Goal: Task Accomplishment & Management: Manage account settings

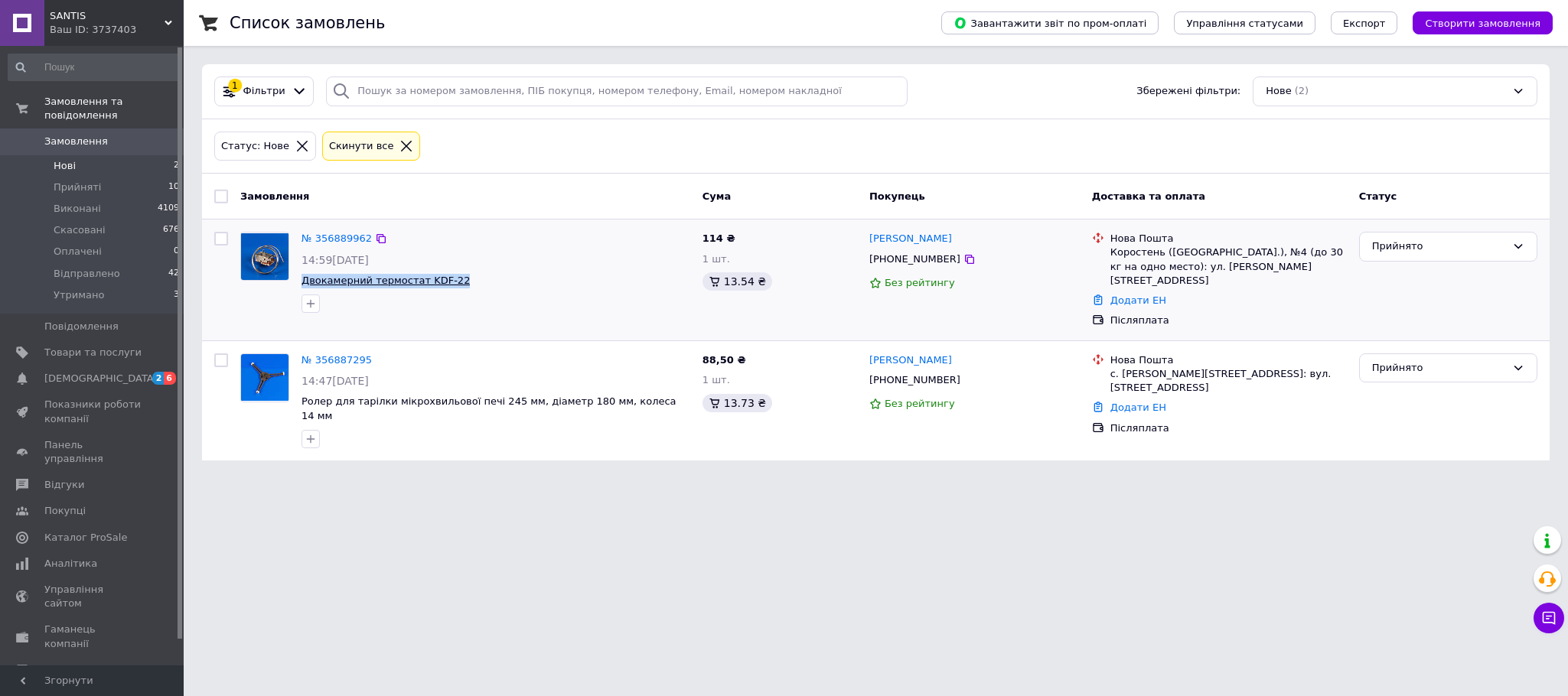
drag, startPoint x: 464, startPoint y: 276, endPoint x: 301, endPoint y: 281, distance: 163.1
click at [302, 281] on span "Двокамерний термостат KDF-22" at bounding box center [496, 281] width 389 height 14
copy span "Двокамерний термостат KDF-22"
click at [133, 372] on span "[DEMOGRAPHIC_DATA]" at bounding box center [93, 378] width 97 height 14
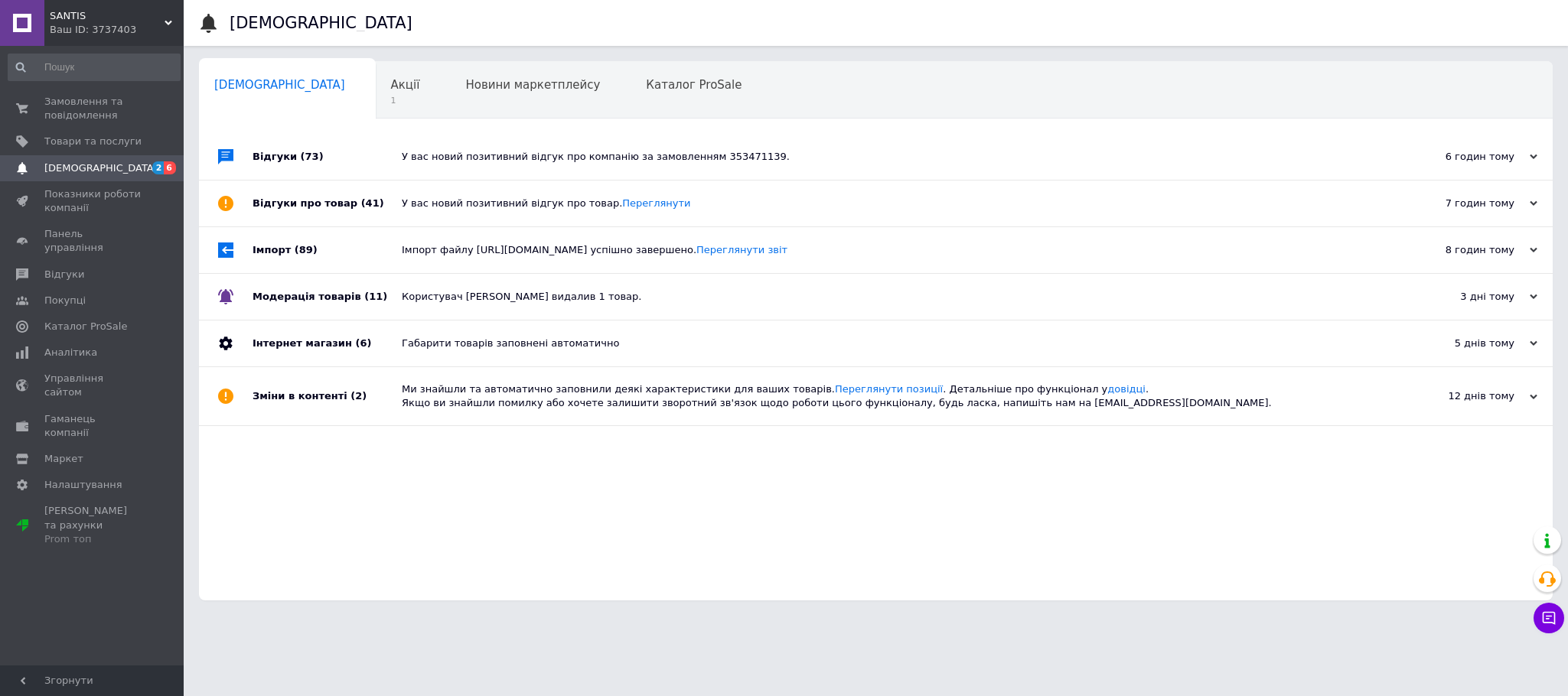
click at [453, 167] on div "У вас новий позитивний відгук про компанію за замовленням 353471139." at bounding box center [893, 157] width 983 height 46
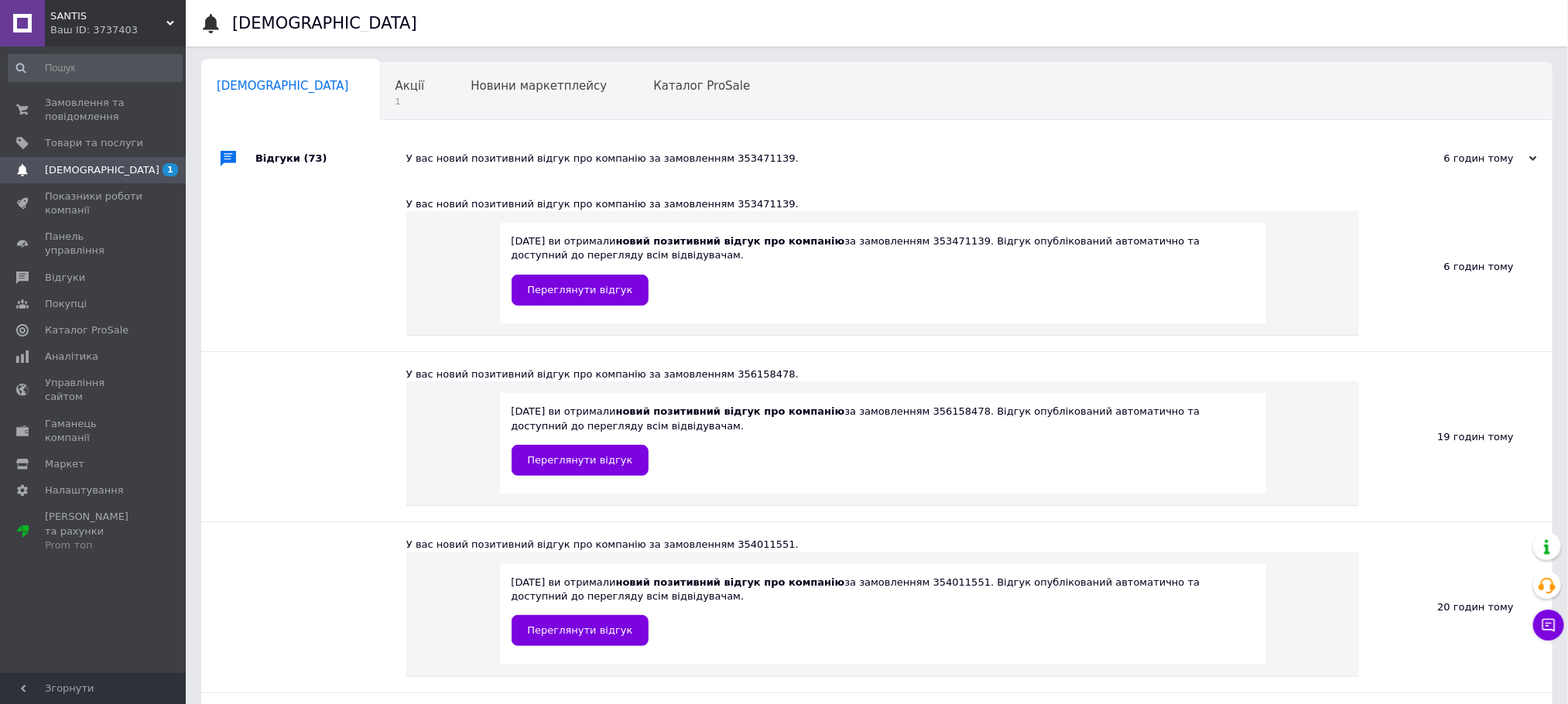
click at [461, 167] on div "У вас новий позитивний відгук про компанію за замовленням 353471139." at bounding box center [894, 159] width 976 height 47
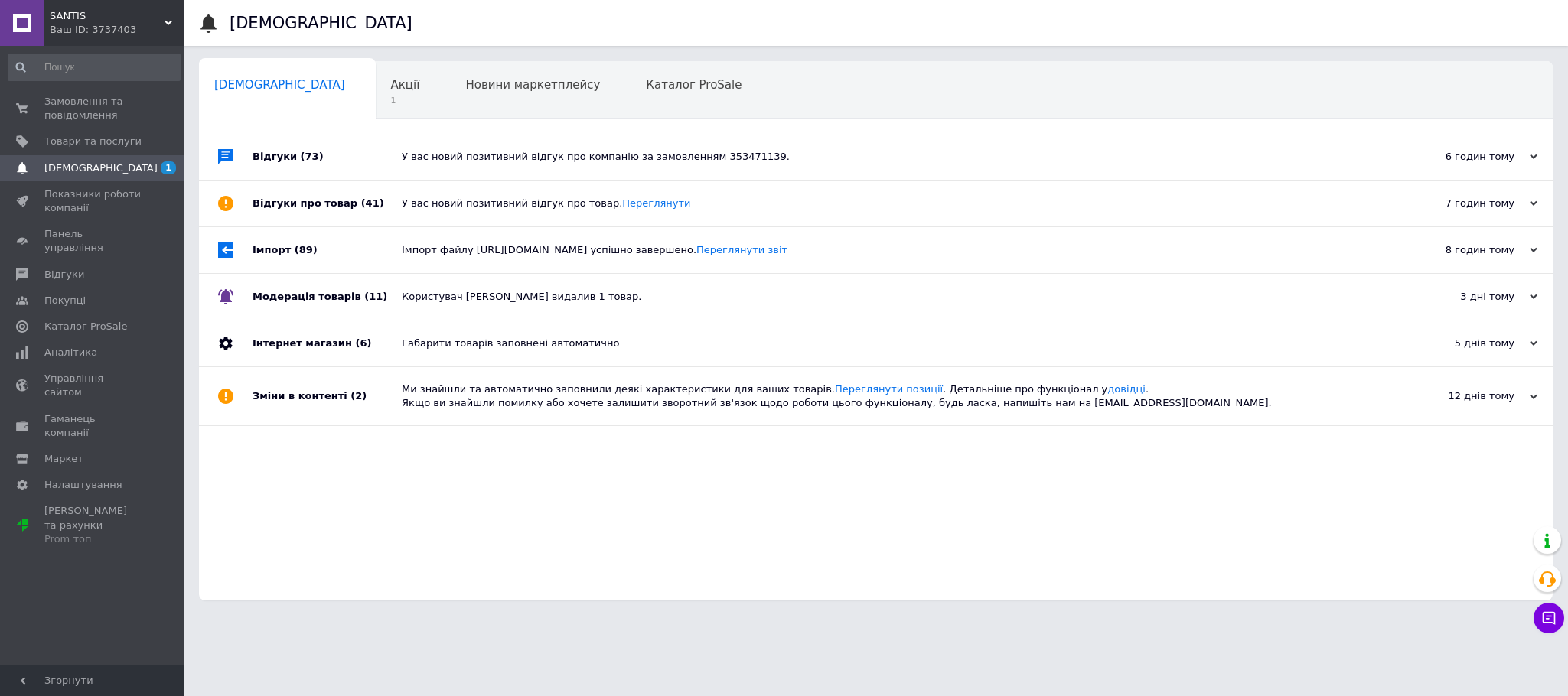
click at [462, 212] on div "У вас новий позитивний відгук про товар. [GEOGRAPHIC_DATA]" at bounding box center [893, 203] width 983 height 46
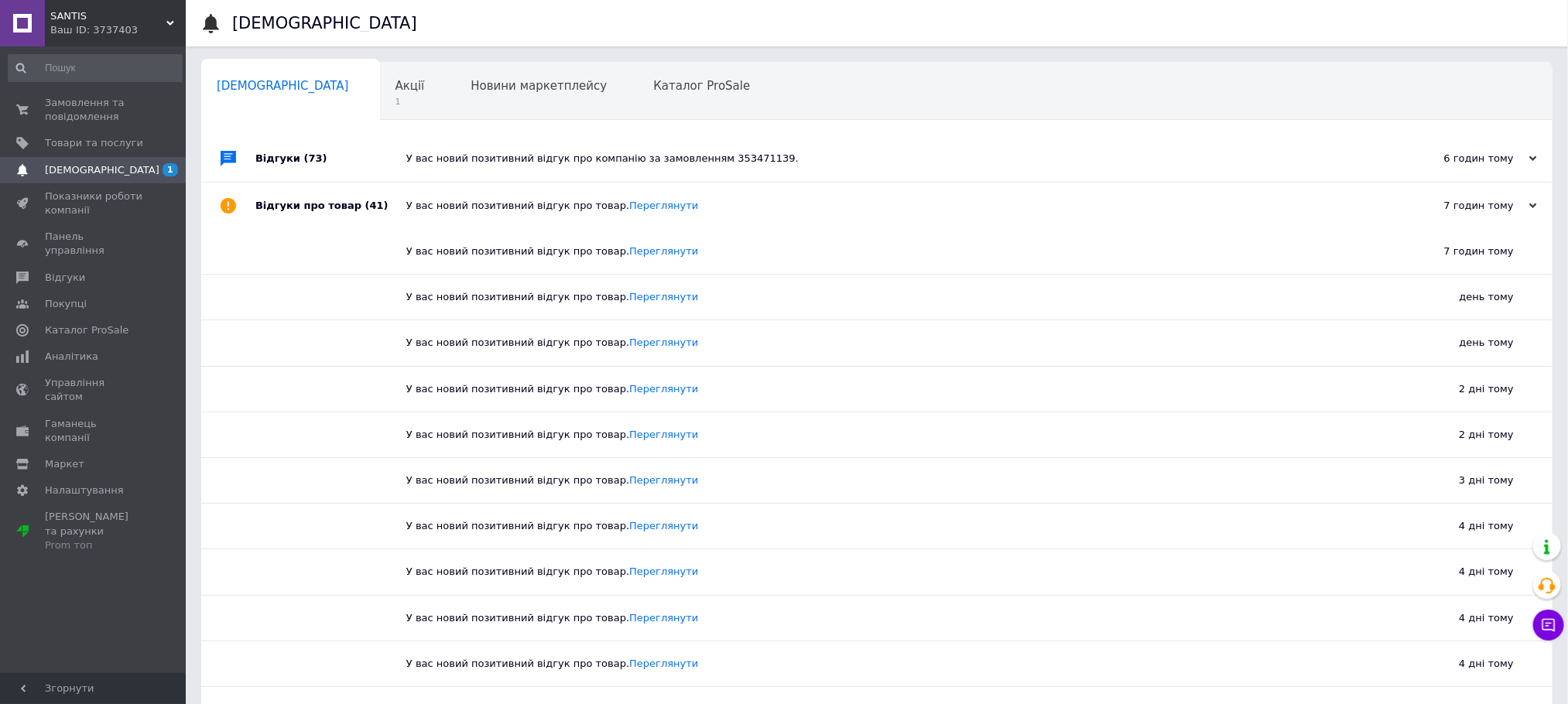
click at [467, 214] on div "У вас новий позитивний відгук про товар. [GEOGRAPHIC_DATA]" at bounding box center [894, 206] width 976 height 47
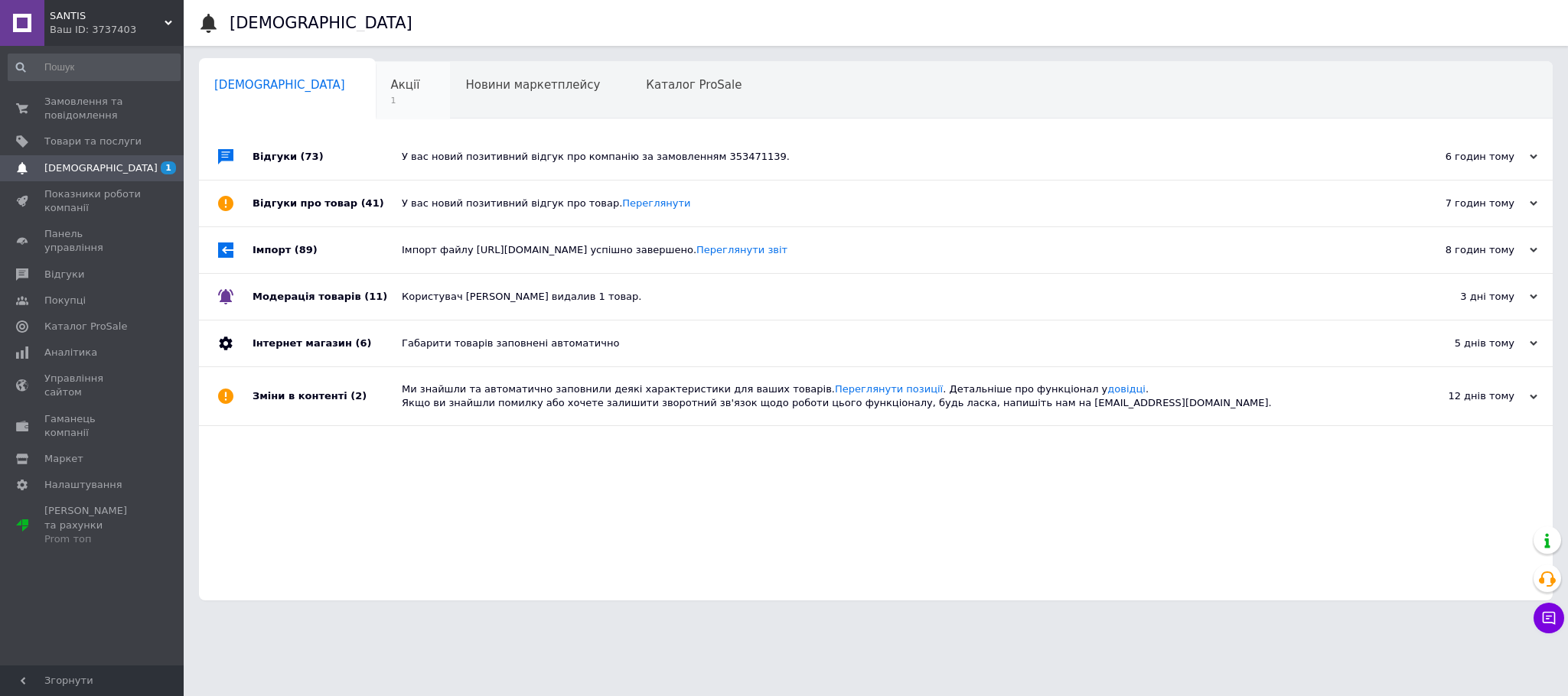
click at [375, 104] on div "Акції 1" at bounding box center [412, 92] width 75 height 59
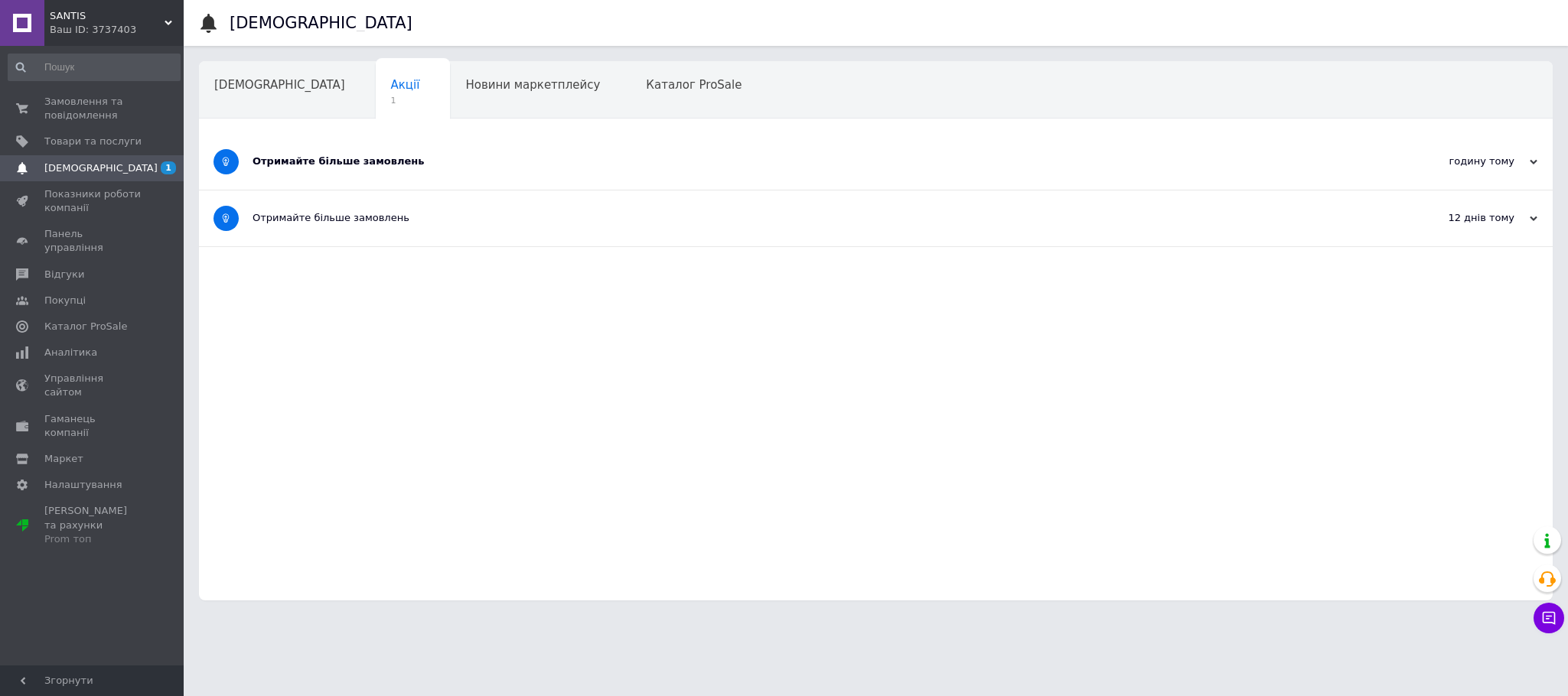
click at [373, 164] on div "Отримайте більше замовлень" at bounding box center [818, 161] width 1132 height 14
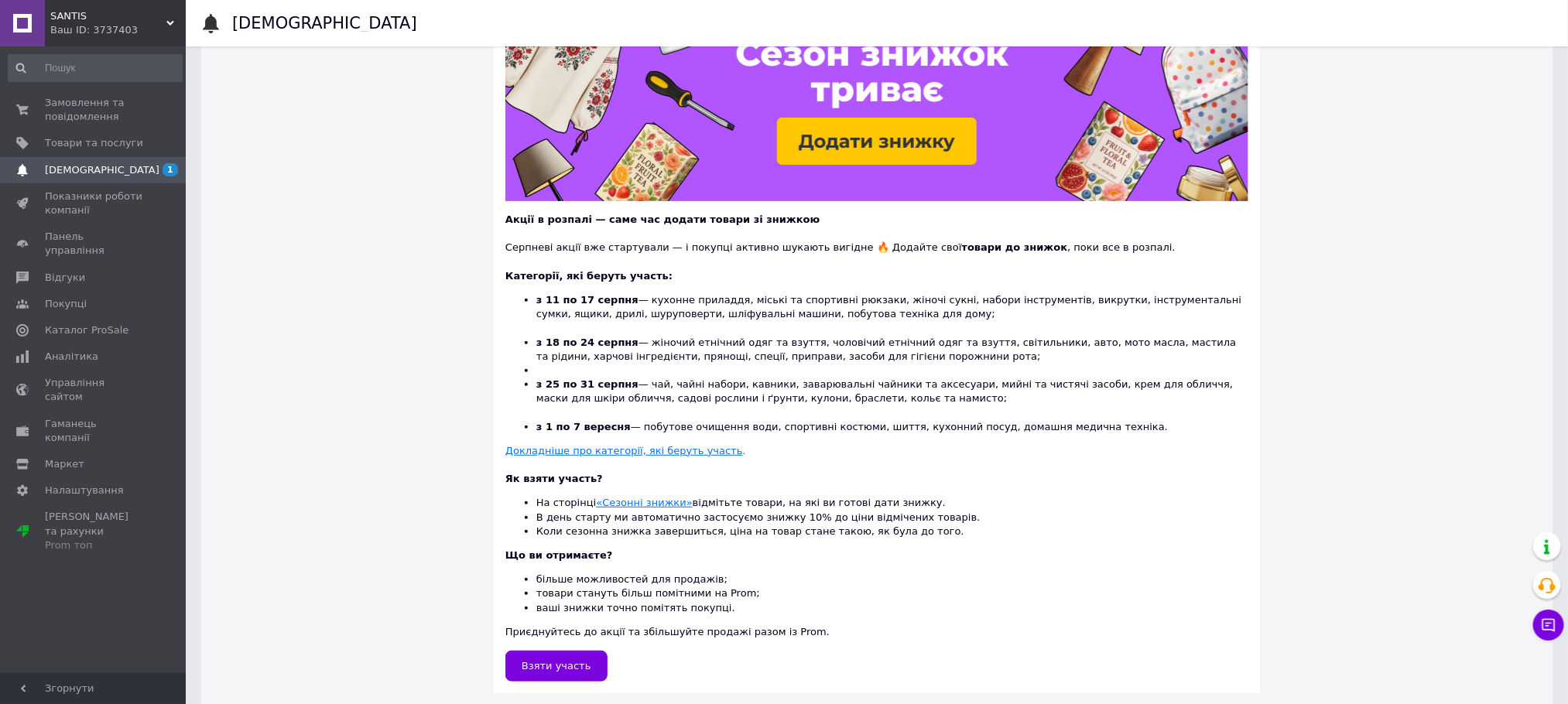
scroll to position [221, 0]
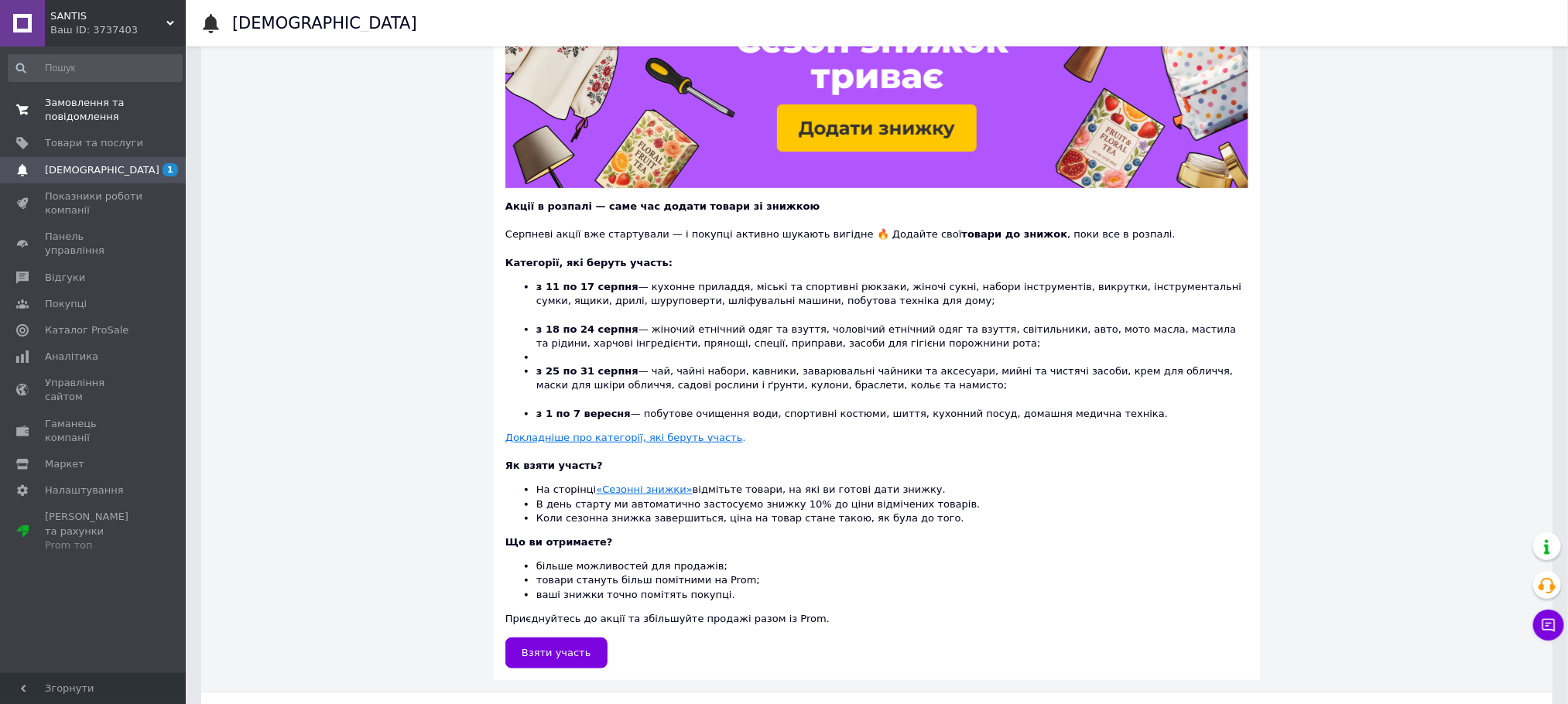
click at [104, 116] on span "Замовлення та повідомлення" at bounding box center [94, 109] width 98 height 28
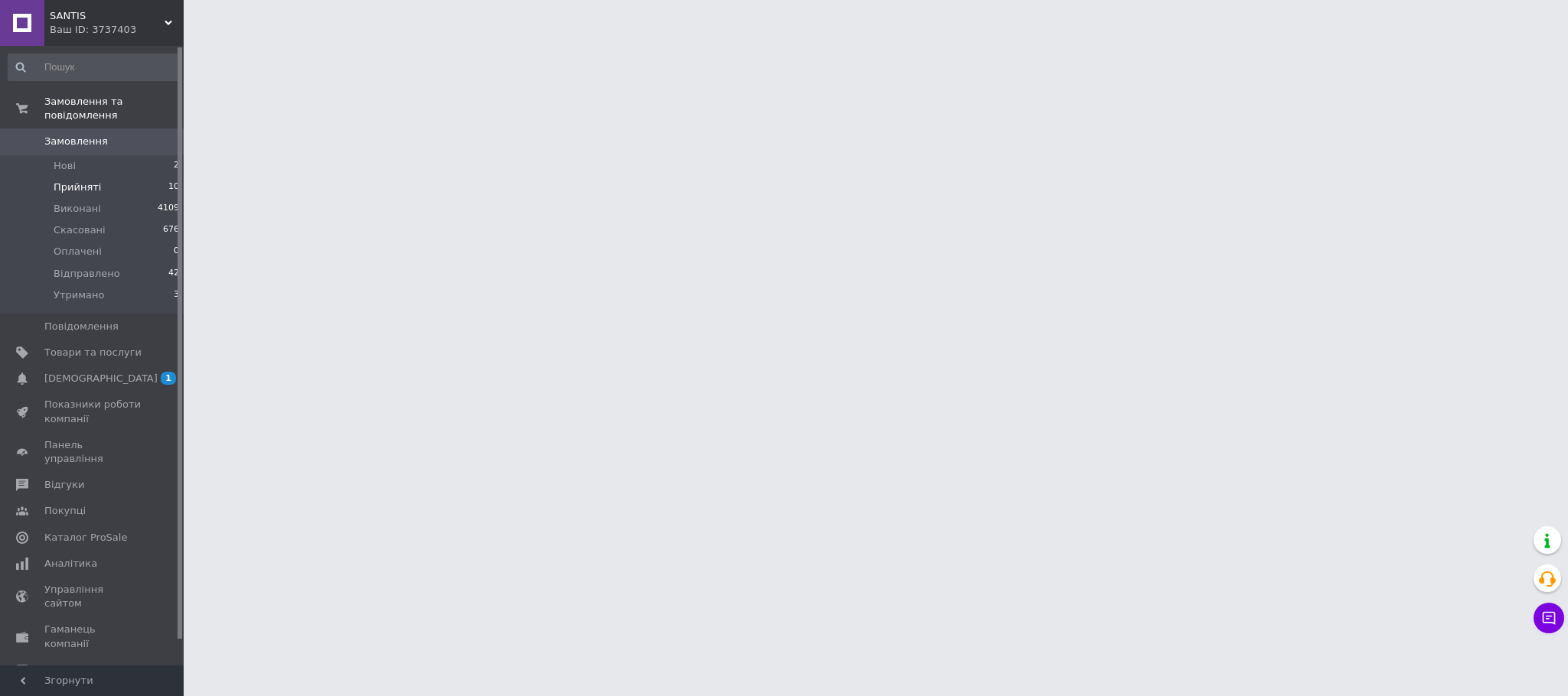
click at [113, 177] on li "Прийняті 10" at bounding box center [94, 187] width 188 height 22
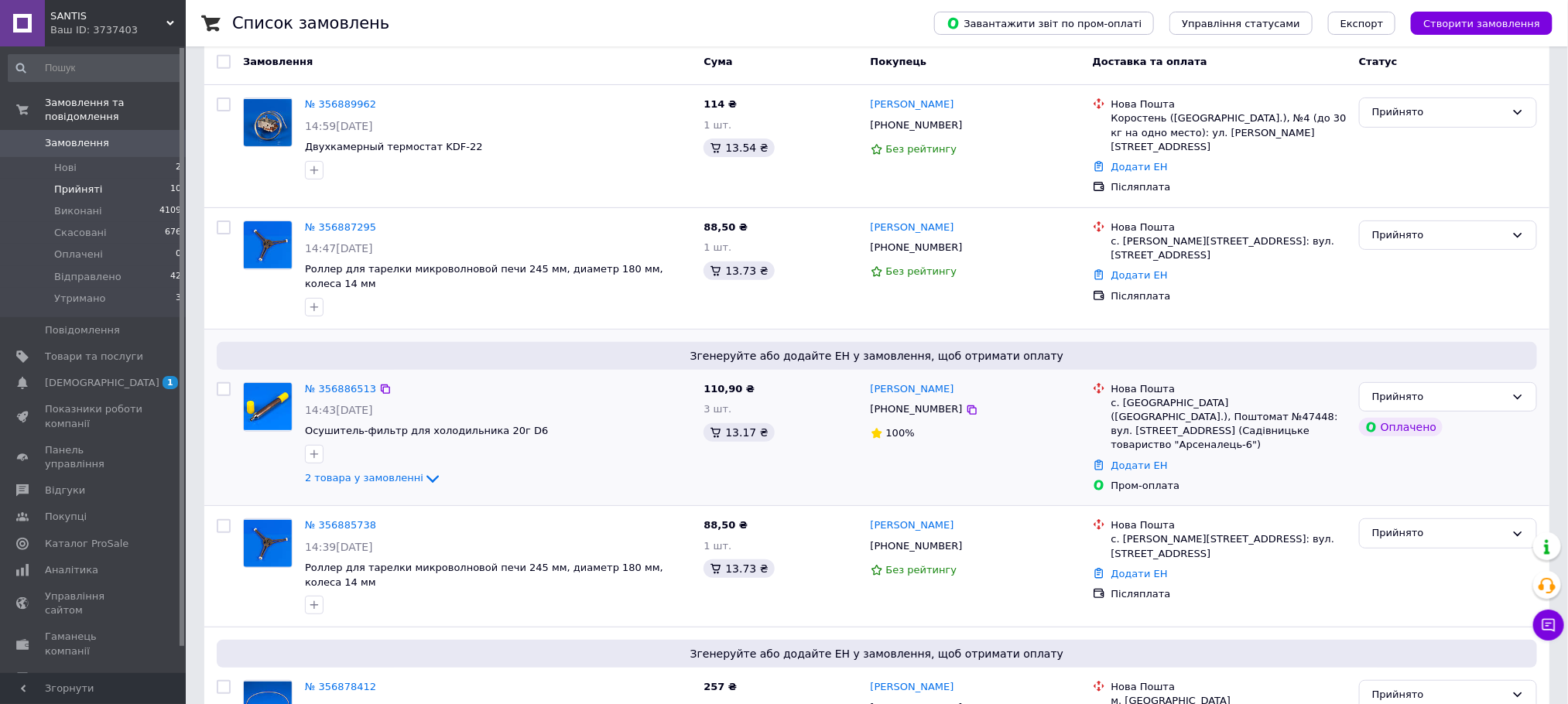
scroll to position [116, 0]
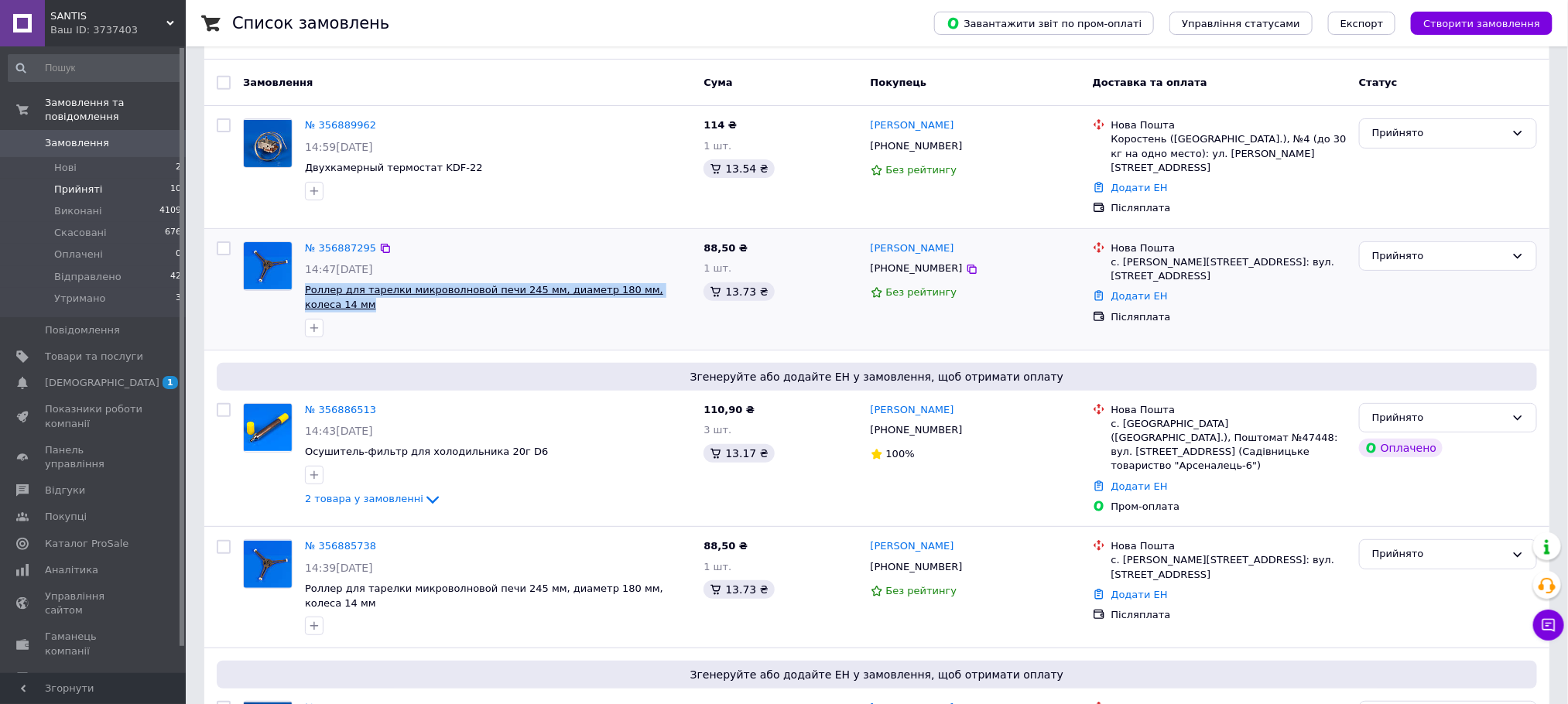
drag, startPoint x: 684, startPoint y: 277, endPoint x: 305, endPoint y: 278, distance: 379.0
click at [305, 283] on span "Роллер для тарелки микроволновой печи 245 мм, диаметр 180 мм, колеса 14 мм" at bounding box center [498, 297] width 386 height 29
copy span "Роллер для тарелки микроволновой печи 245 мм, диаметр 180 мм, колеса 14 мм"
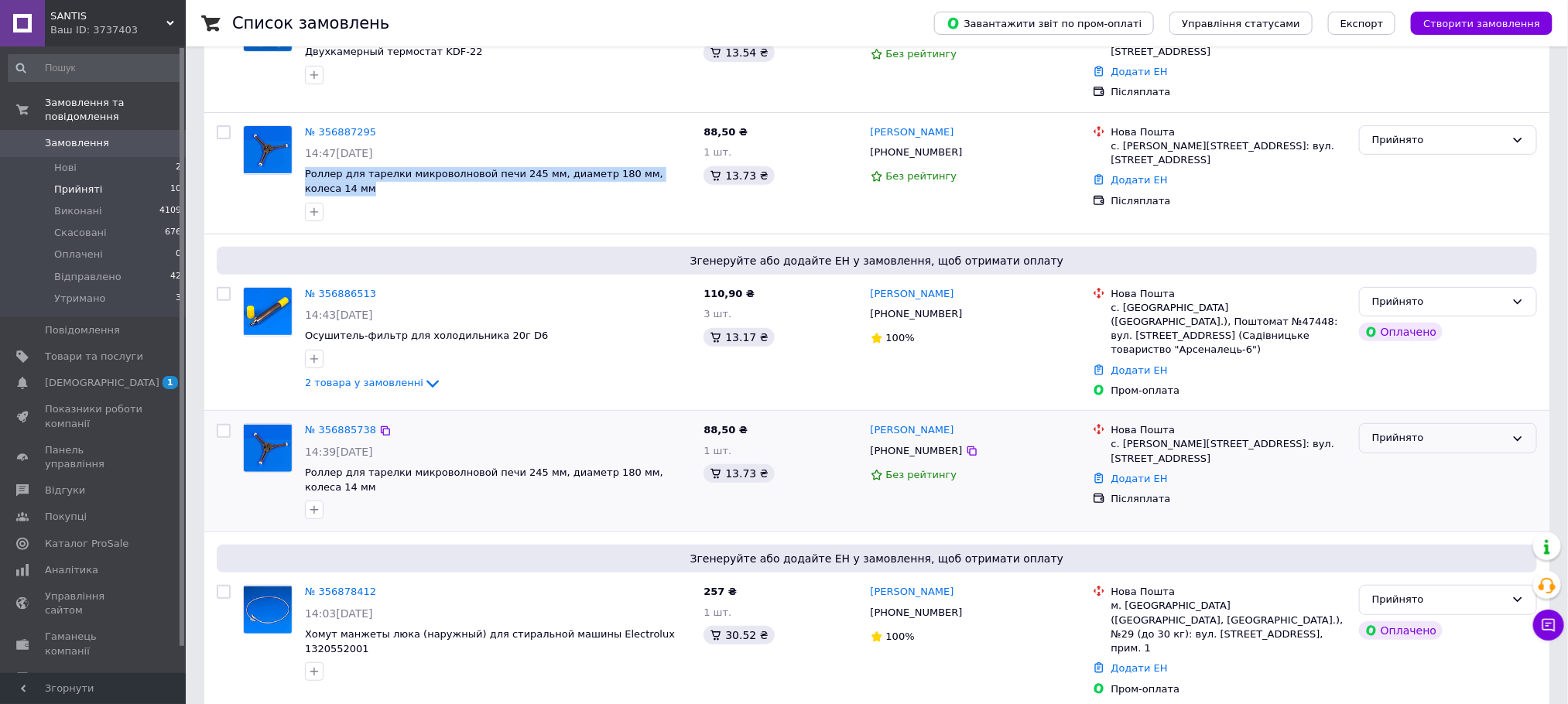
click at [1453, 430] on div "Прийнято" at bounding box center [1438, 438] width 133 height 16
click at [1383, 485] on li "Скасовано" at bounding box center [1448, 499] width 177 height 29
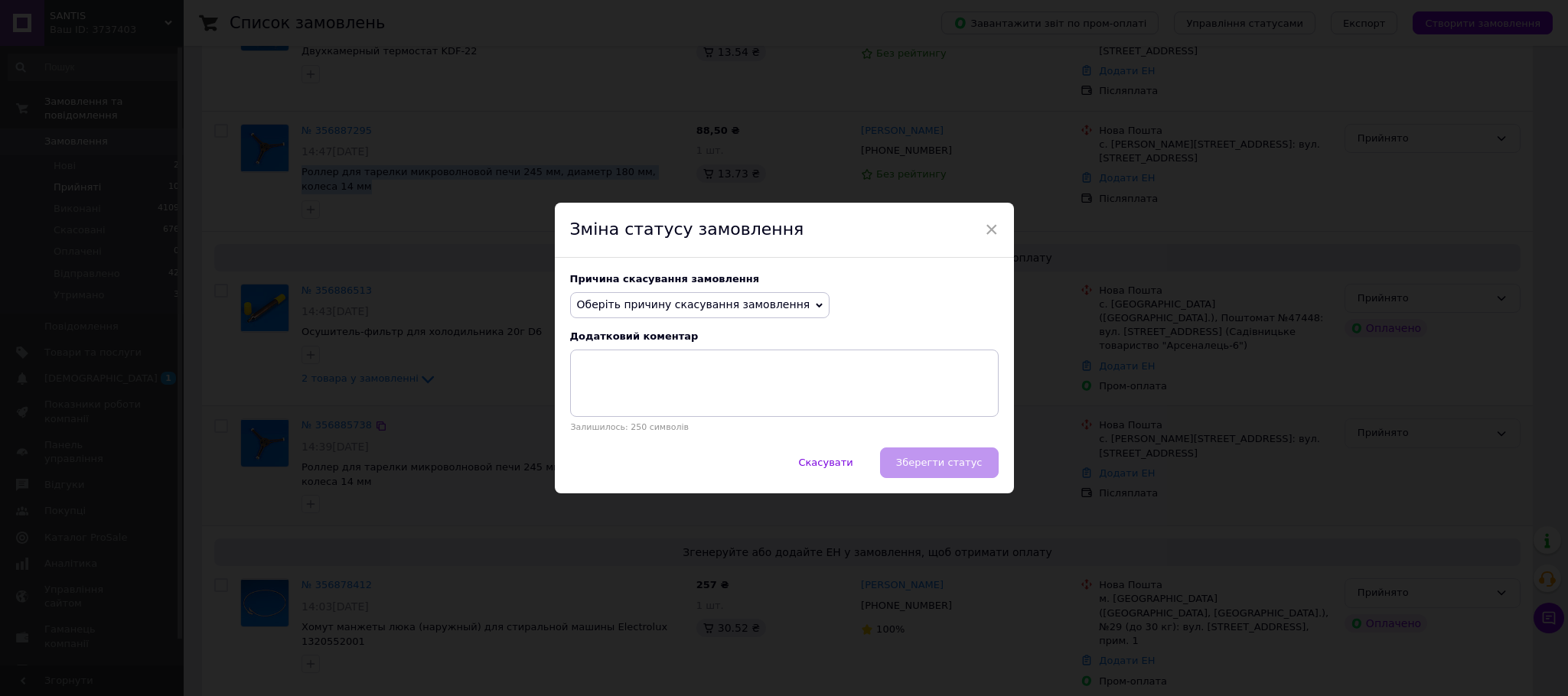
click at [660, 306] on span "Оберіть причину скасування замовлення" at bounding box center [693, 304] width 234 height 12
click at [669, 419] on li "Замовлення-дублікат" at bounding box center [701, 421] width 259 height 22
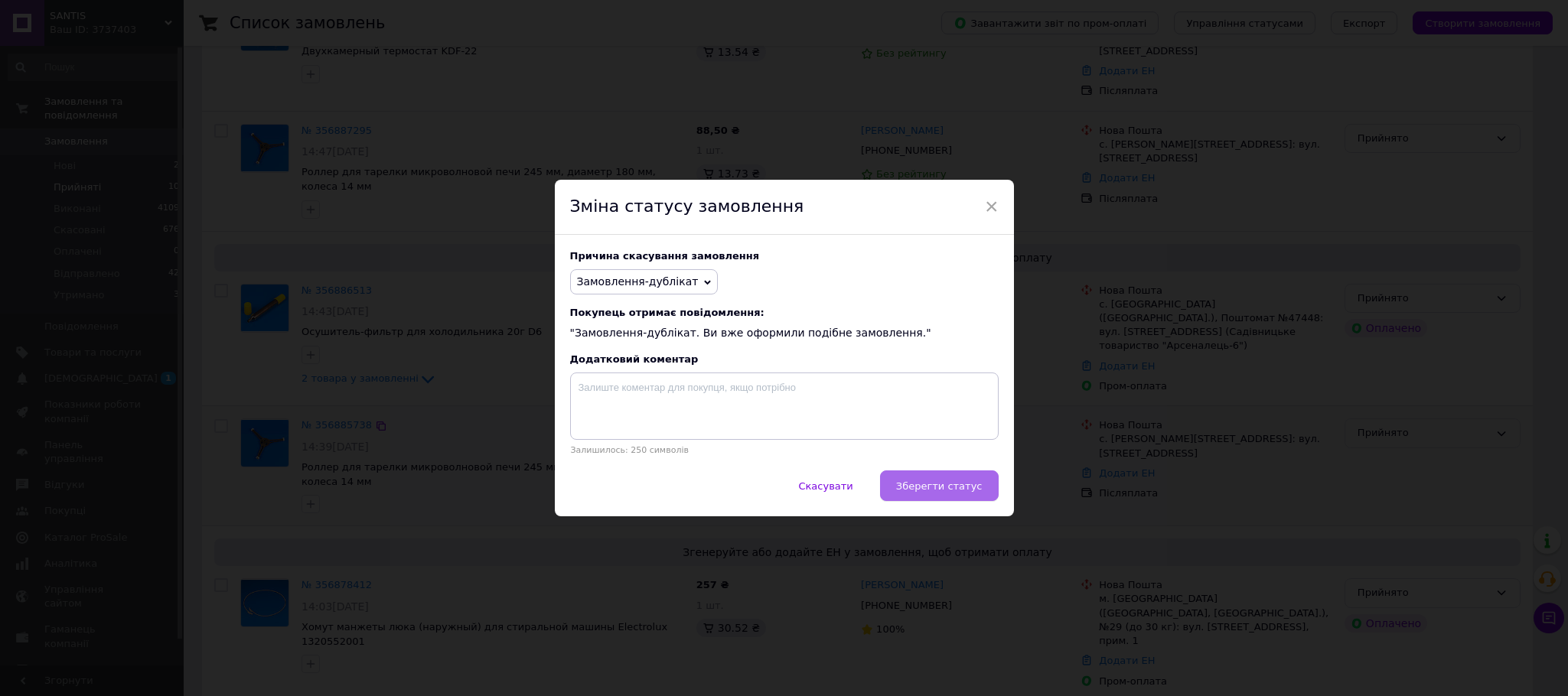
click at [937, 488] on span "Зберегти статус" at bounding box center [939, 486] width 86 height 11
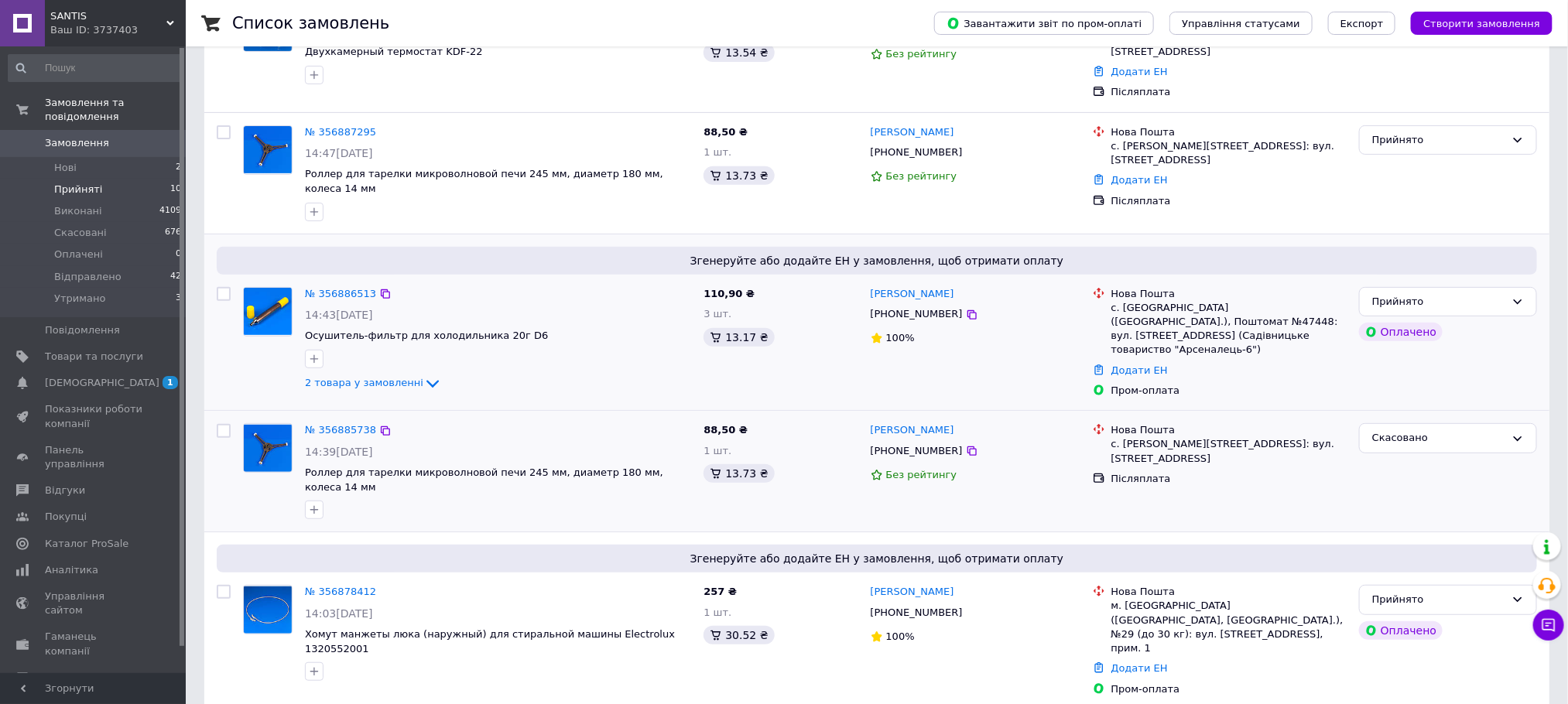
scroll to position [465, 0]
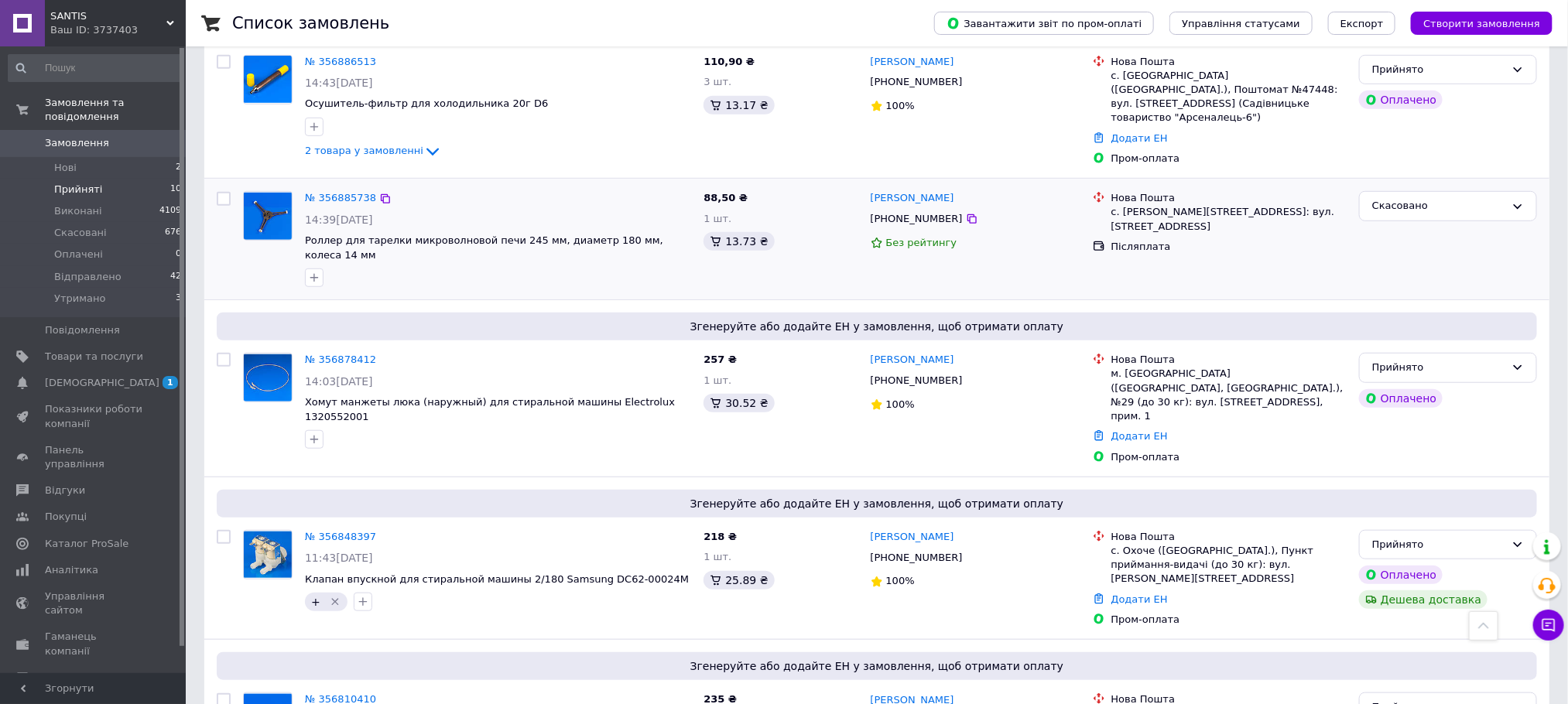
click at [98, 179] on li "Прийняті 10" at bounding box center [95, 189] width 190 height 22
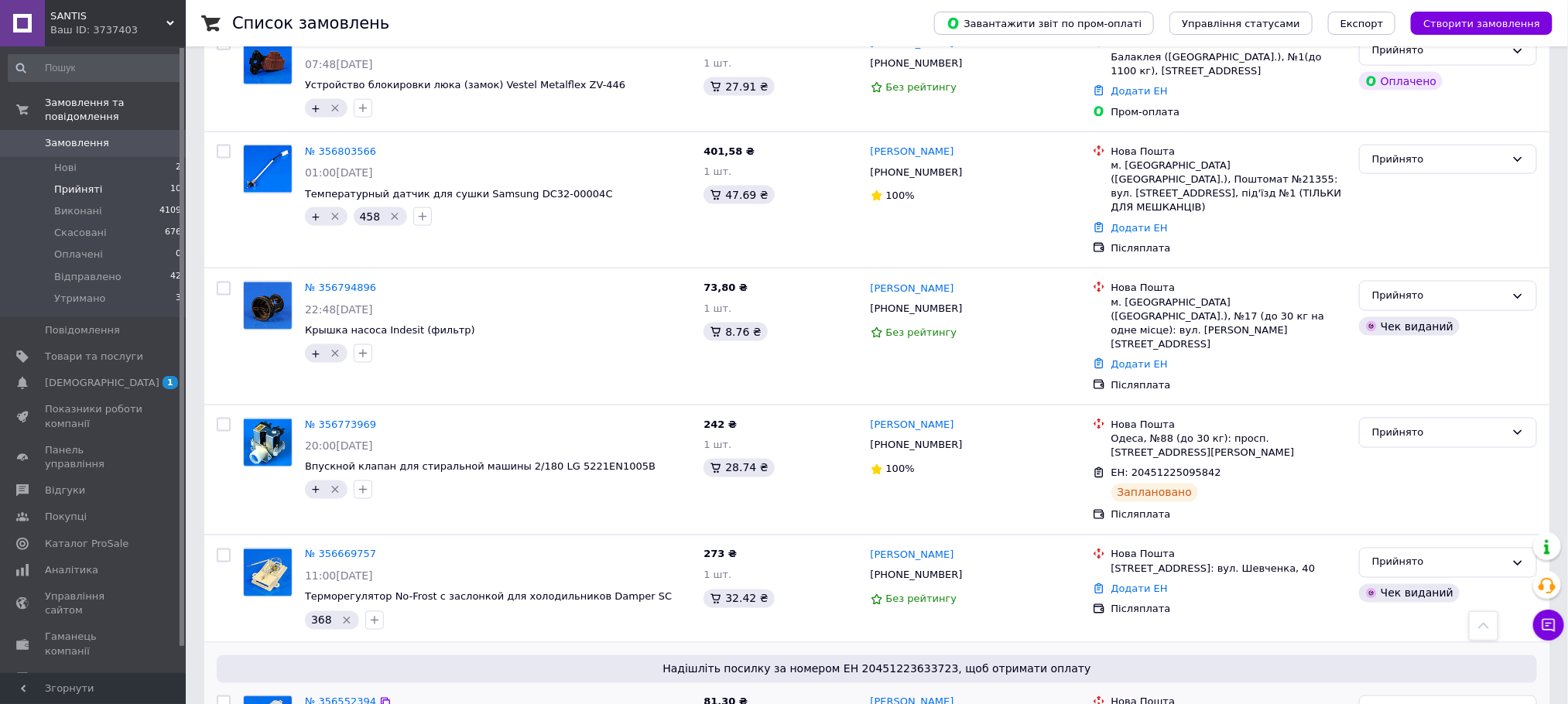
scroll to position [1122, 0]
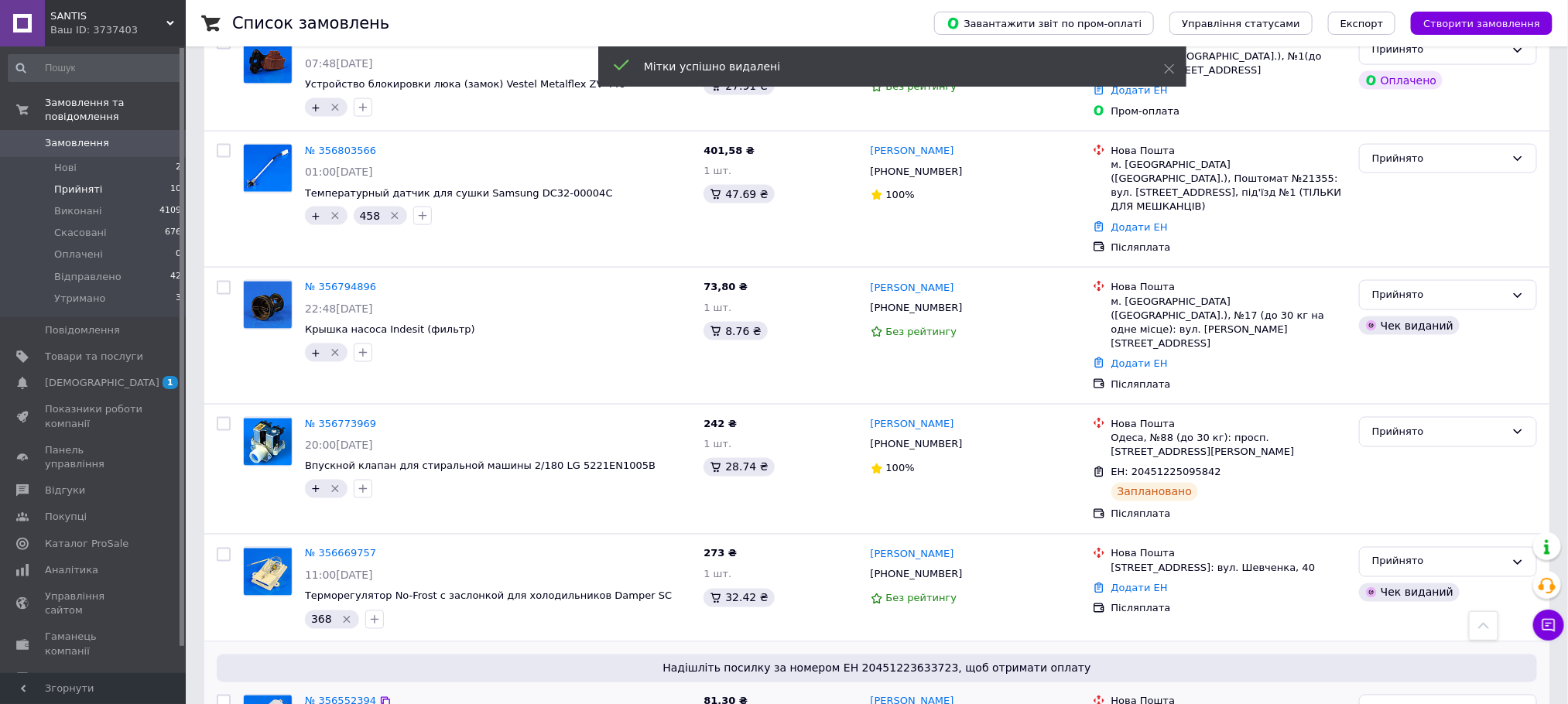
drag, startPoint x: 577, startPoint y: 644, endPoint x: 300, endPoint y: 644, distance: 277.0
copy span "Конденсатор для стиральной машины 7.5 мкФ 450В SKL"
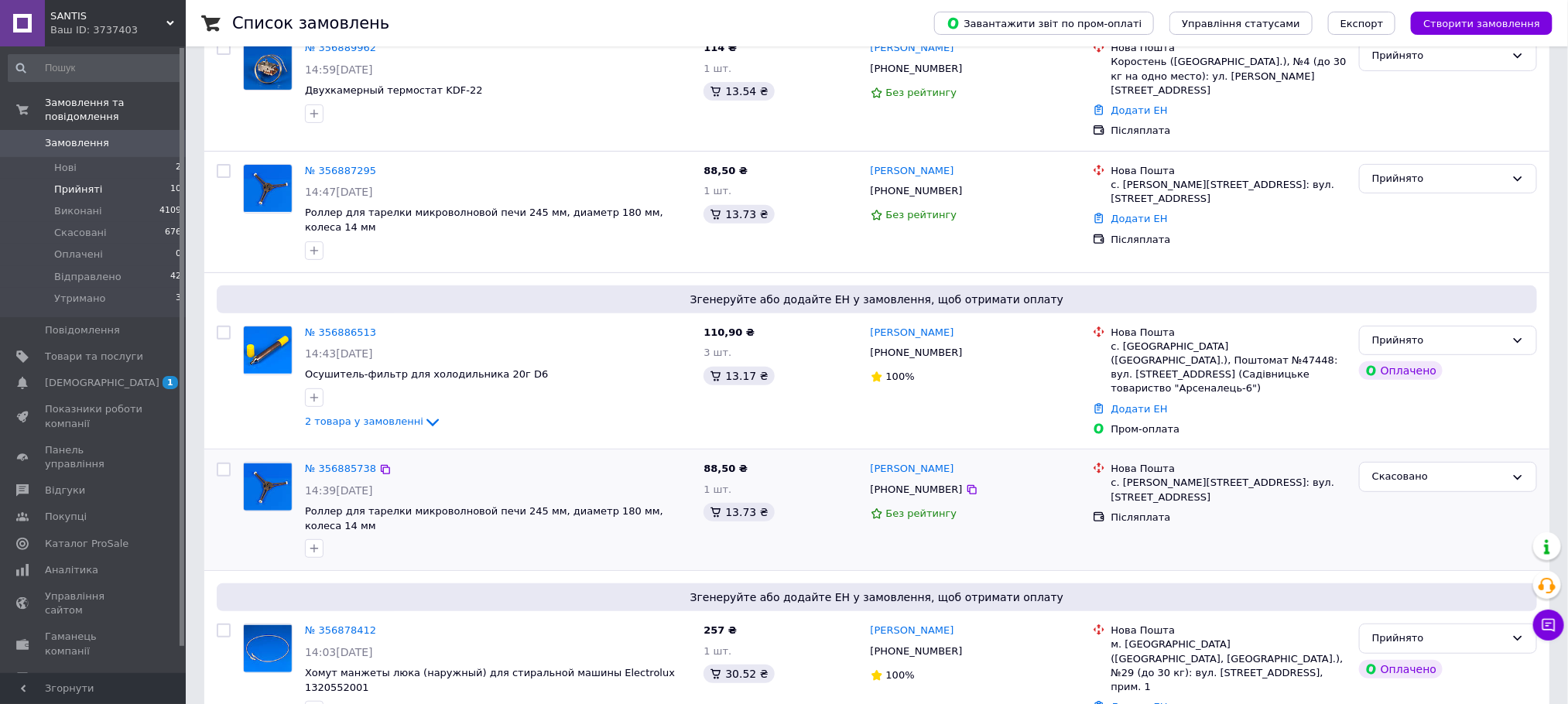
scroll to position [77, 0]
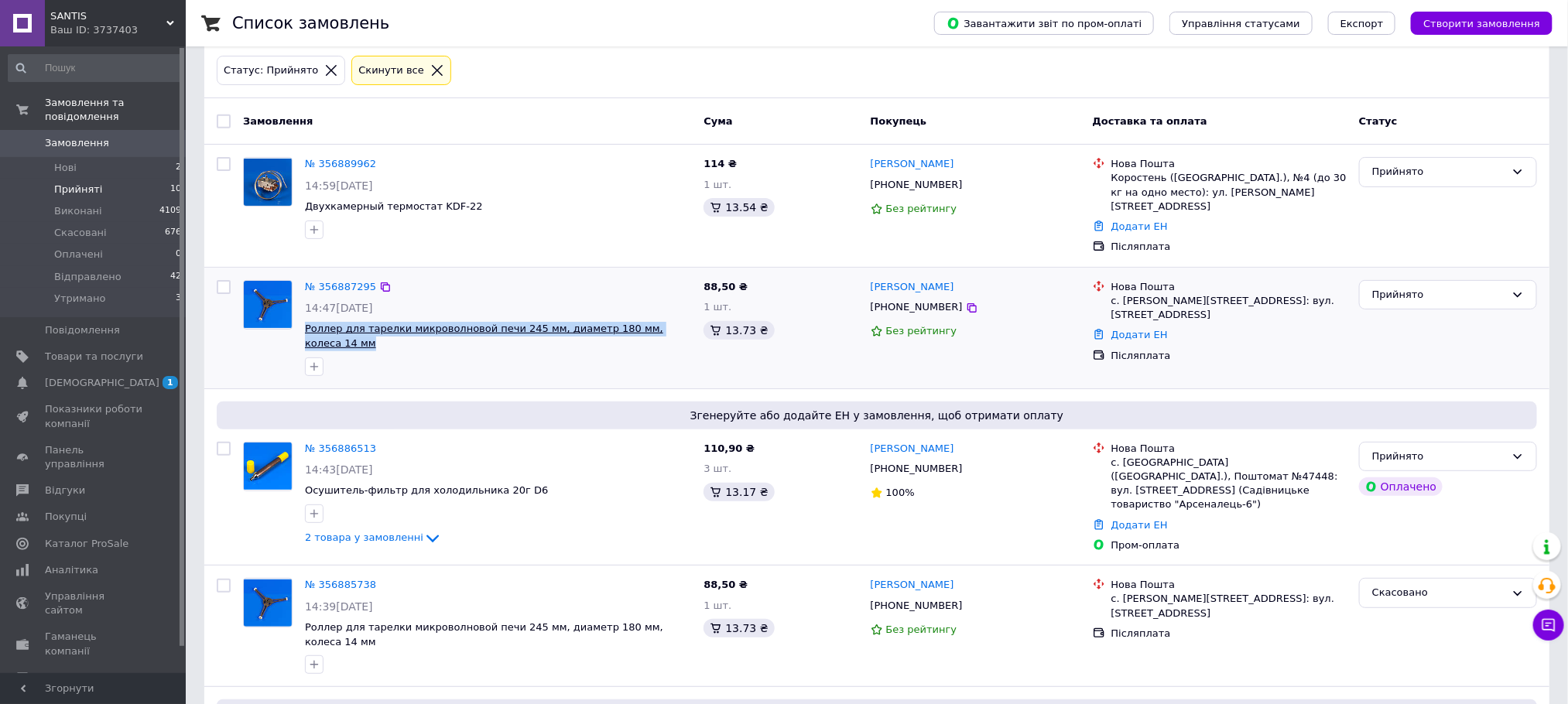
drag, startPoint x: 686, startPoint y: 322, endPoint x: 304, endPoint y: 310, distance: 382.2
click at [305, 322] on span "Роллер для тарелки микроволновой печи 245 мм, диаметр 180 мм, колеса 14 мм" at bounding box center [498, 337] width 386 height 29
copy span "Роллер для тарелки микроволновой печи 245 мм, диаметр 180 мм, колеса 14 мм"
click at [96, 270] on span "Відправлено" at bounding box center [88, 276] width 67 height 14
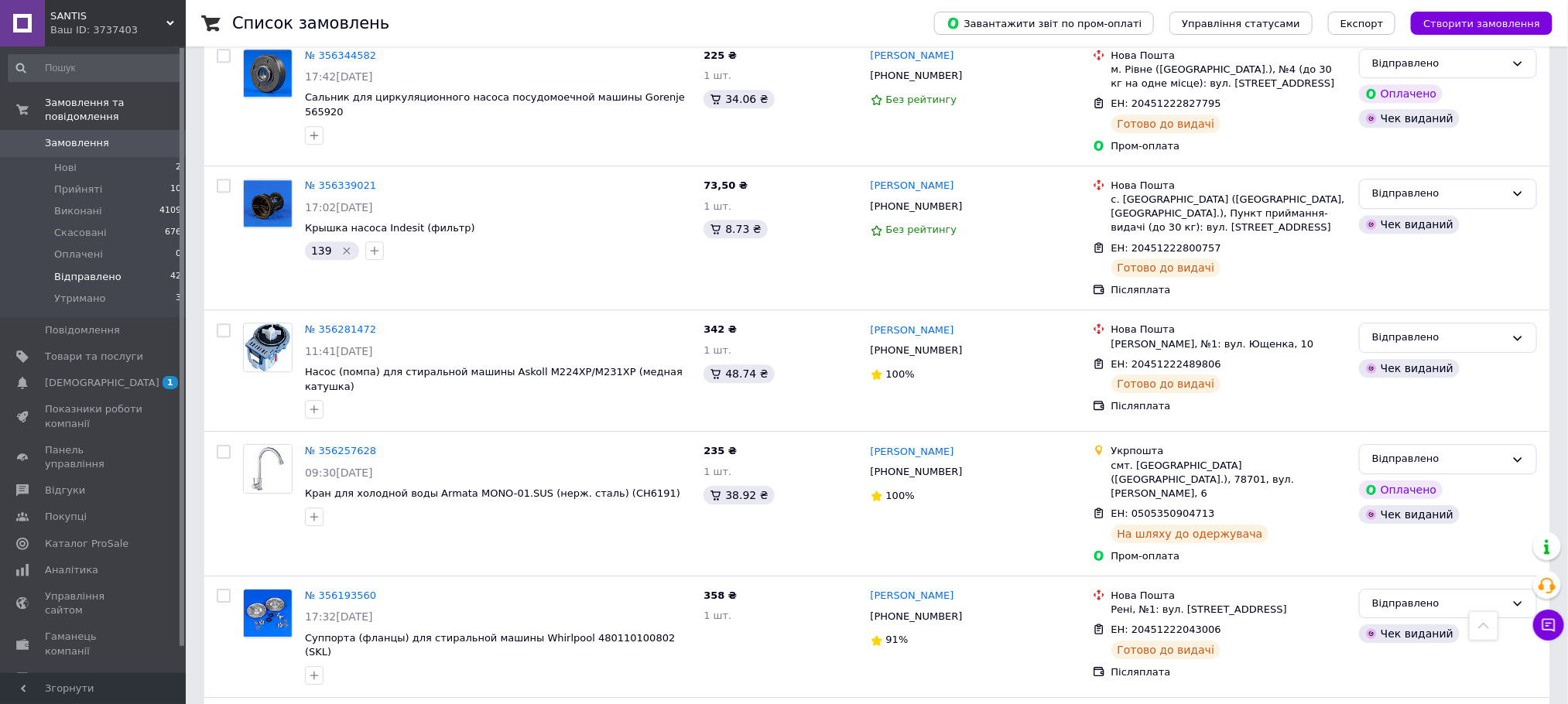
scroll to position [5511, 0]
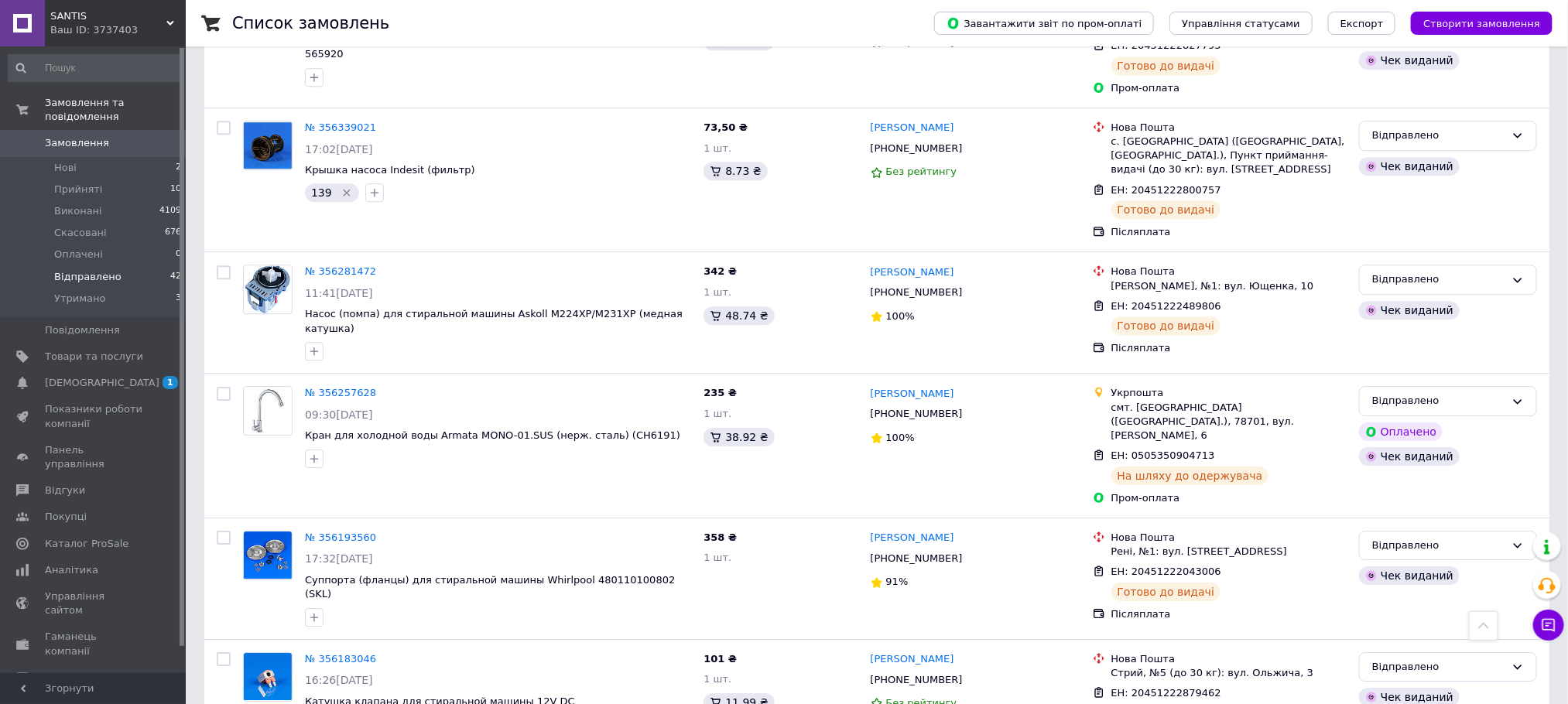
click at [88, 136] on span "Замовлення" at bounding box center [76, 143] width 64 height 14
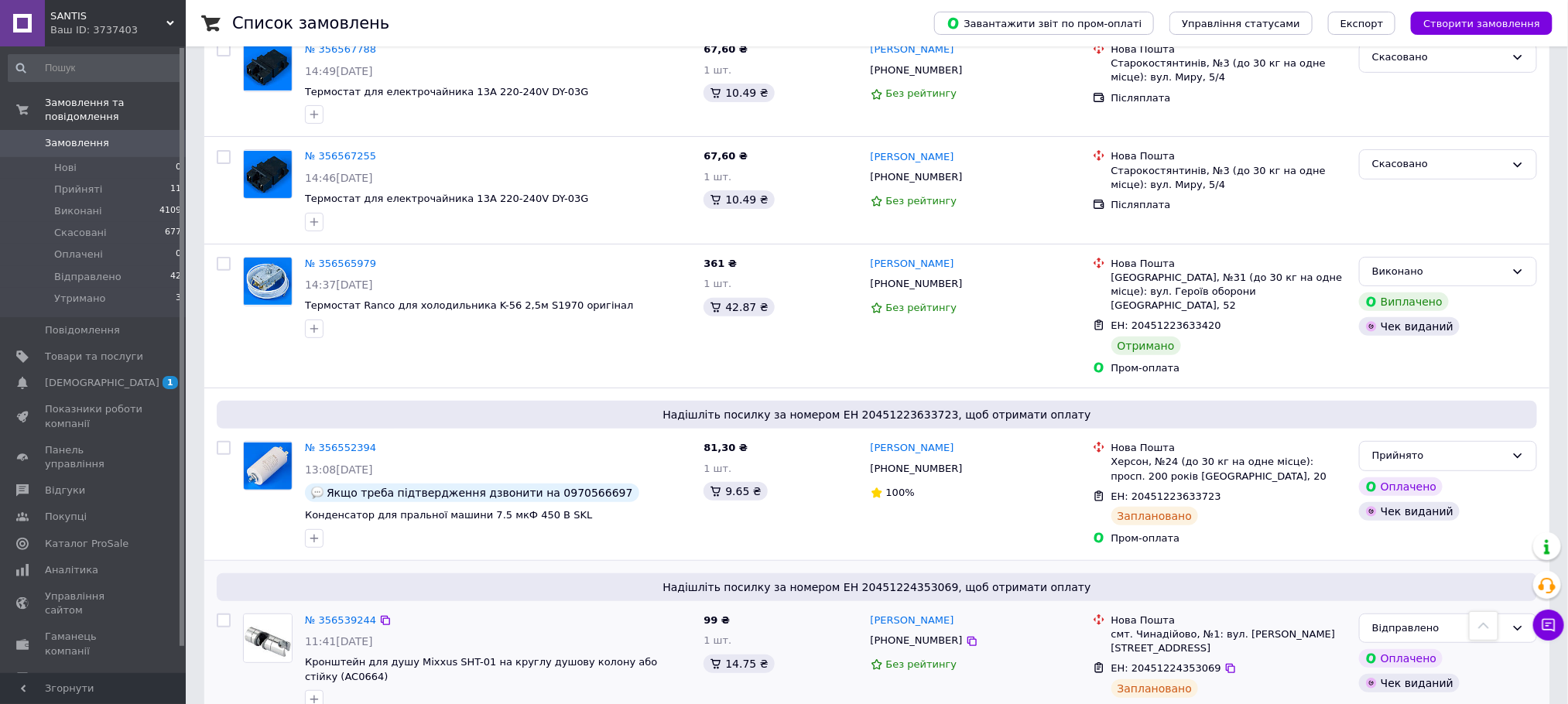
scroll to position [6449, 0]
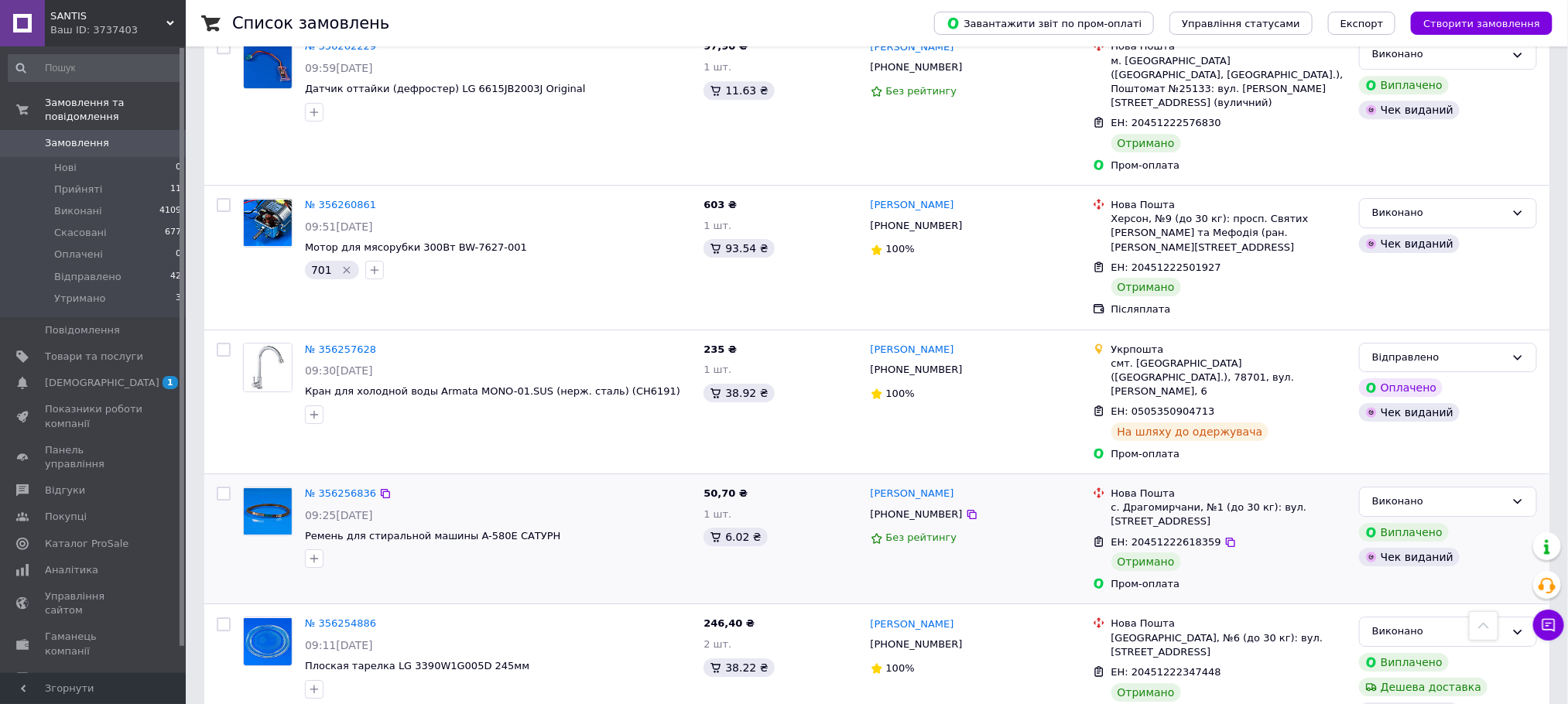
scroll to position [2671, 0]
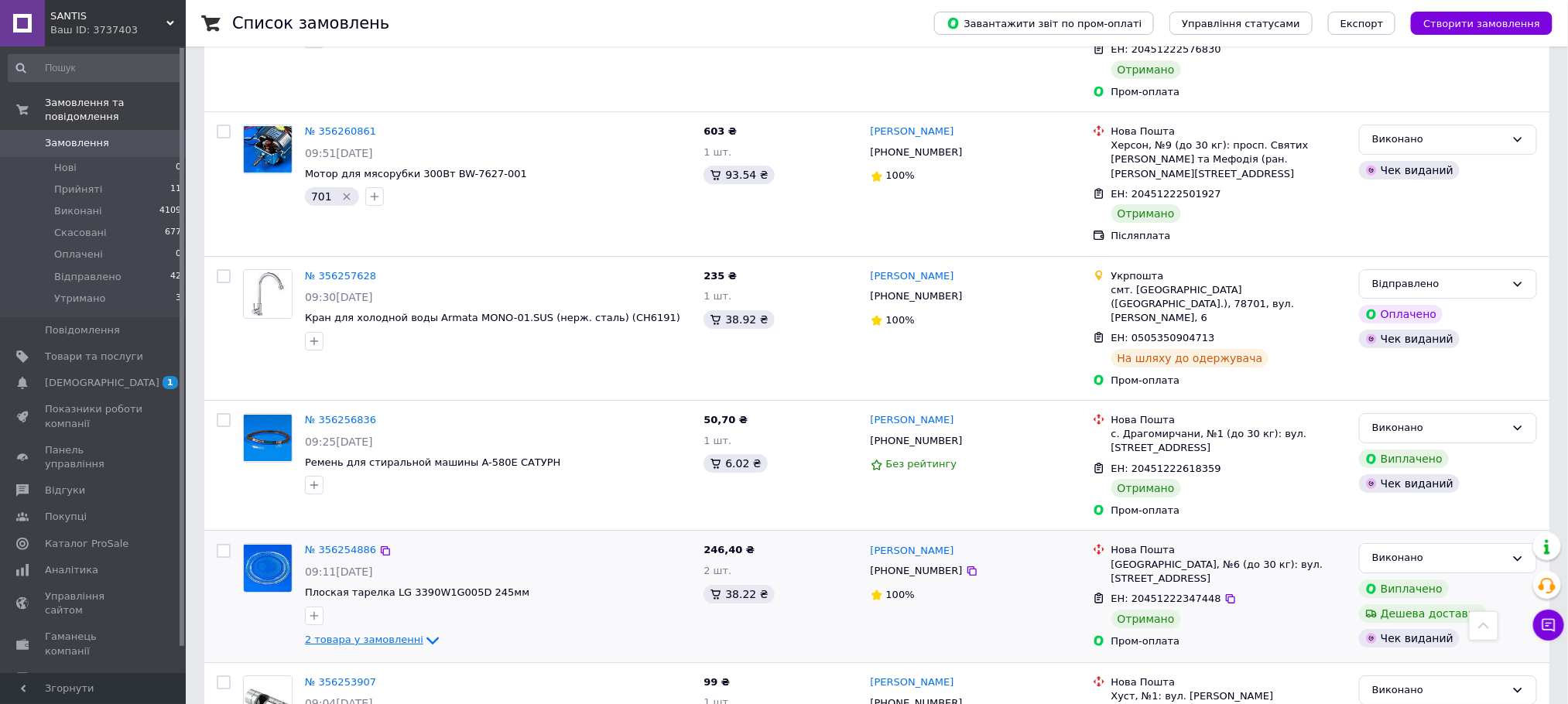
click at [426, 637] on icon at bounding box center [432, 641] width 12 height 8
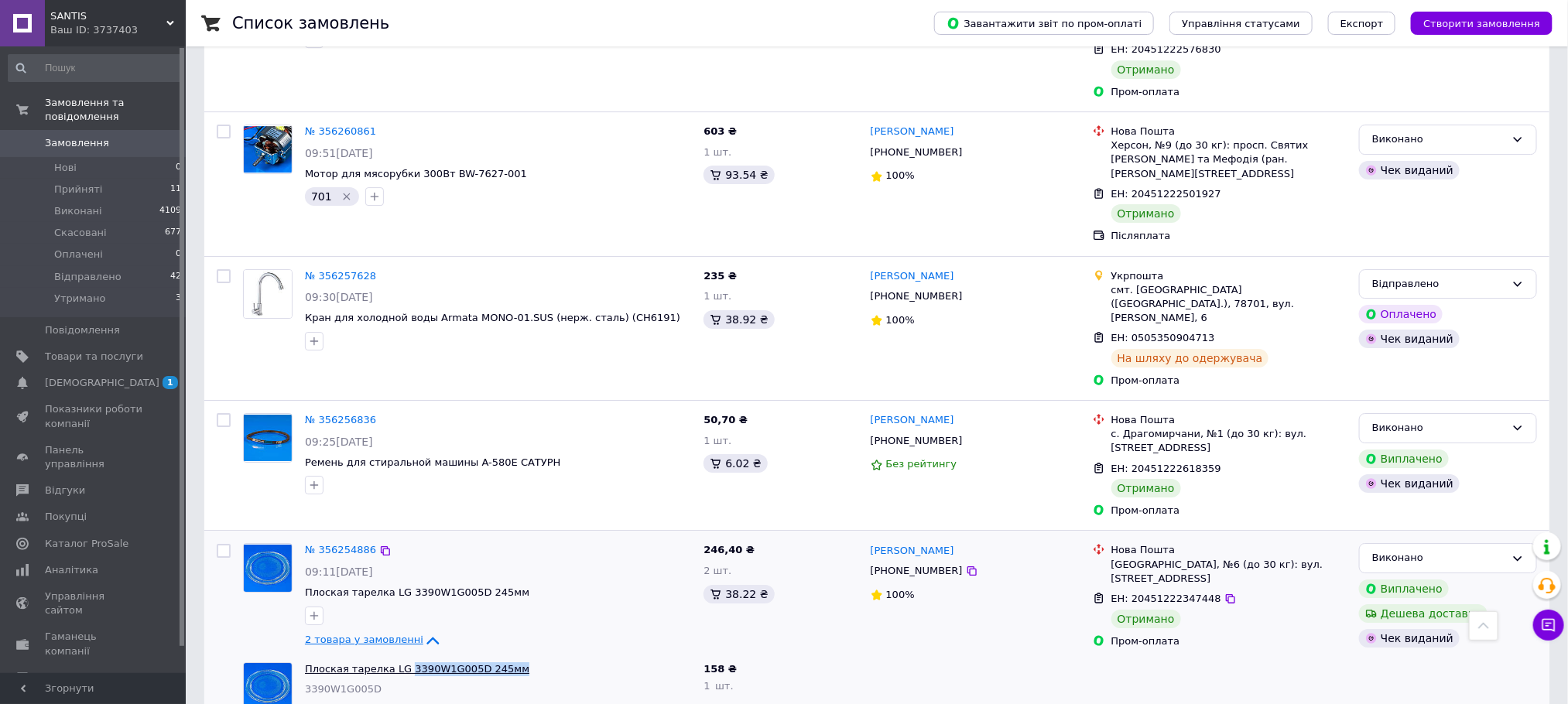
drag, startPoint x: 512, startPoint y: 502, endPoint x: 398, endPoint y: 500, distance: 114.0
click at [398, 663] on span "Плоская тарелка LG 3390W1G005D 245мм" at bounding box center [498, 670] width 386 height 14
copy link "3390W1G005D 245мм"
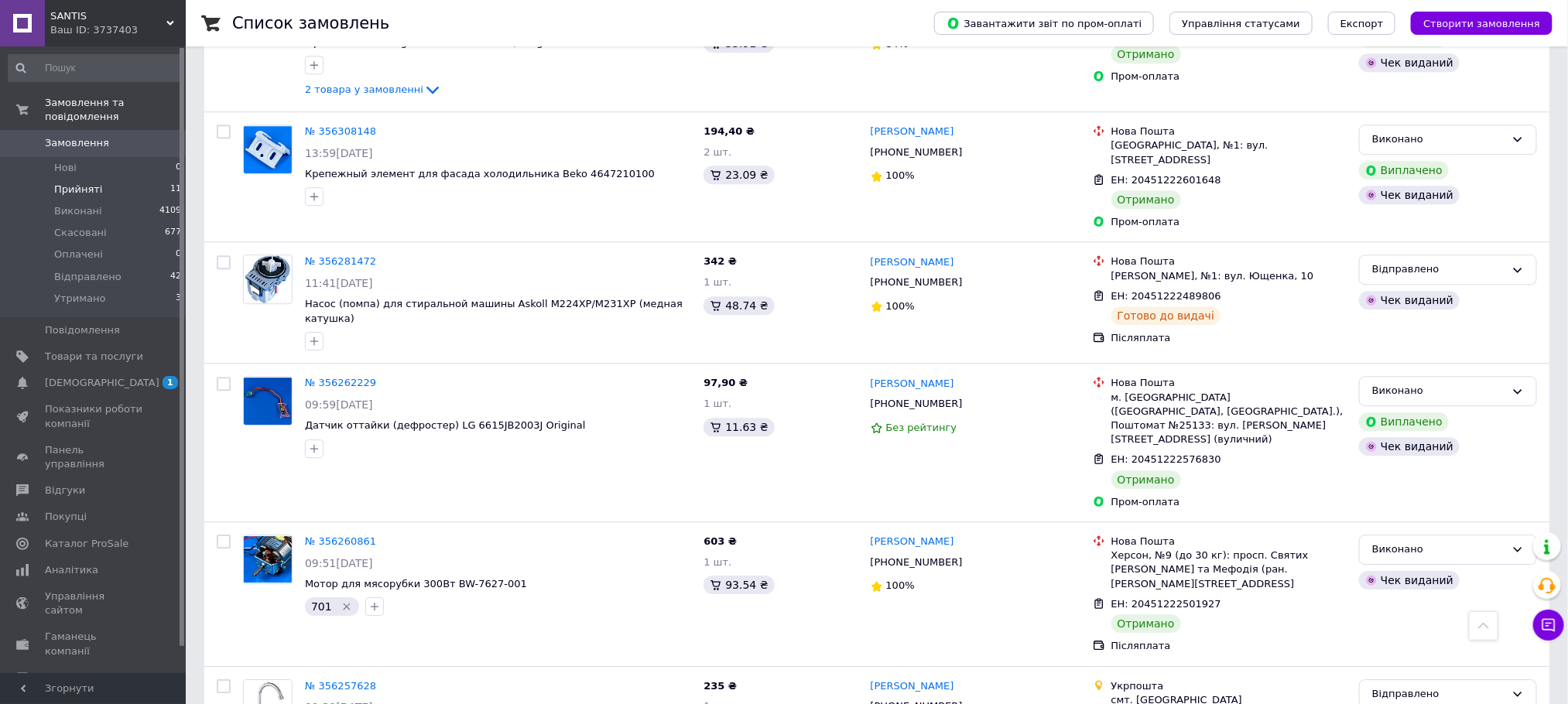
scroll to position [1742, 0]
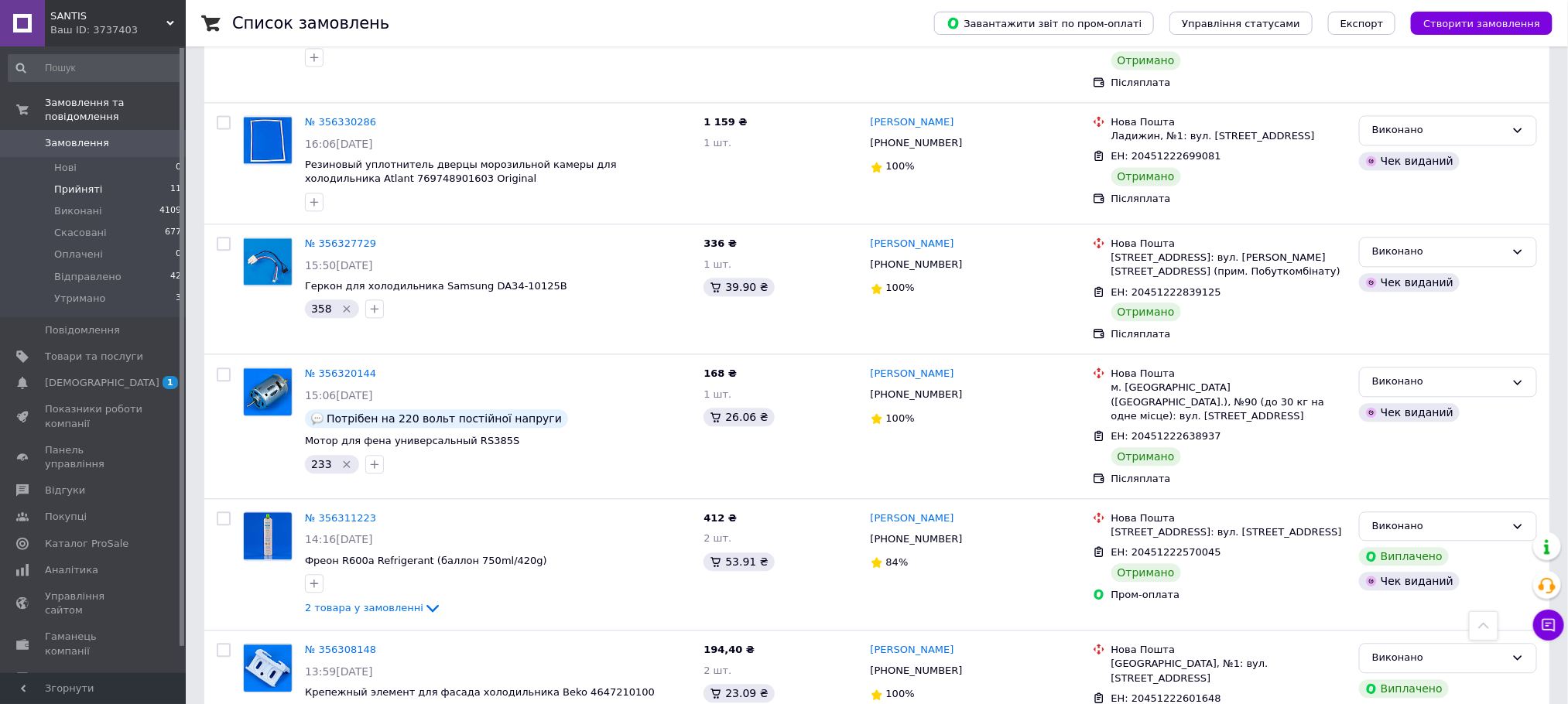
click at [66, 183] on span "Прийняті" at bounding box center [78, 189] width 48 height 14
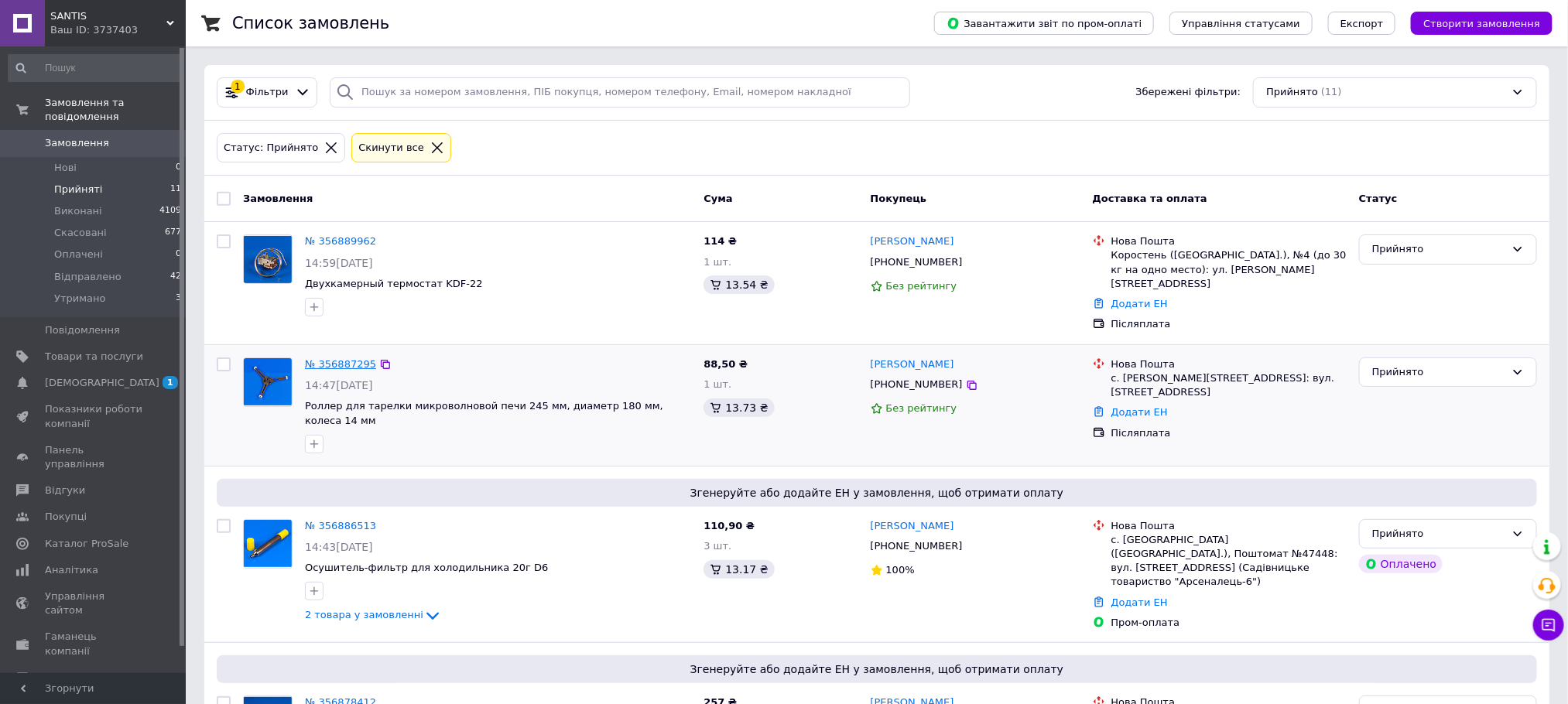
click at [333, 359] on link "№ 356887295" at bounding box center [340, 364] width 71 height 11
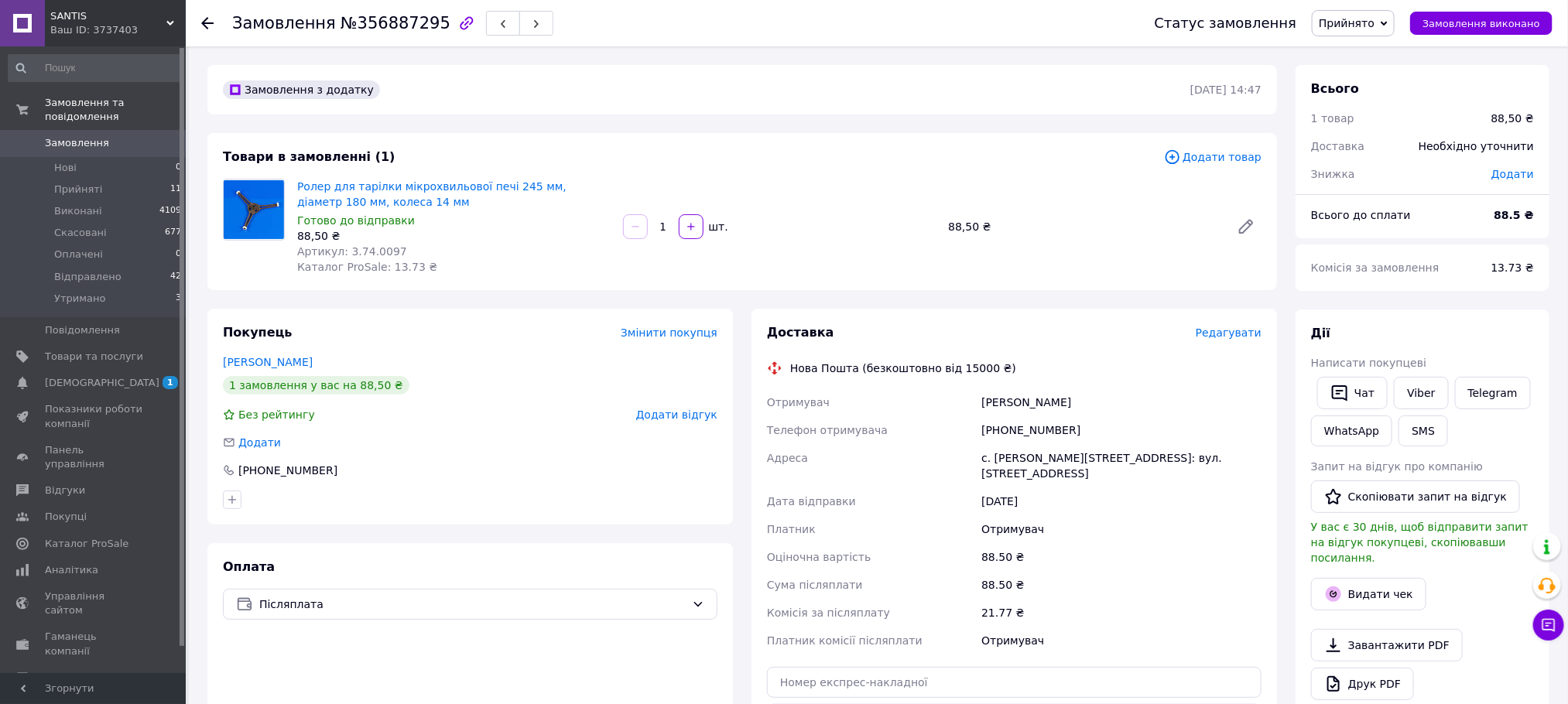
click at [1233, 330] on span "Редагувати" at bounding box center [1228, 333] width 66 height 12
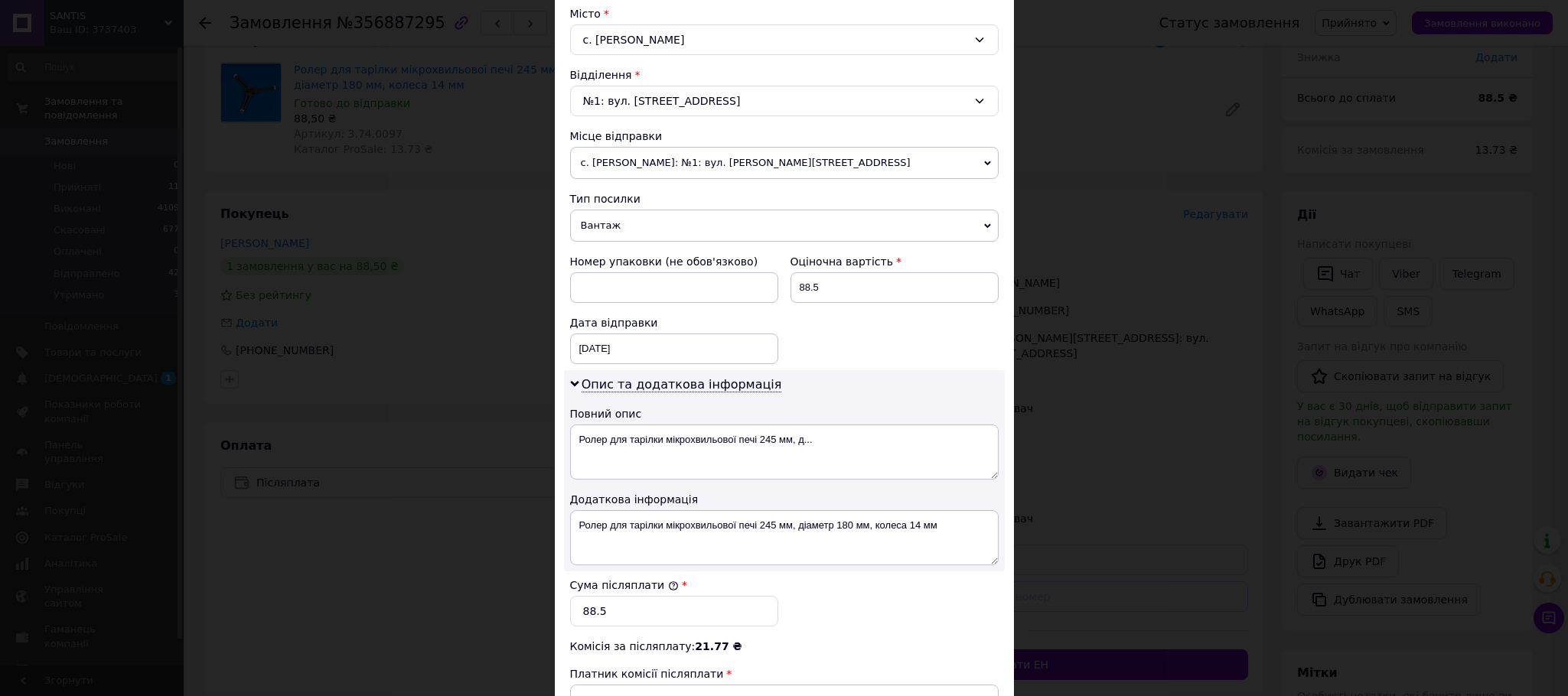
scroll to position [574, 0]
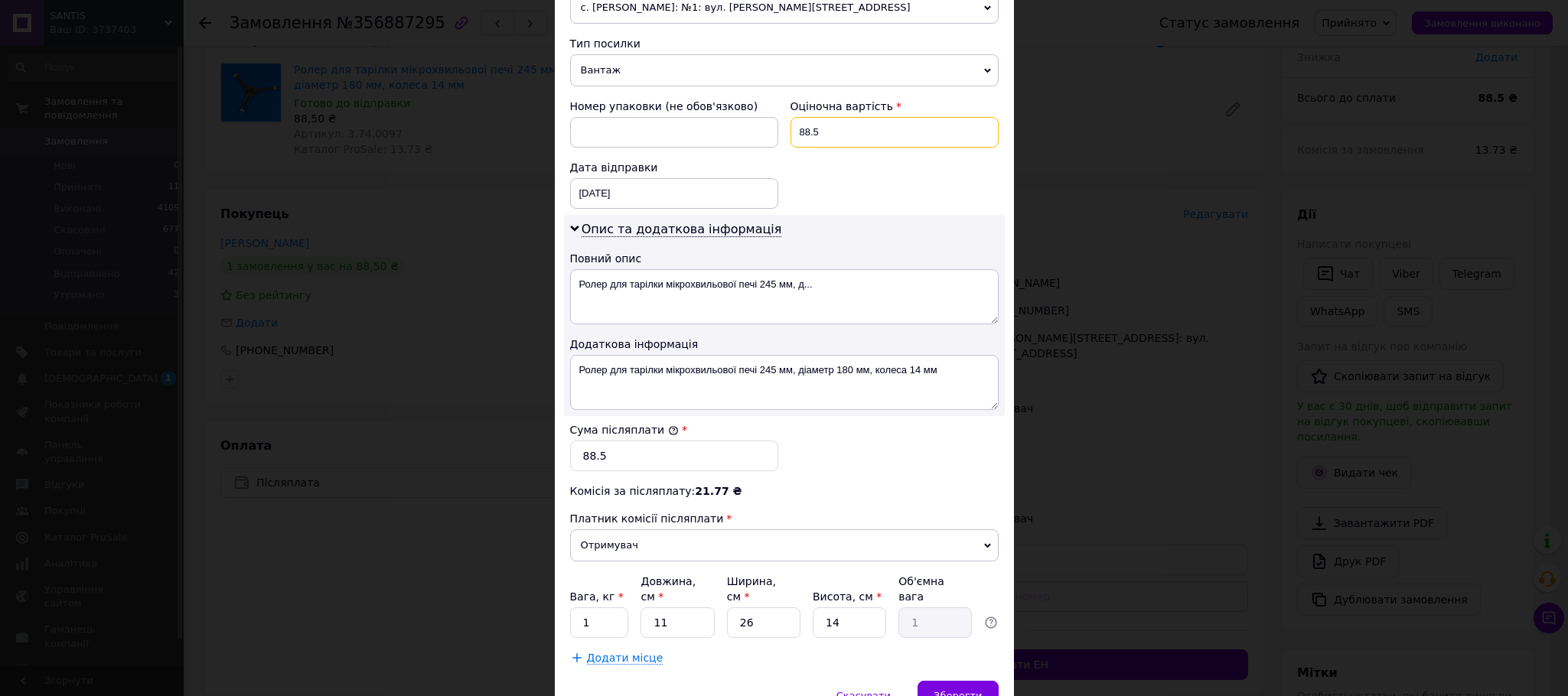
click at [833, 138] on input "88.5" at bounding box center [895, 132] width 208 height 30
click at [839, 148] on input "288" at bounding box center [895, 132] width 208 height 30
type input "288"
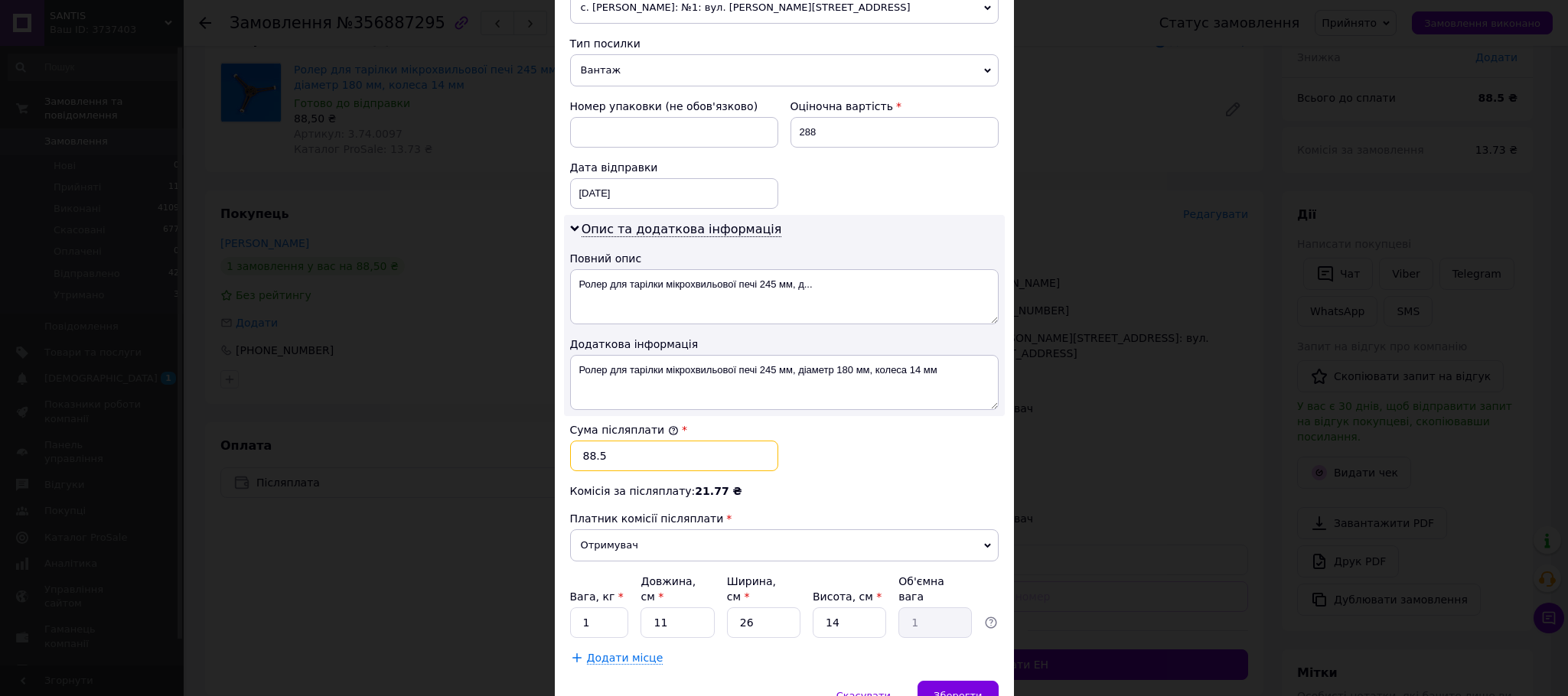
click at [653, 466] on input "88.5" at bounding box center [674, 456] width 208 height 30
paste input "288"
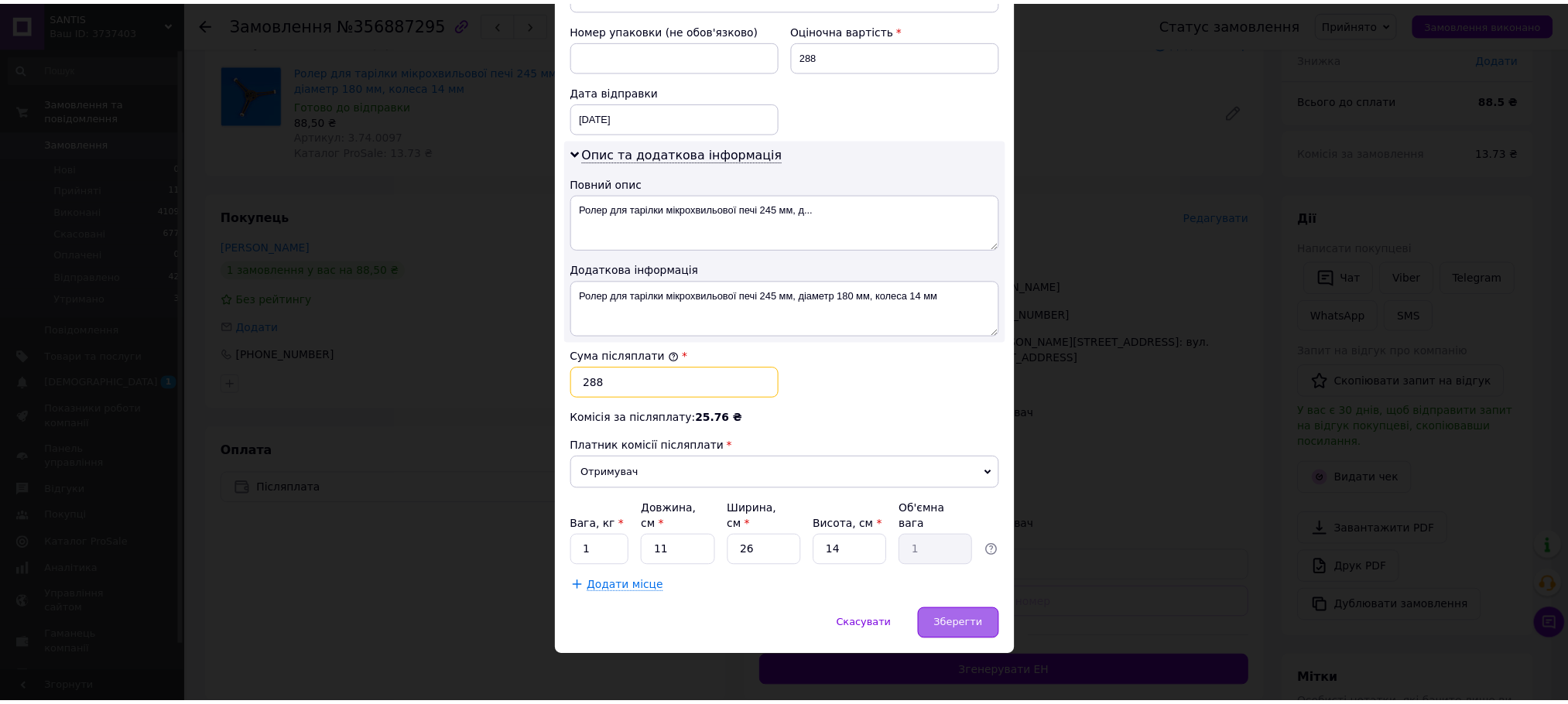
scroll to position [663, 0]
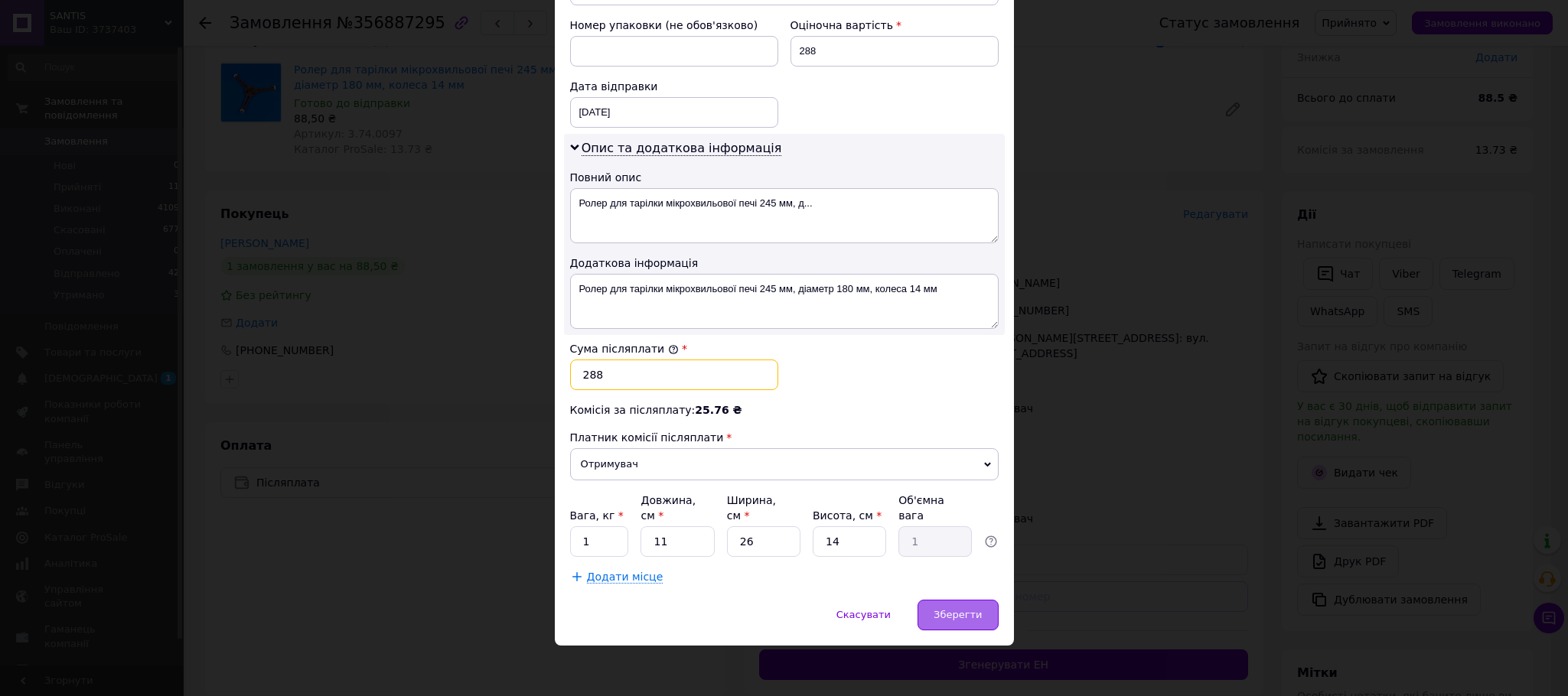
type input "288"
click at [953, 600] on div "Зберегти" at bounding box center [957, 615] width 80 height 30
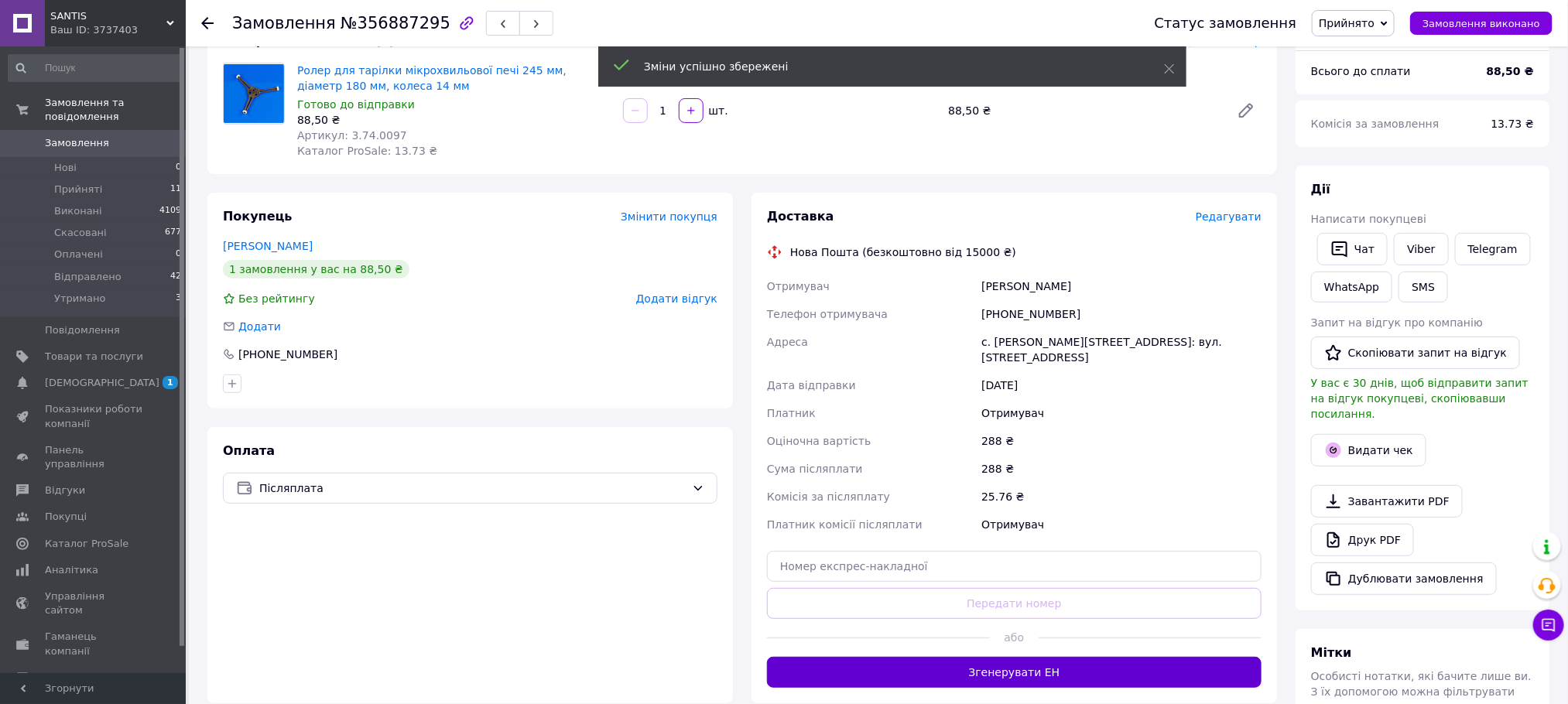
click at [1026, 663] on button "Згенерувати ЕН" at bounding box center [1013, 672] width 494 height 31
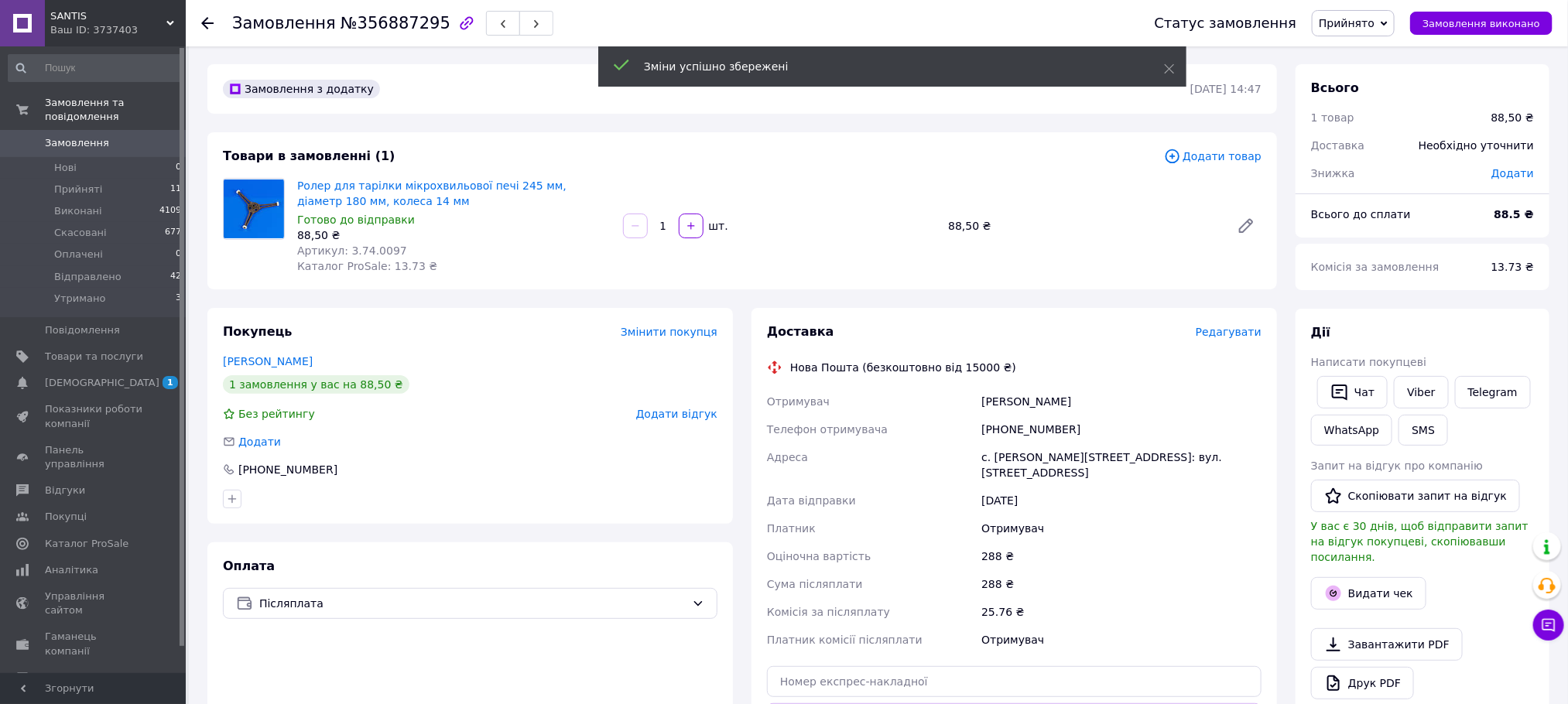
scroll to position [0, 0]
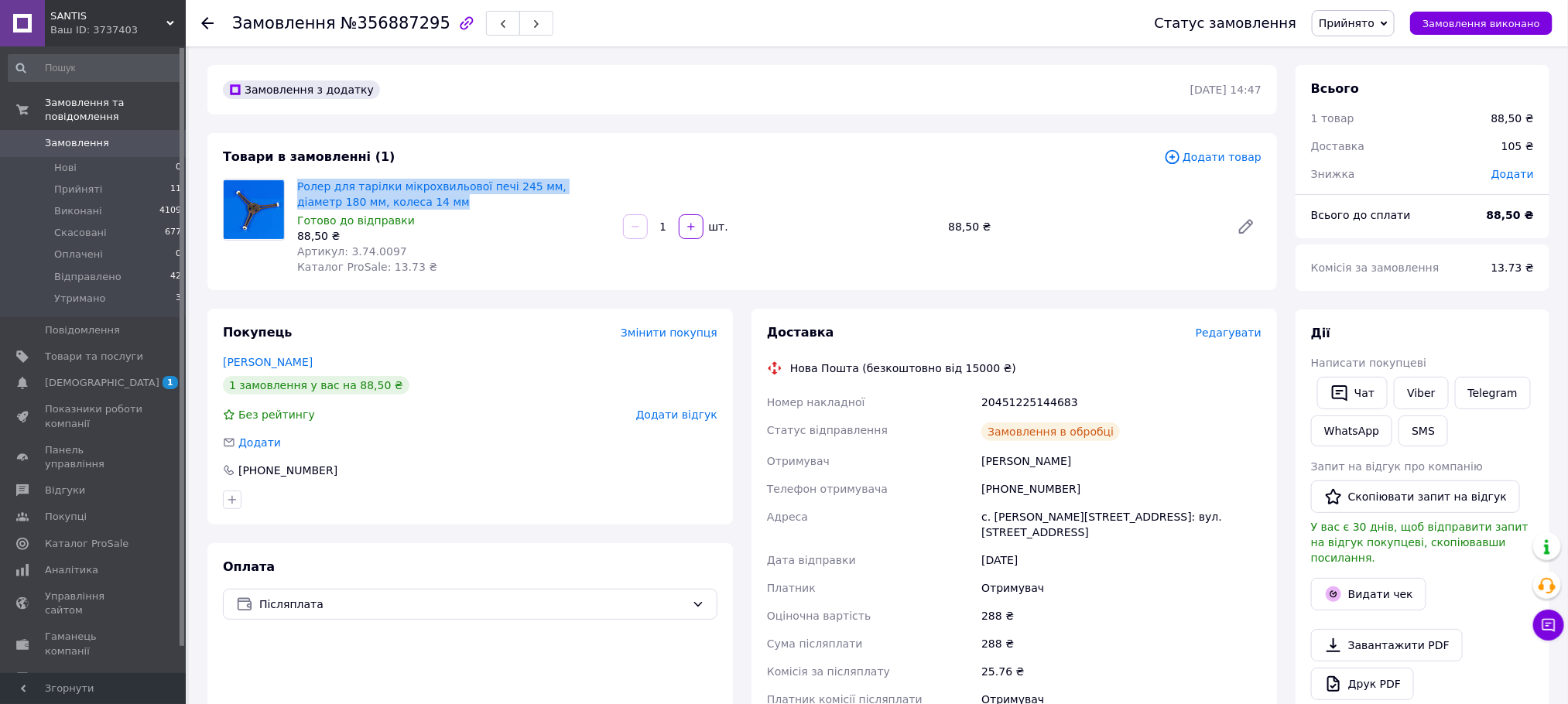
drag, startPoint x: 392, startPoint y: 200, endPoint x: 294, endPoint y: 185, distance: 99.1
click at [294, 185] on div "Ролер для тарілки мікрохвильової печі 245 мм, діаметр 180 мм, колеса 14 мм Гото…" at bounding box center [453, 227] width 326 height 102
copy link "Ролер для тарілки мікрохвильової печі 245 мм, діаметр 180 мм, колеса 14 мм"
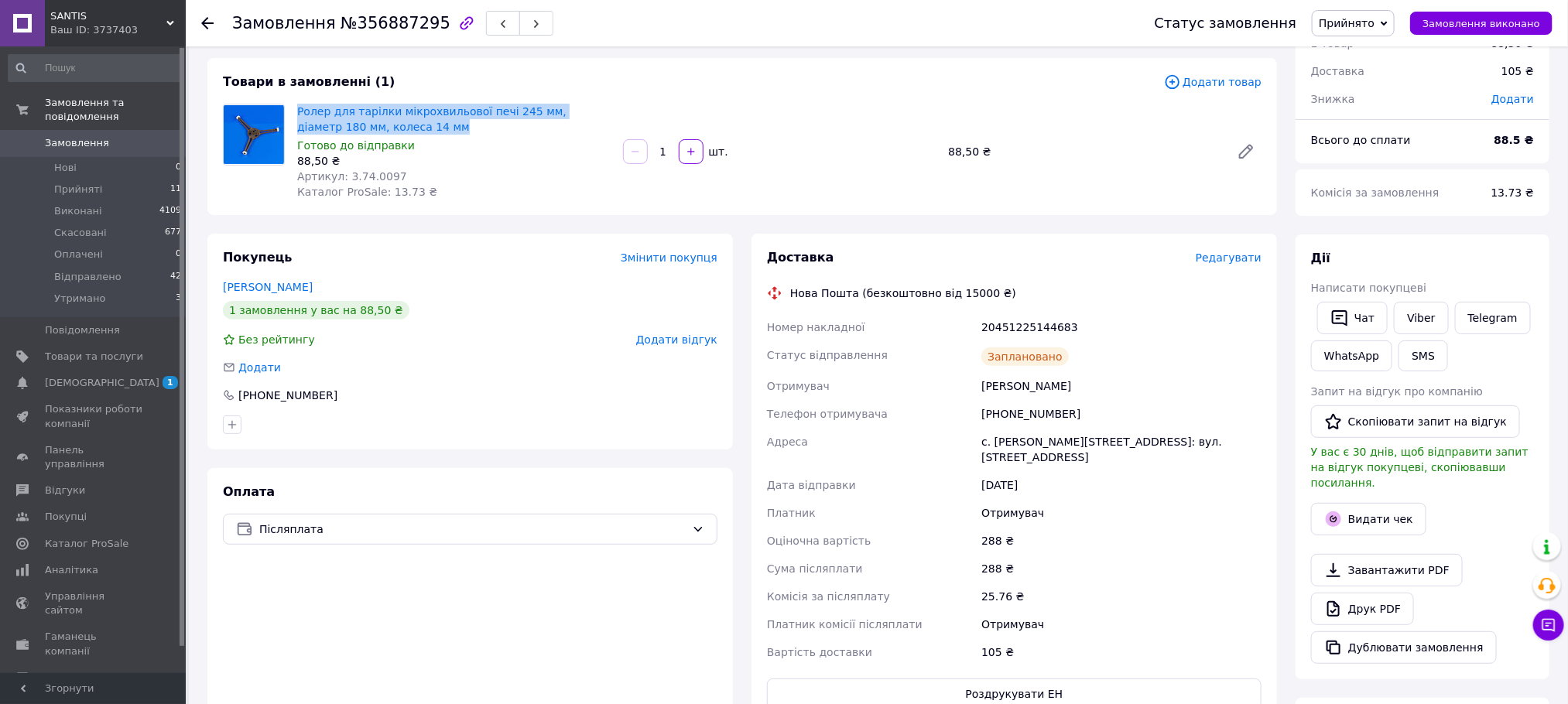
scroll to position [116, 0]
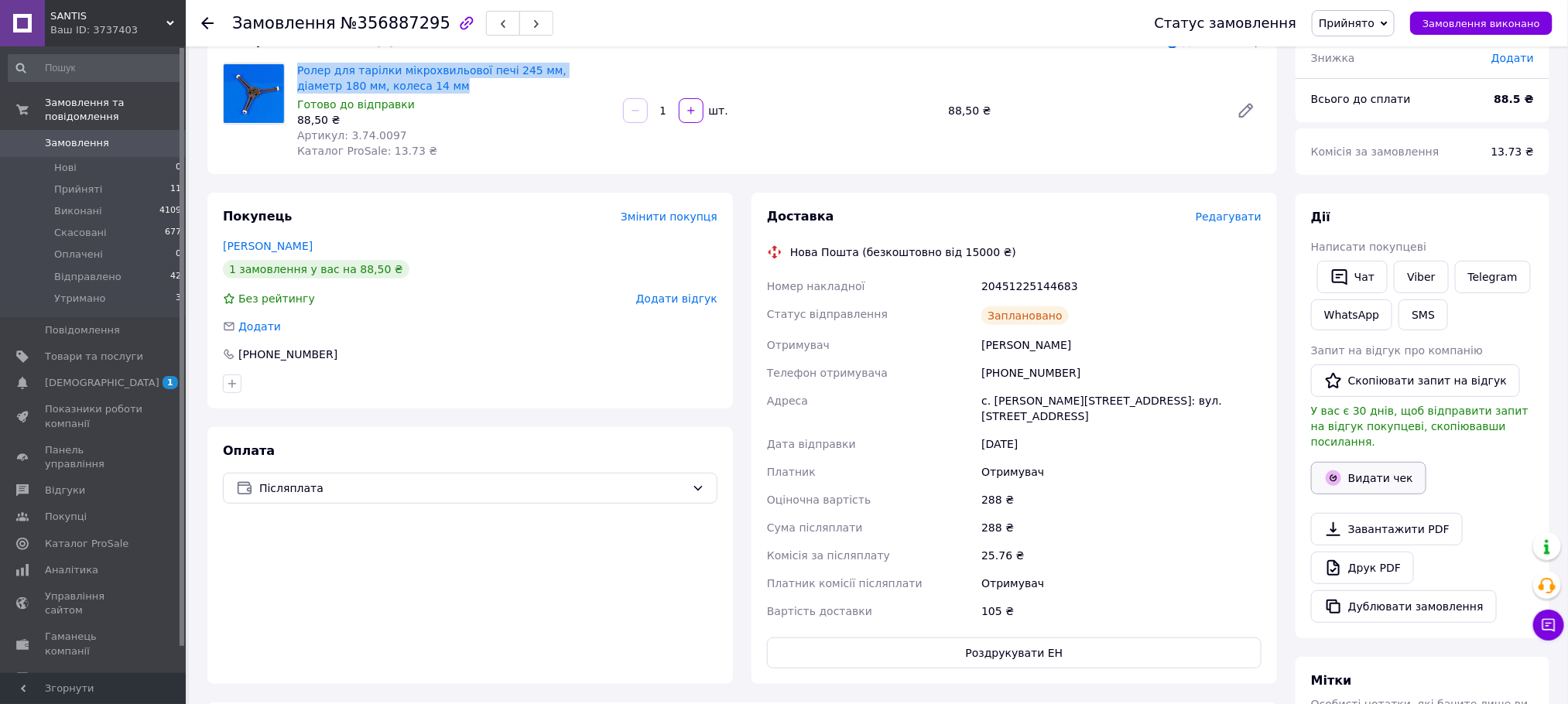
click at [1382, 468] on button "Видати чек" at bounding box center [1368, 478] width 116 height 33
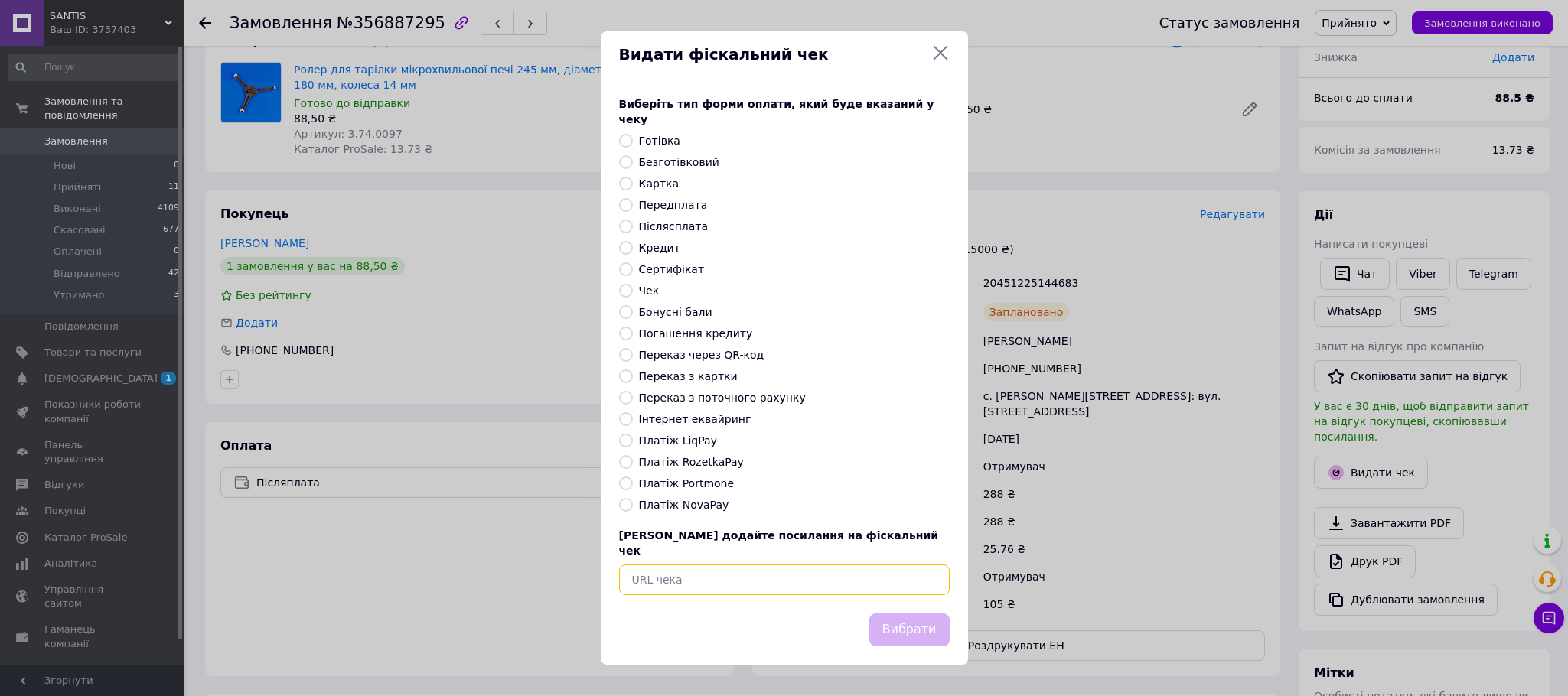
click at [768, 565] on input "text" at bounding box center [785, 580] width 331 height 30
paste input "[URL][DOMAIN_NAME]"
type input "[URL][DOMAIN_NAME]"
click at [939, 628] on button "Вибрати" at bounding box center [909, 630] width 80 height 33
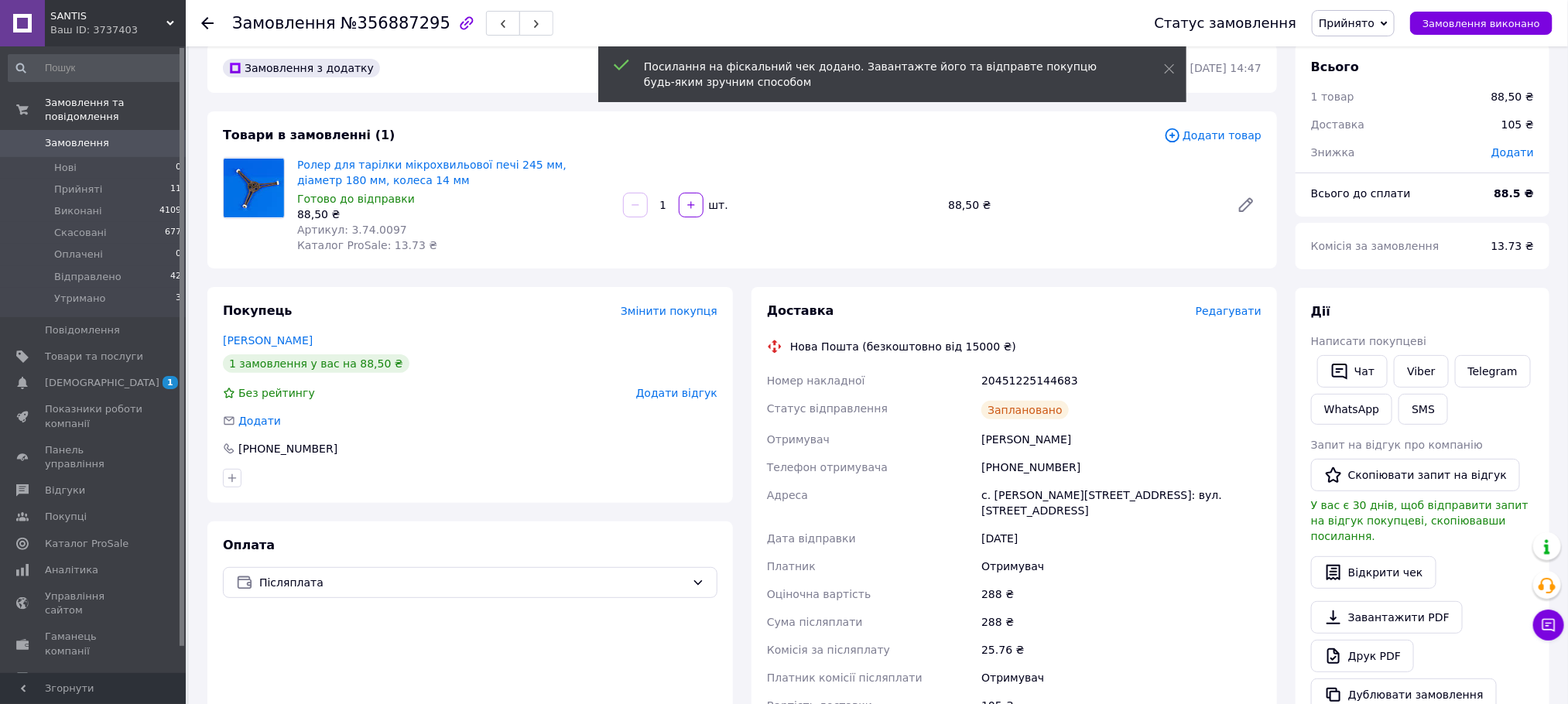
scroll to position [0, 0]
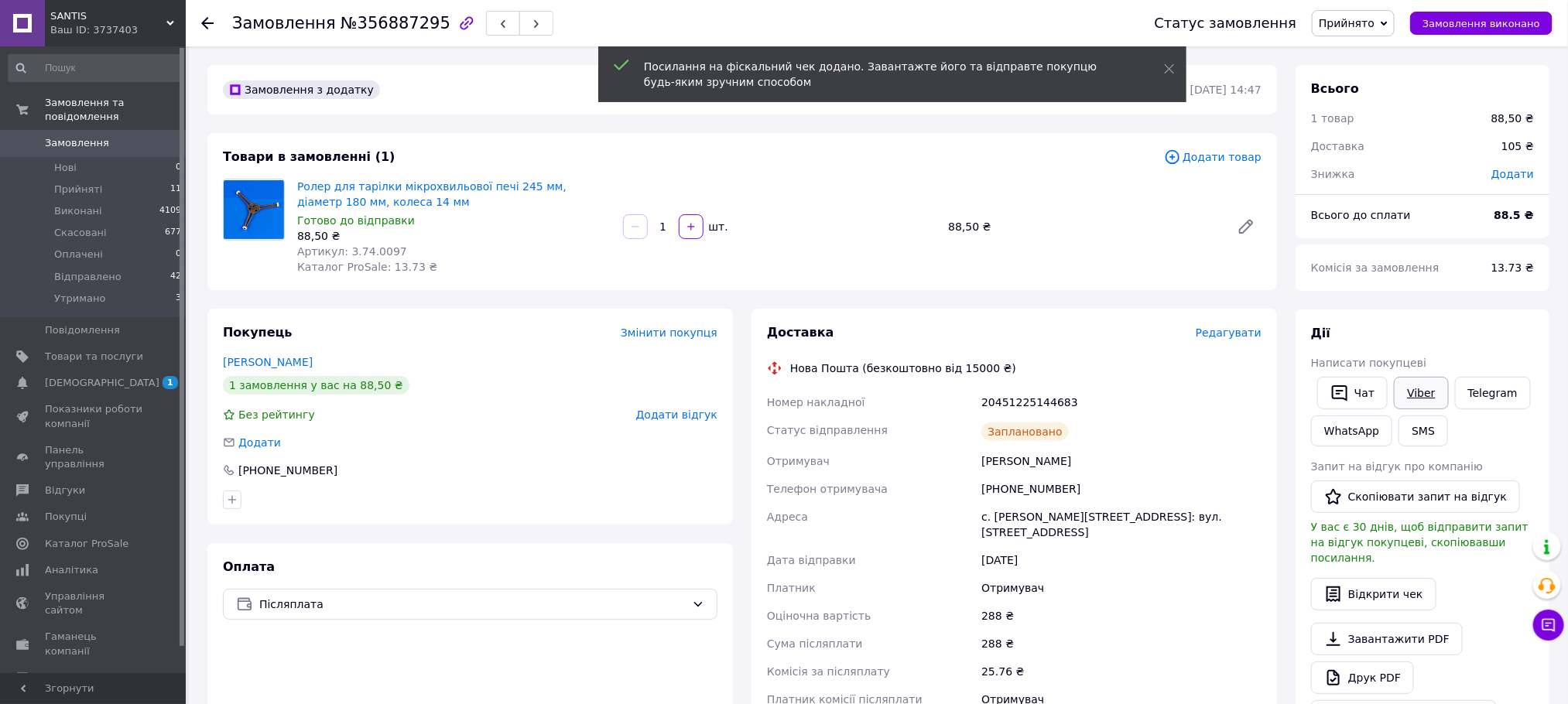
click at [1424, 386] on link "Viber" at bounding box center [1421, 393] width 54 height 33
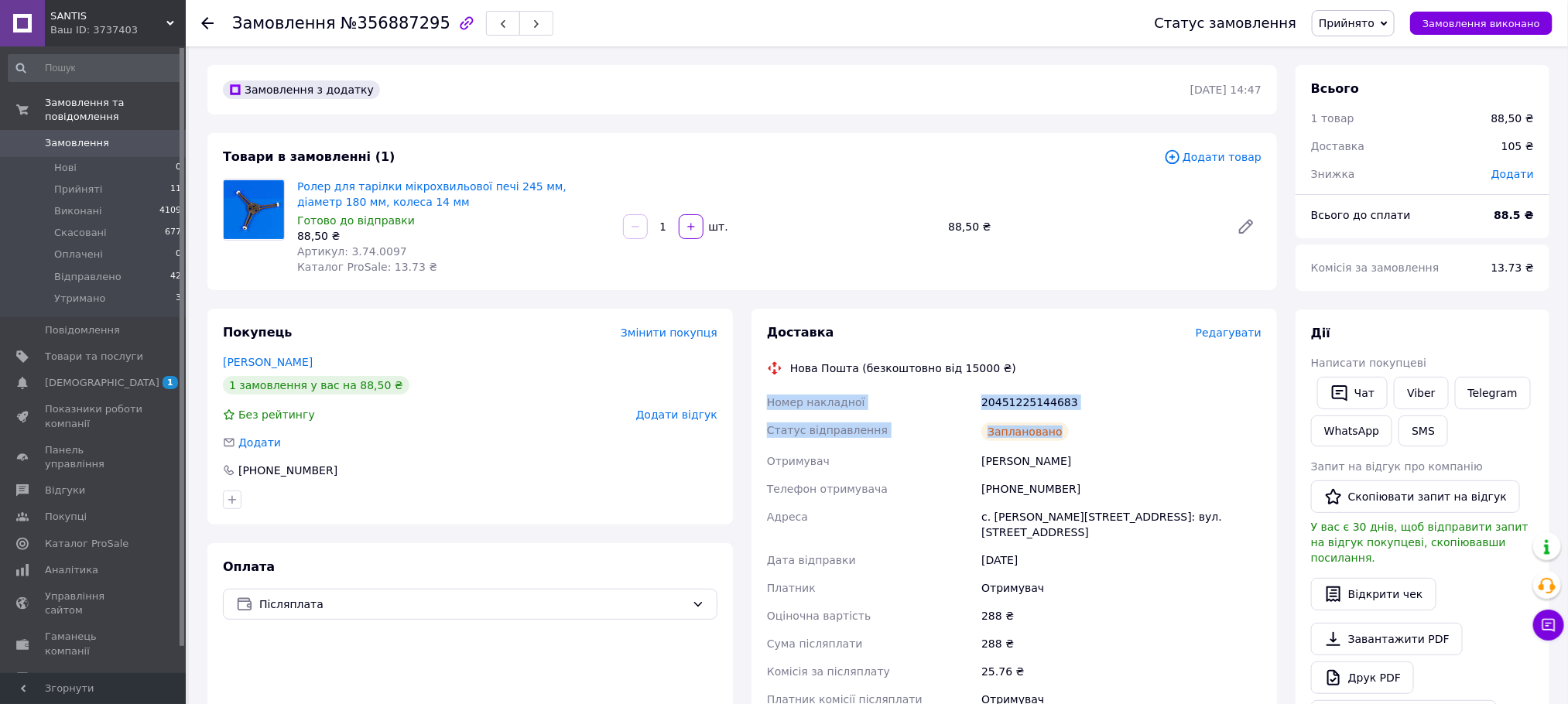
drag, startPoint x: 1074, startPoint y: 434, endPoint x: 749, endPoint y: 397, distance: 327.1
click at [749, 397] on div "Доставка Редагувати Нова Пошта (безкоштовно від 15000 ₴) Номер накладної 204512…" at bounding box center [1013, 555] width 544 height 492
copy div "Номер накладної 20451225144683 Статус відправлення Заплановано"
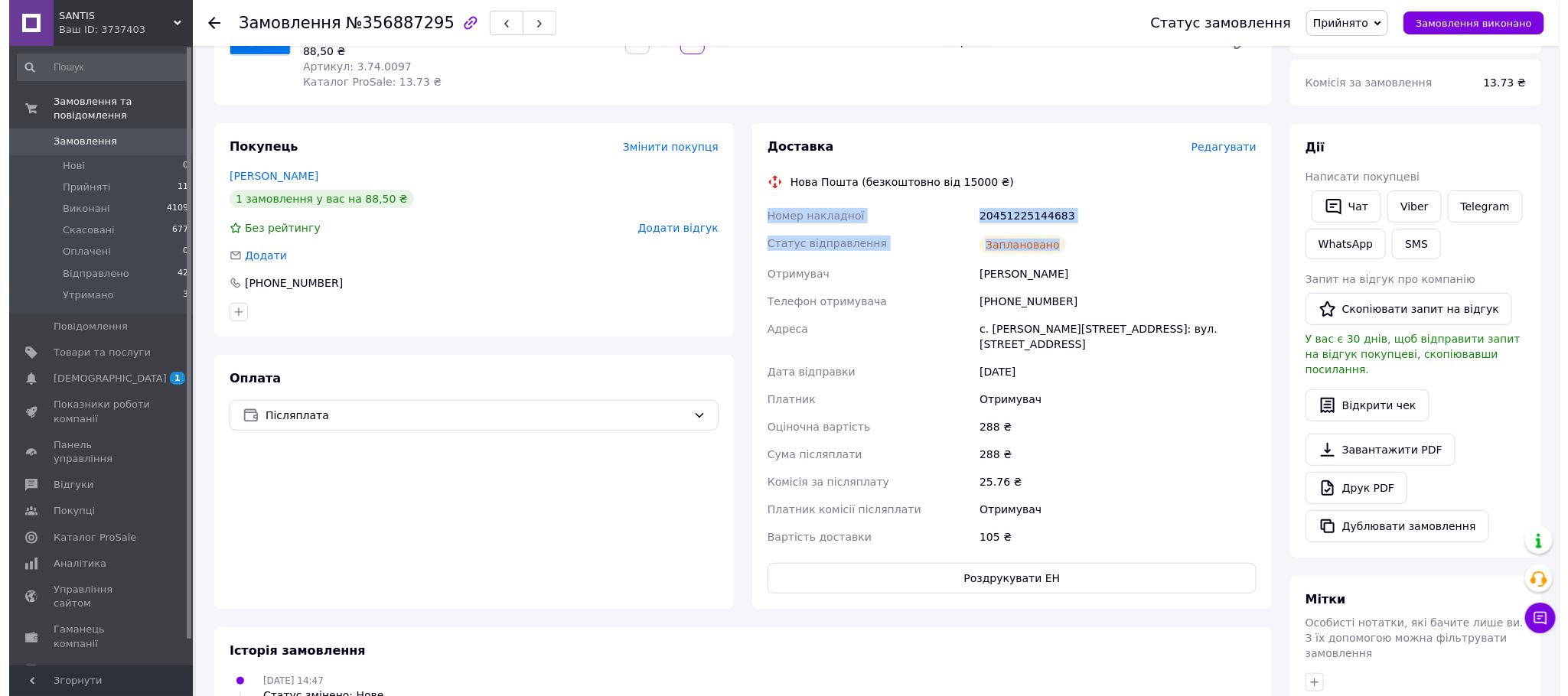
scroll to position [230, 0]
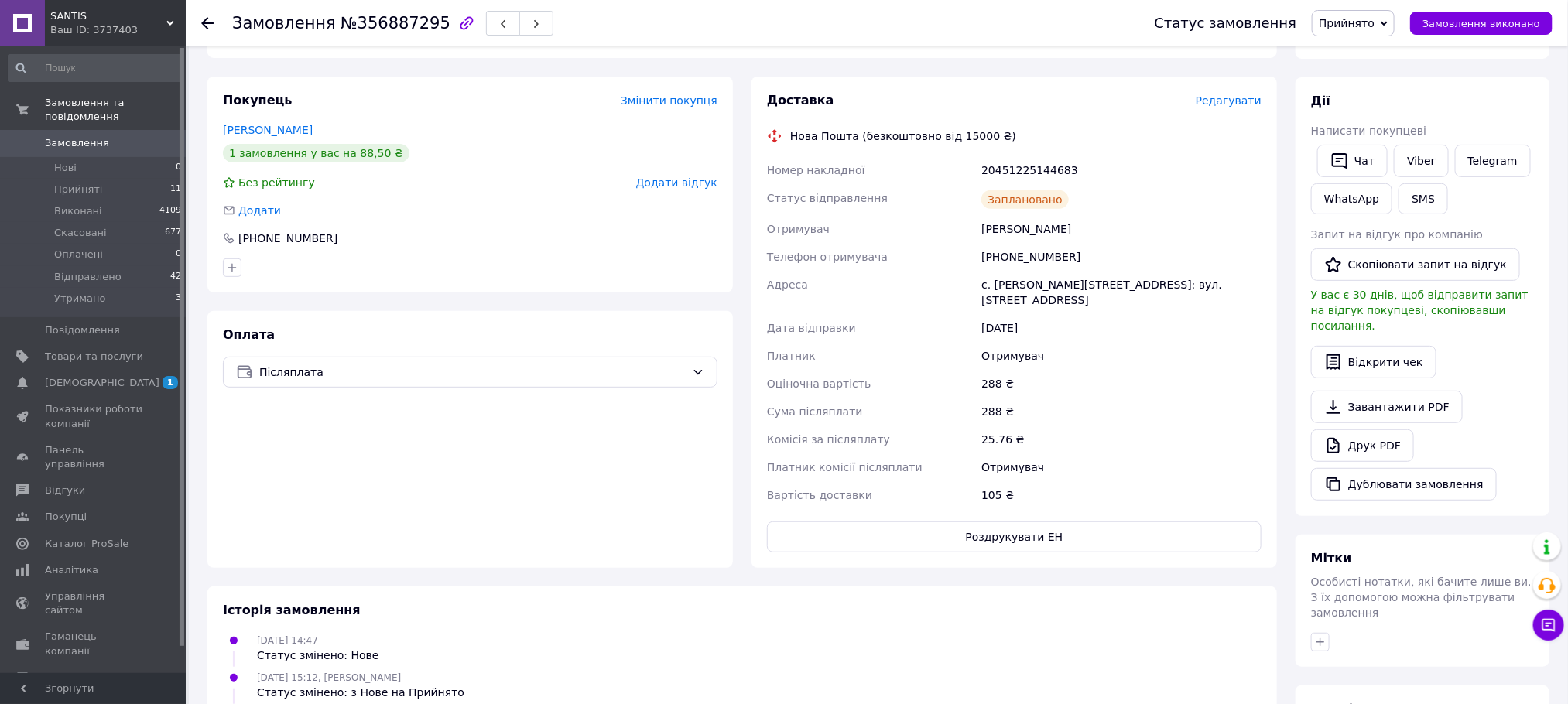
click at [1224, 100] on span "Редагувати" at bounding box center [1228, 100] width 66 height 12
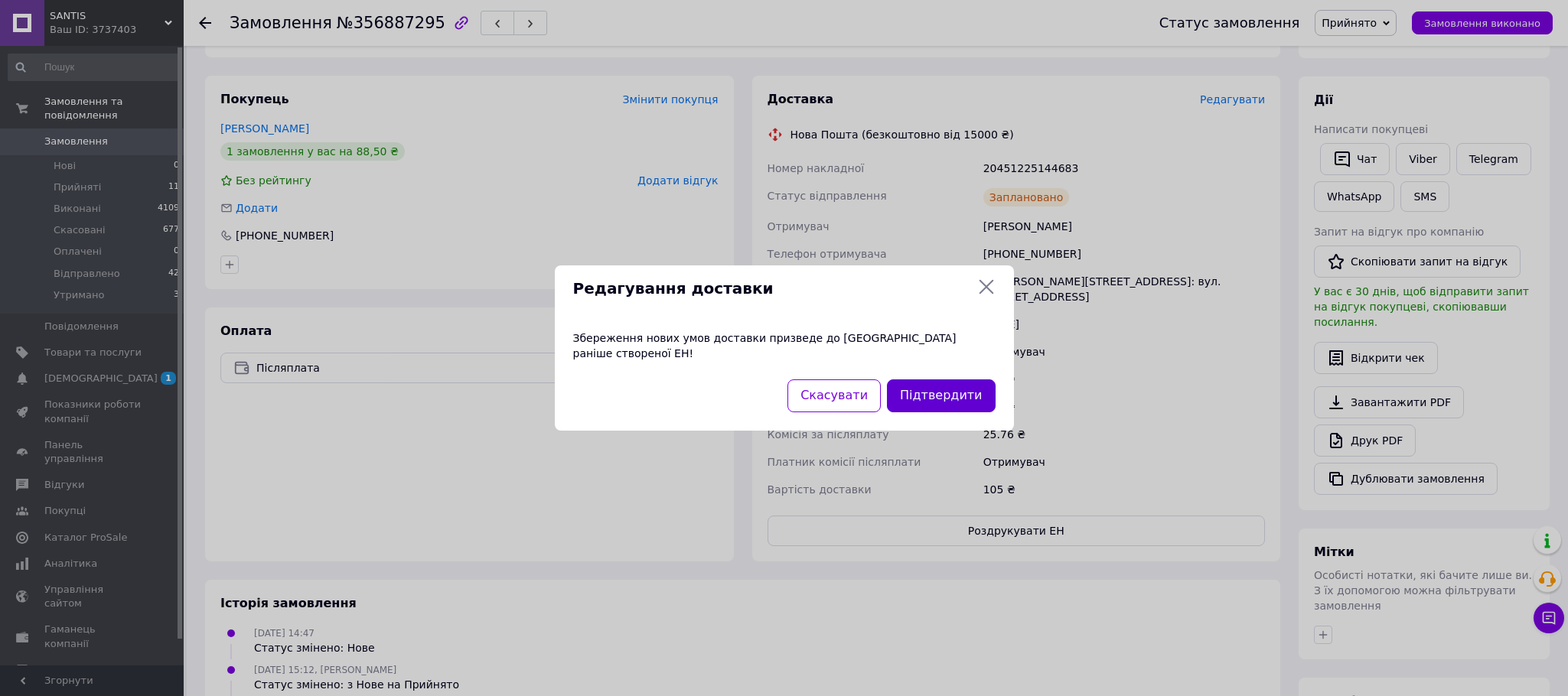
click at [921, 384] on button "Підтвердити" at bounding box center [941, 395] width 108 height 33
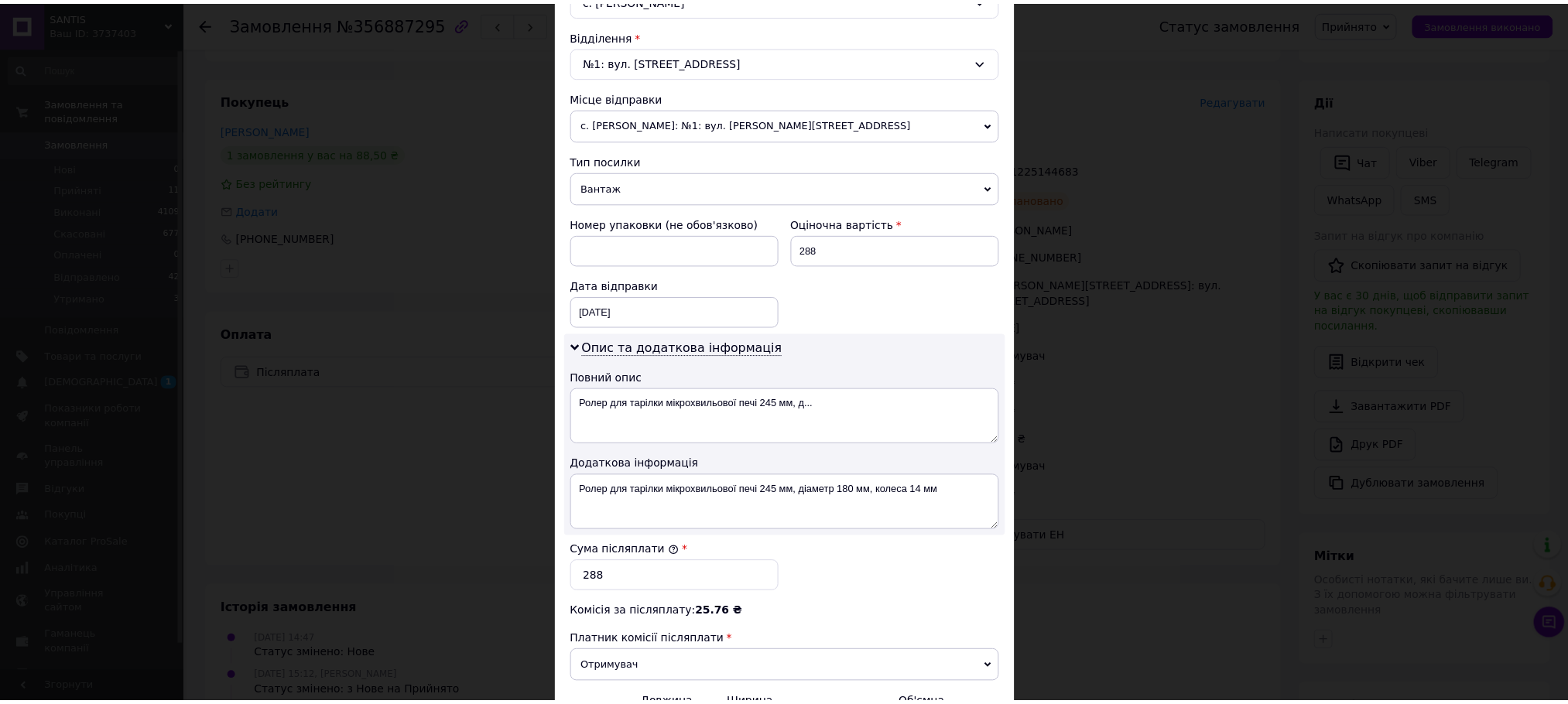
scroll to position [663, 0]
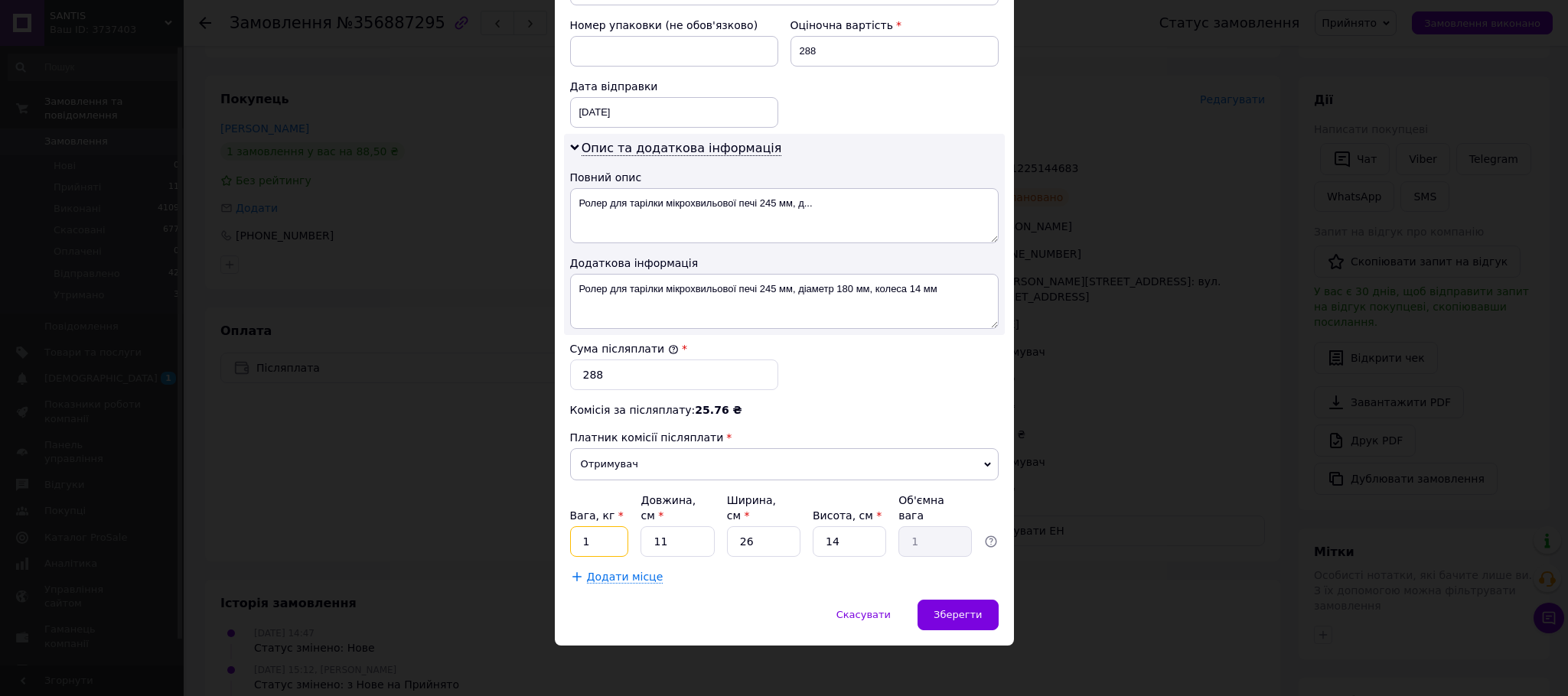
click at [612, 537] on input "1" at bounding box center [600, 542] width 59 height 30
type input "3"
click at [985, 618] on div "Зберегти" at bounding box center [957, 615] width 80 height 30
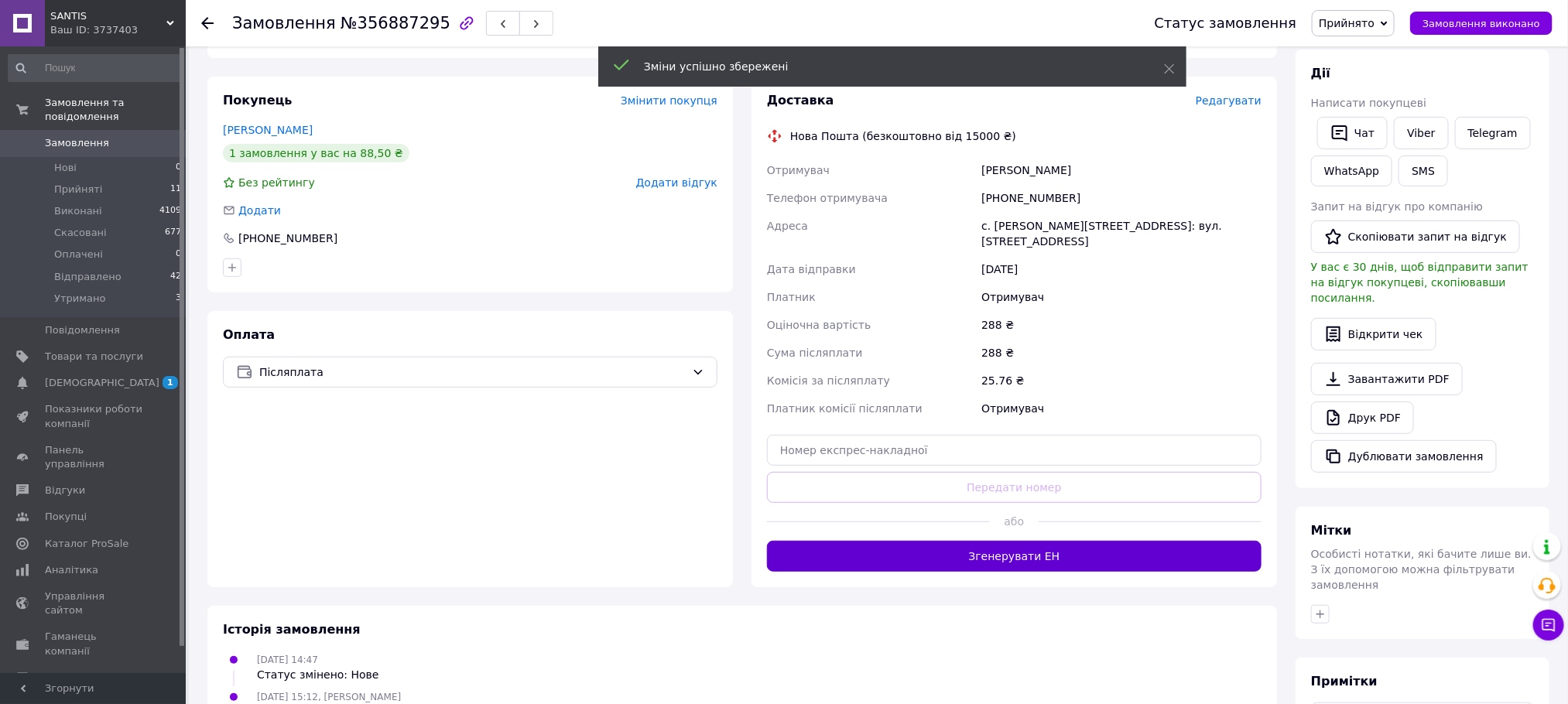
click at [1041, 541] on button "Згенерувати ЕН" at bounding box center [1013, 557] width 494 height 31
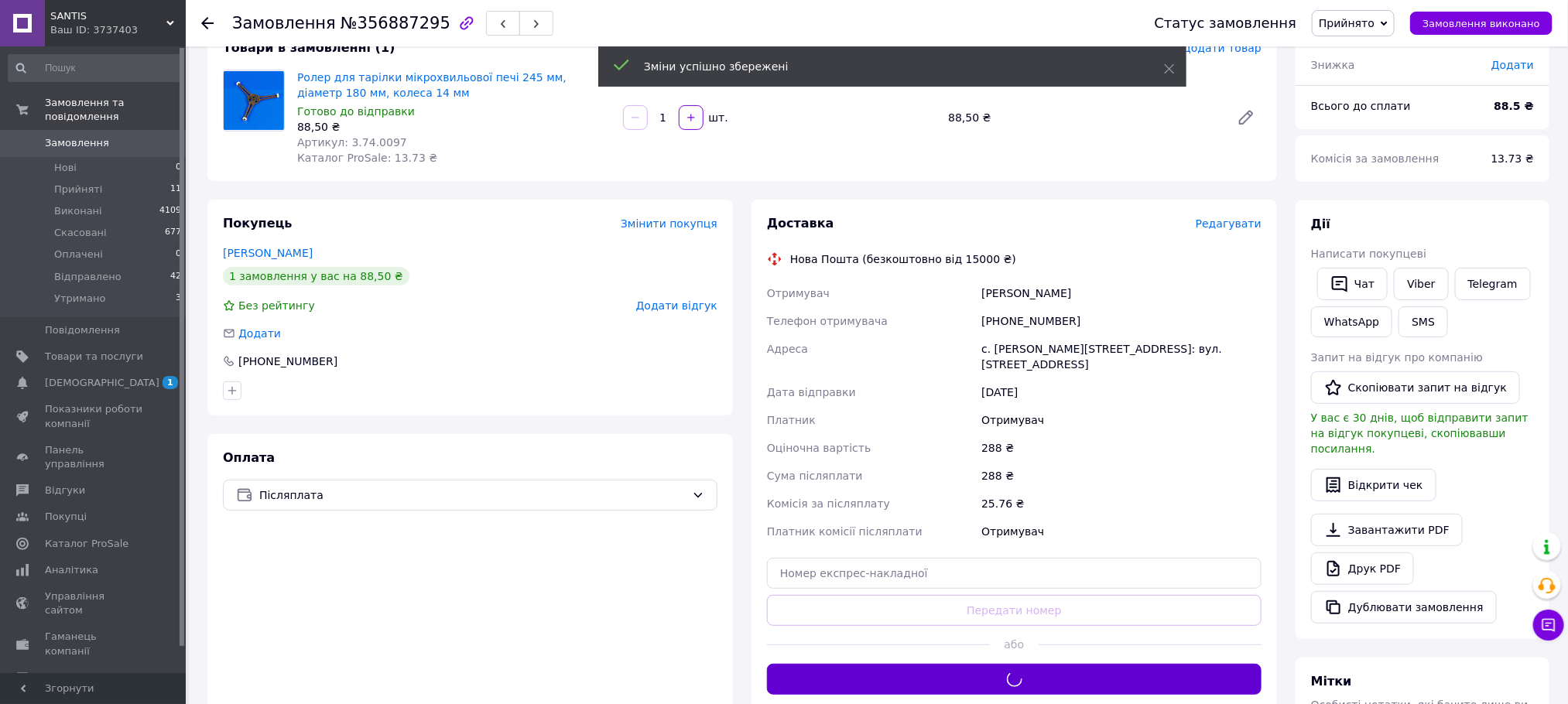
scroll to position [0, 0]
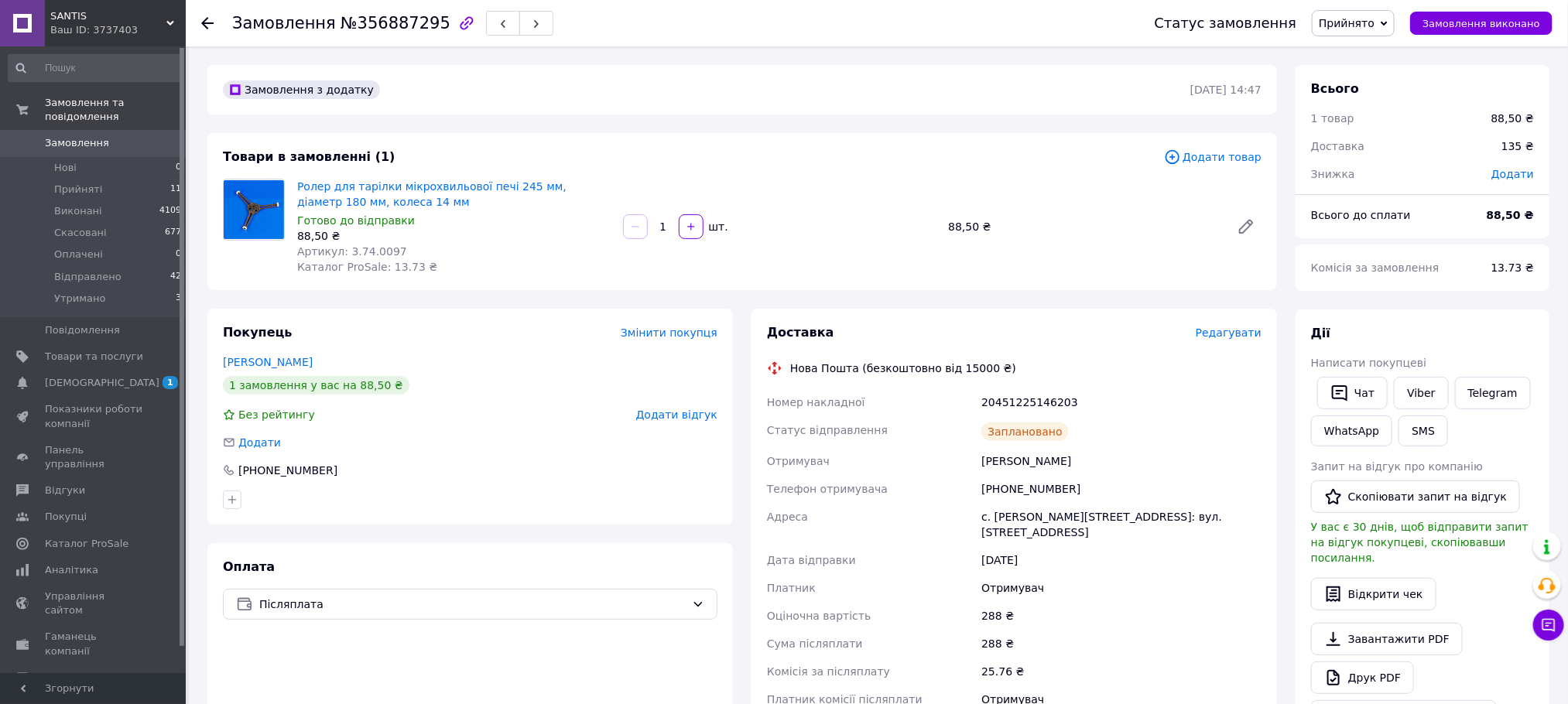
click at [1005, 400] on div "20451225146203" at bounding box center [1121, 402] width 286 height 28
copy div "20451225146203"
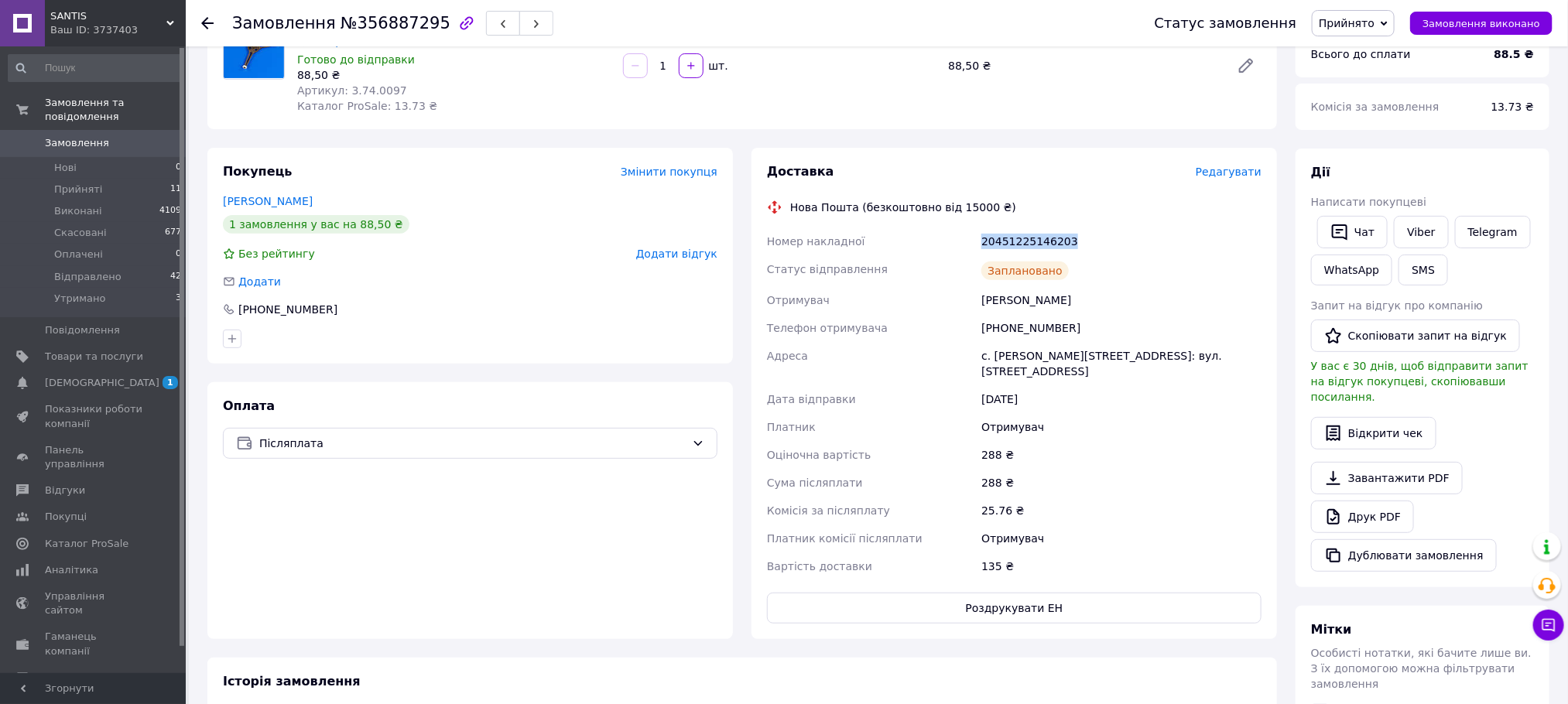
scroll to position [232, 0]
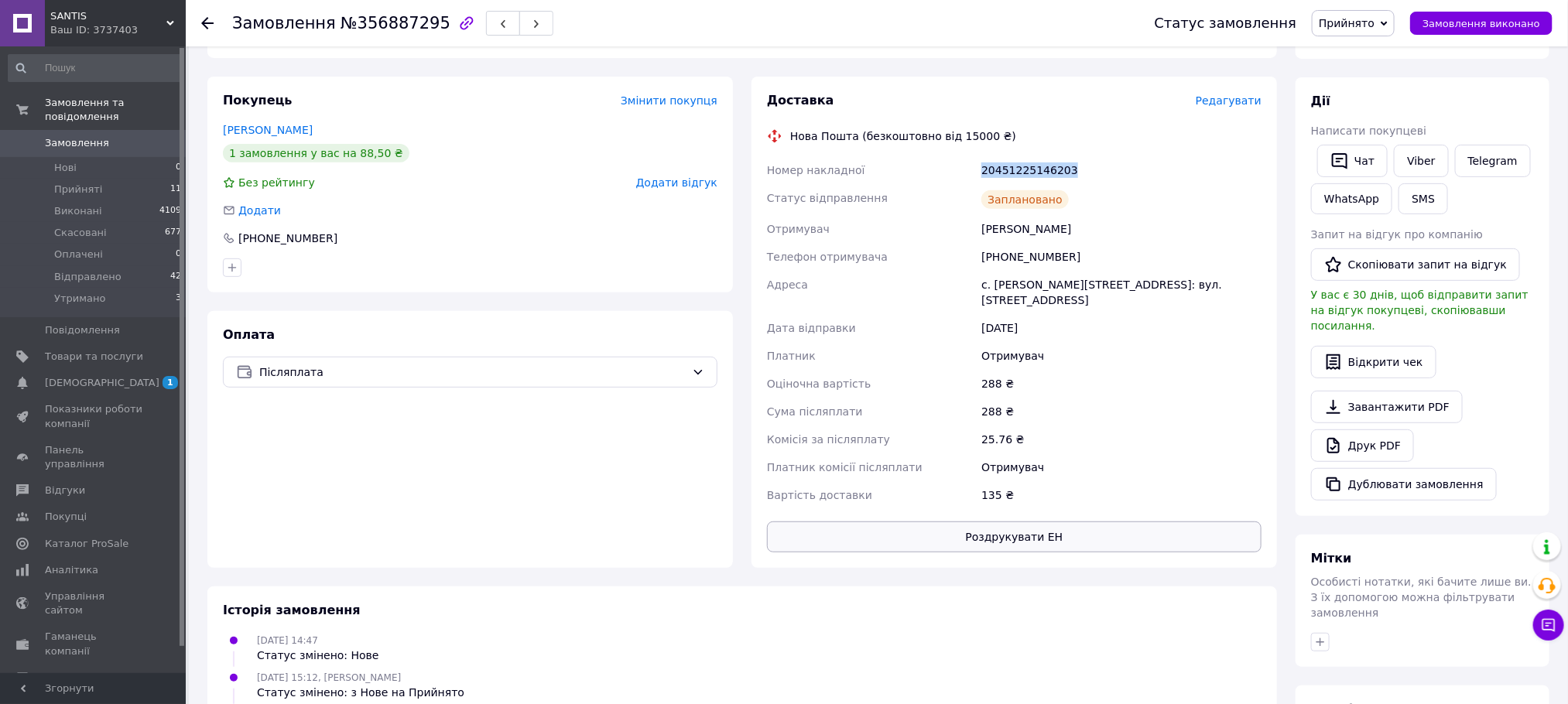
click at [1021, 521] on button "Роздрукувати ЕН" at bounding box center [1013, 537] width 494 height 31
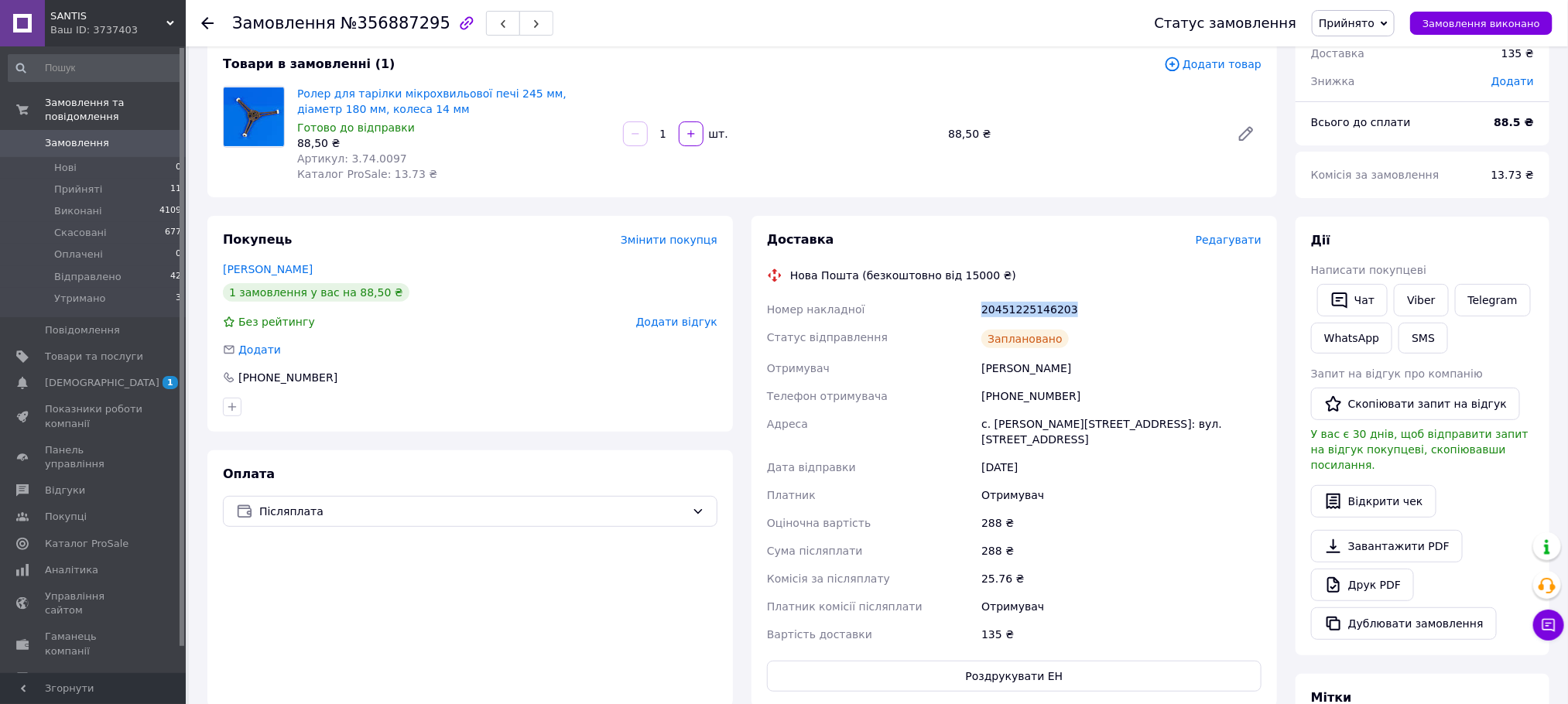
scroll to position [0, 0]
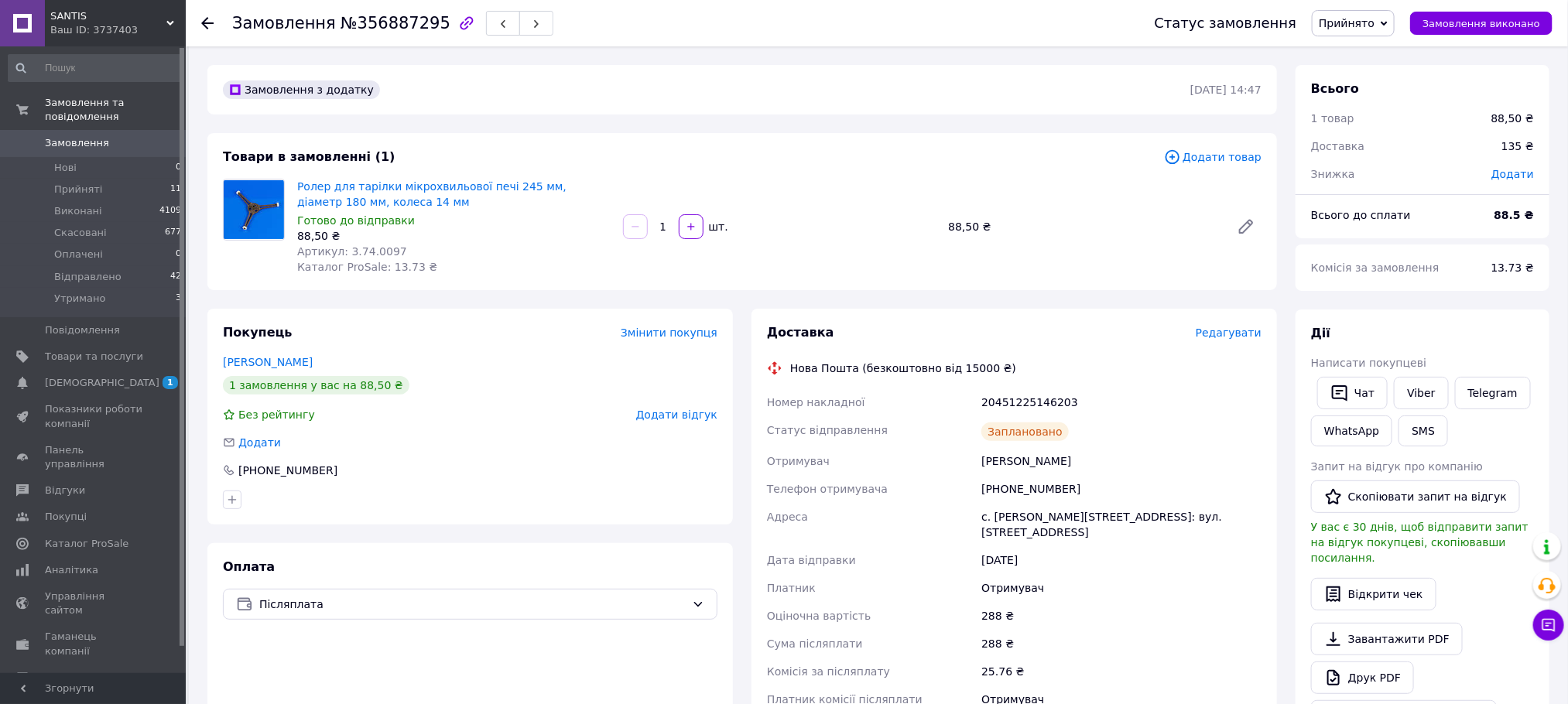
click at [376, 253] on span "Артикул: 3.74.0097" at bounding box center [352, 252] width 110 height 12
copy span "3.74.0097"
drag, startPoint x: 834, startPoint y: 419, endPoint x: 762, endPoint y: 400, distance: 74.5
click at [762, 400] on div "Доставка Редагувати Нова Пошта (безкоштовно від 15000 ₴) Номер накладної 204512…" at bounding box center [1014, 555] width 526 height 492
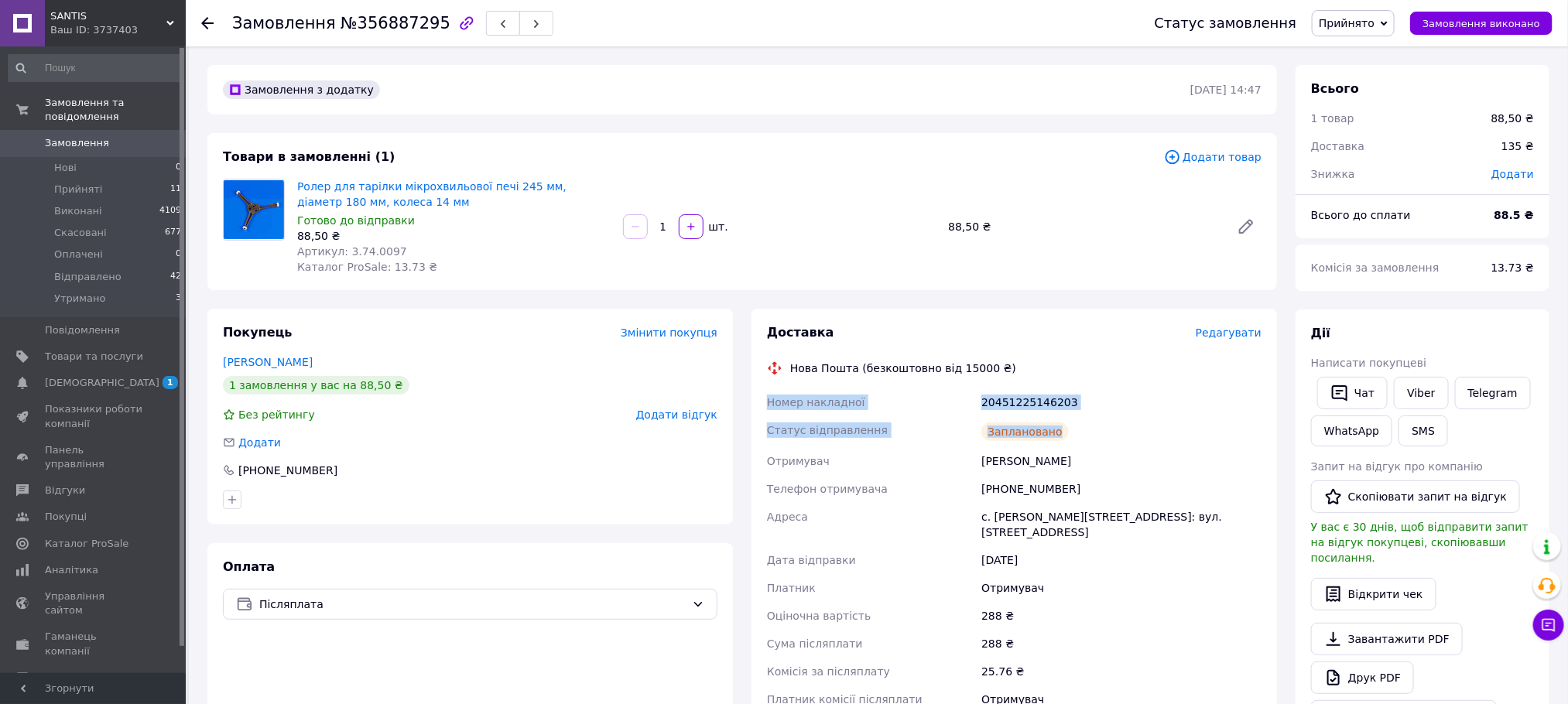
click at [1374, 28] on span "Прийнято" at bounding box center [1346, 23] width 55 height 12
click at [1389, 128] on li "Відправлено" at bounding box center [1354, 123] width 83 height 23
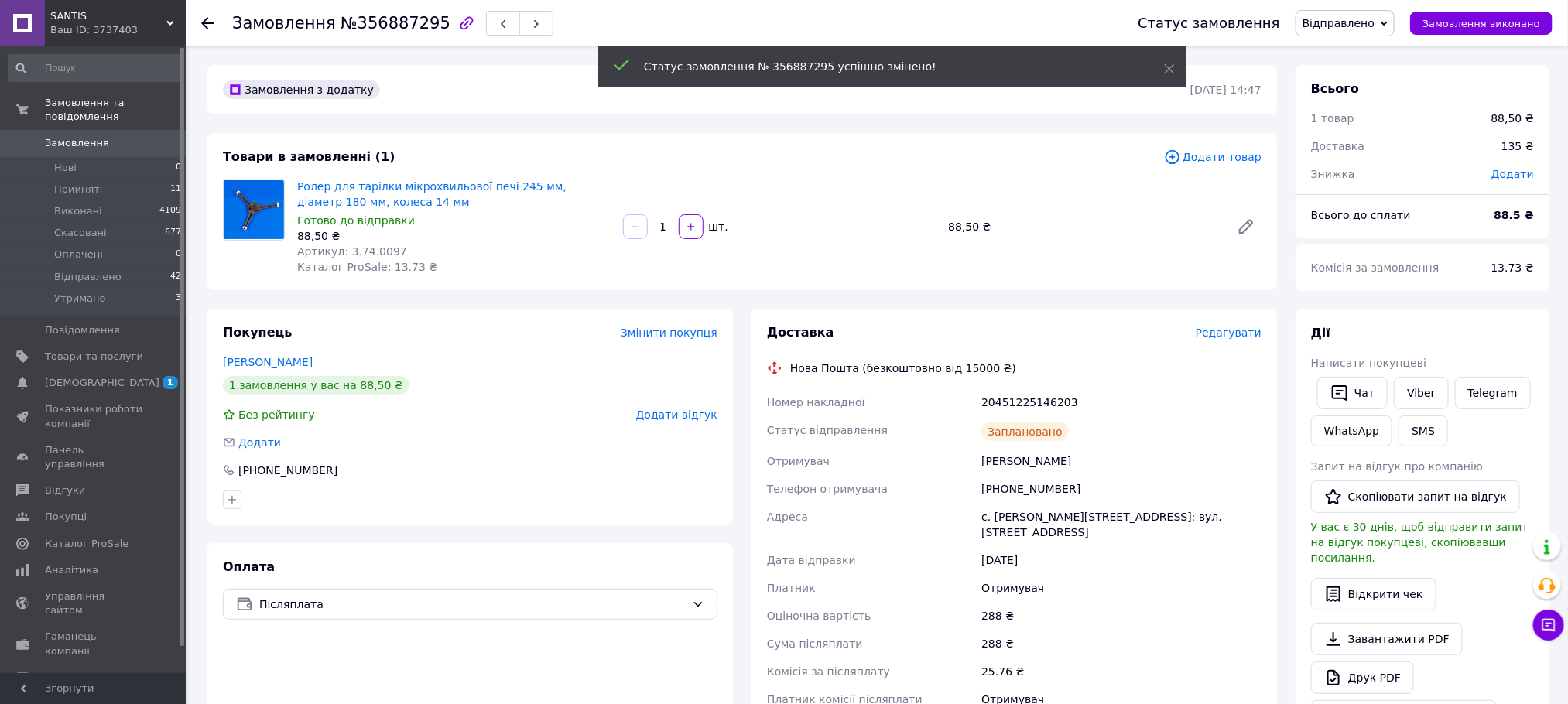
click at [209, 17] on icon at bounding box center [207, 23] width 12 height 12
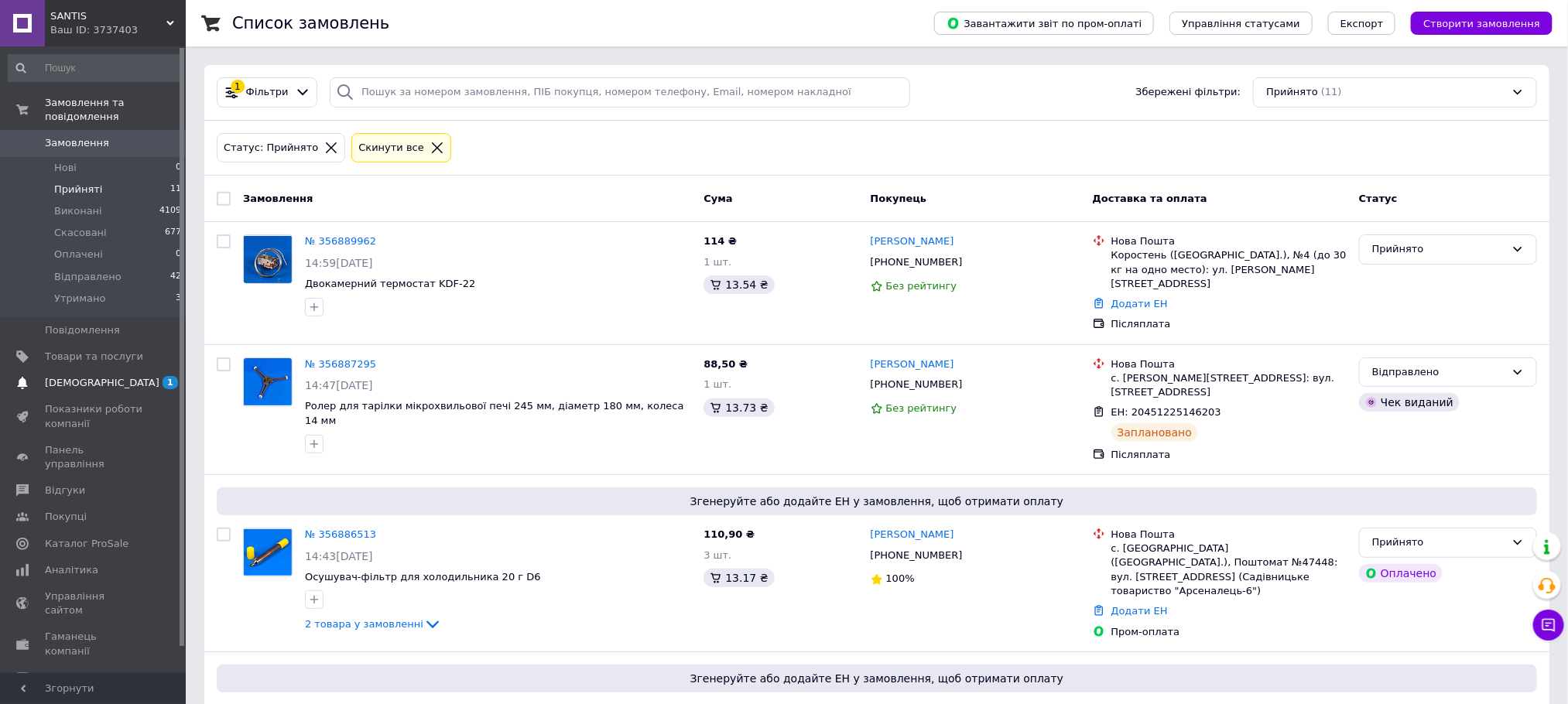
click at [120, 376] on span "[DEMOGRAPHIC_DATA]" at bounding box center [94, 383] width 98 height 14
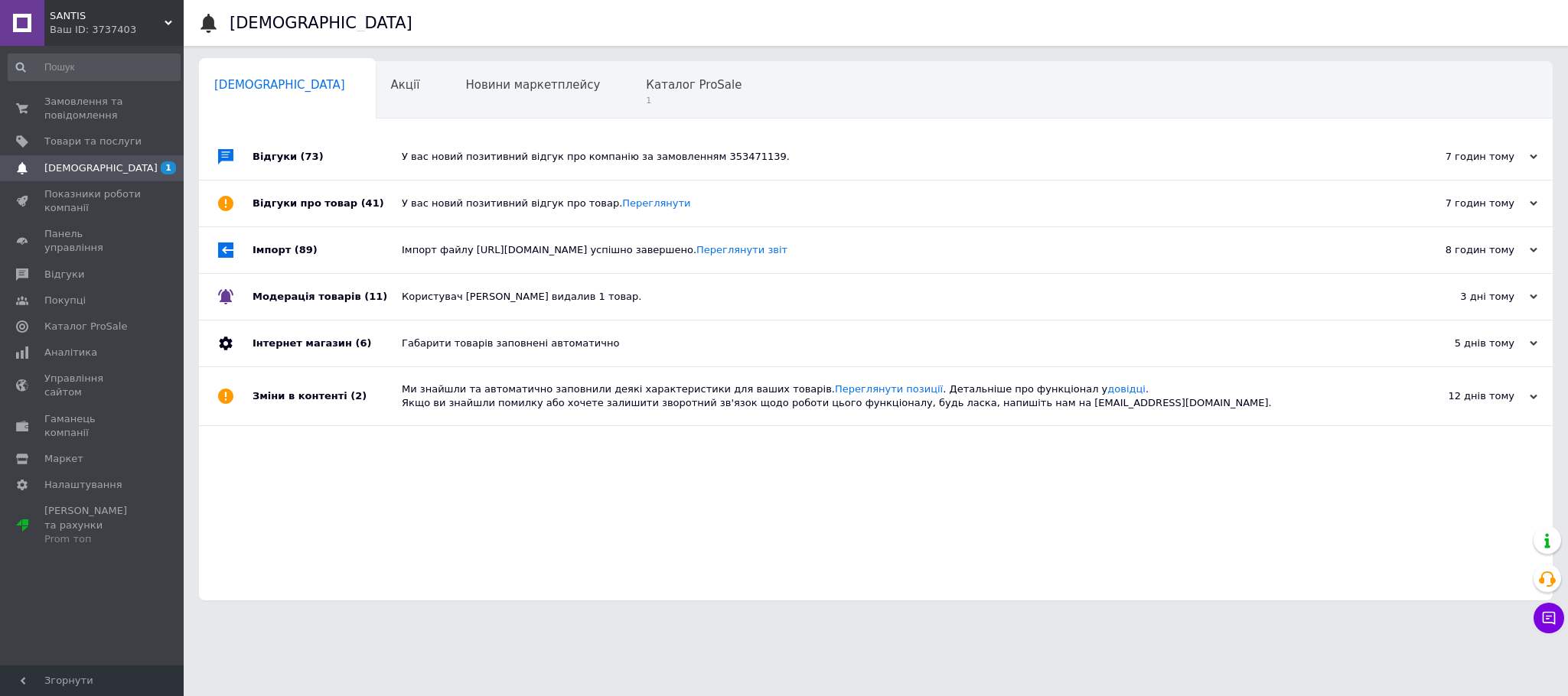
click at [408, 151] on div "У вас новий позитивний відгук про компанію за замовленням 353471139." at bounding box center [893, 157] width 983 height 14
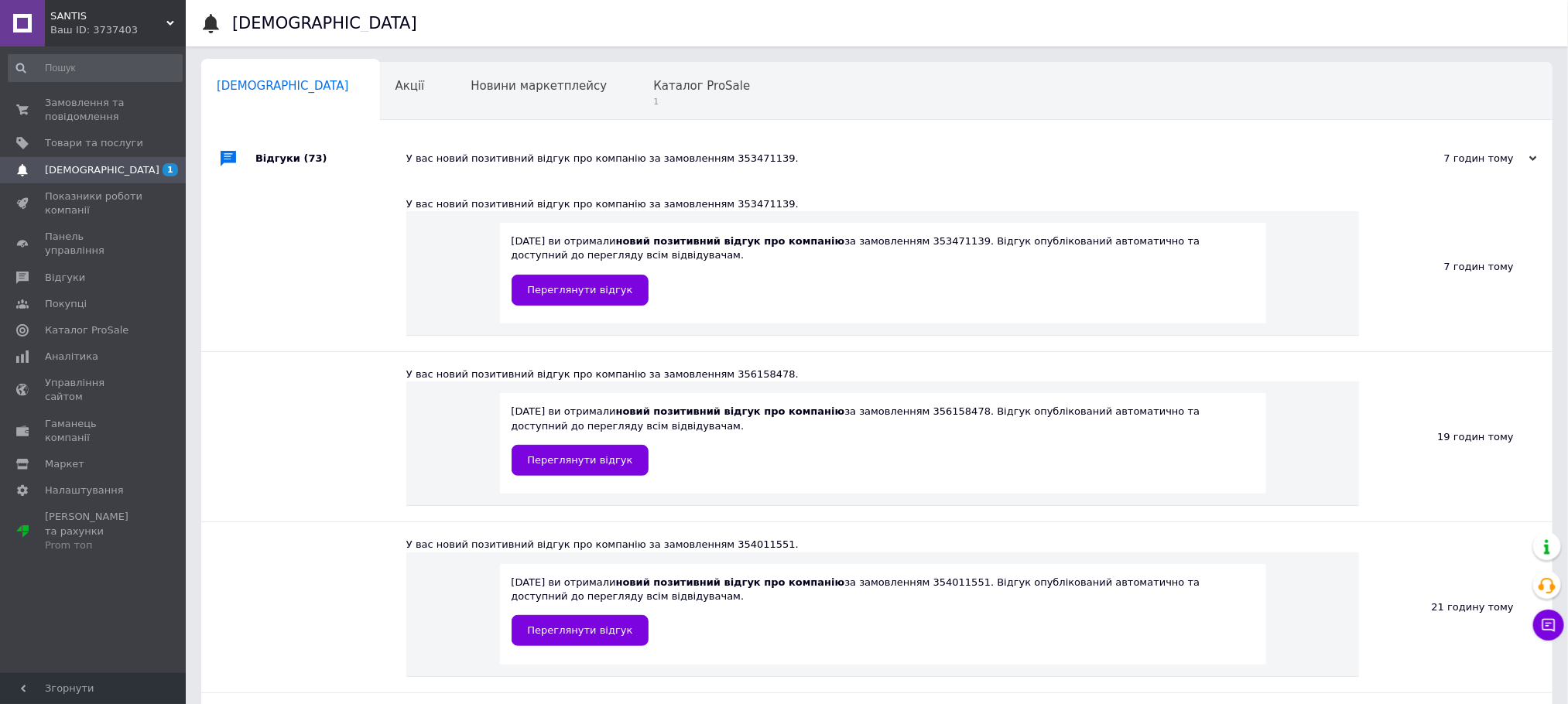
click at [412, 153] on div "У вас новий позитивний відгук про компанію за замовленням 353471139." at bounding box center [894, 159] width 976 height 14
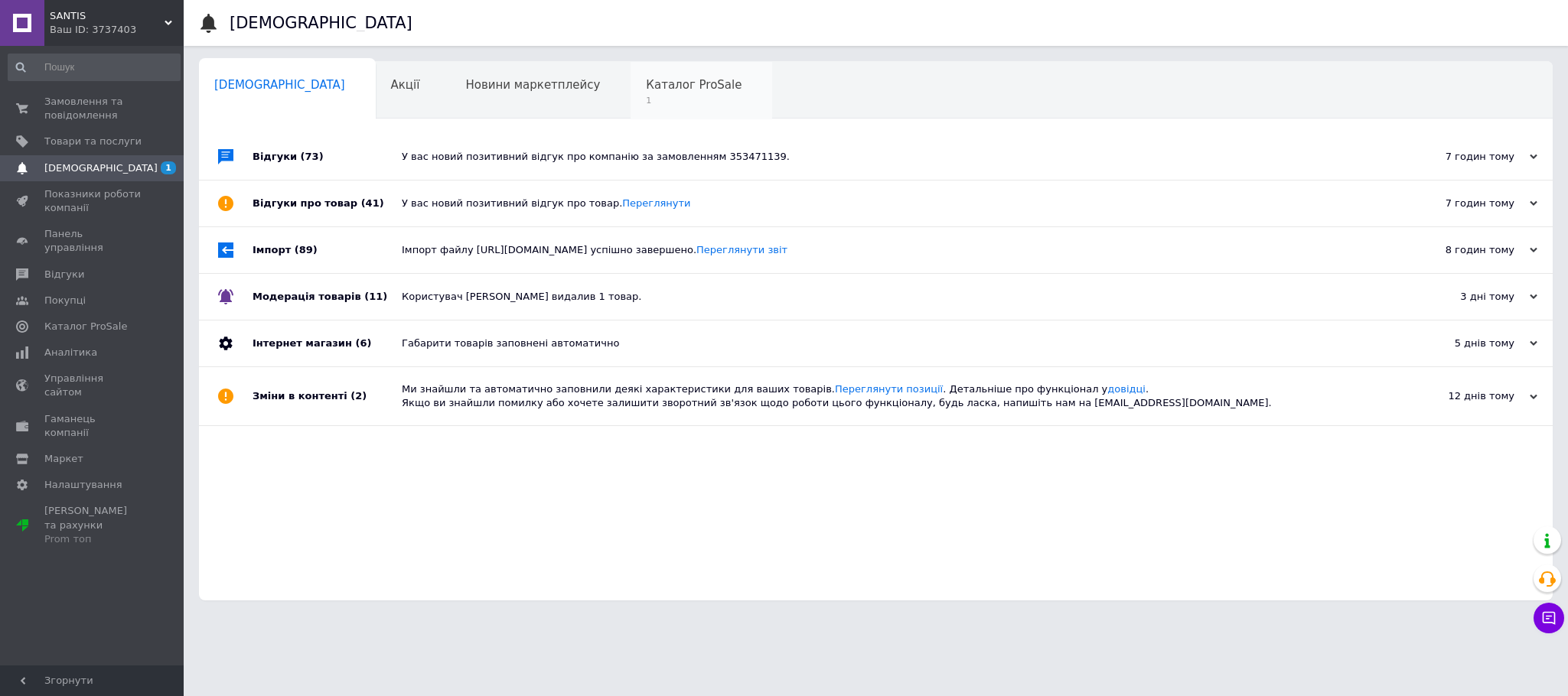
click at [646, 92] on span "Каталог ProSale" at bounding box center [693, 85] width 96 height 14
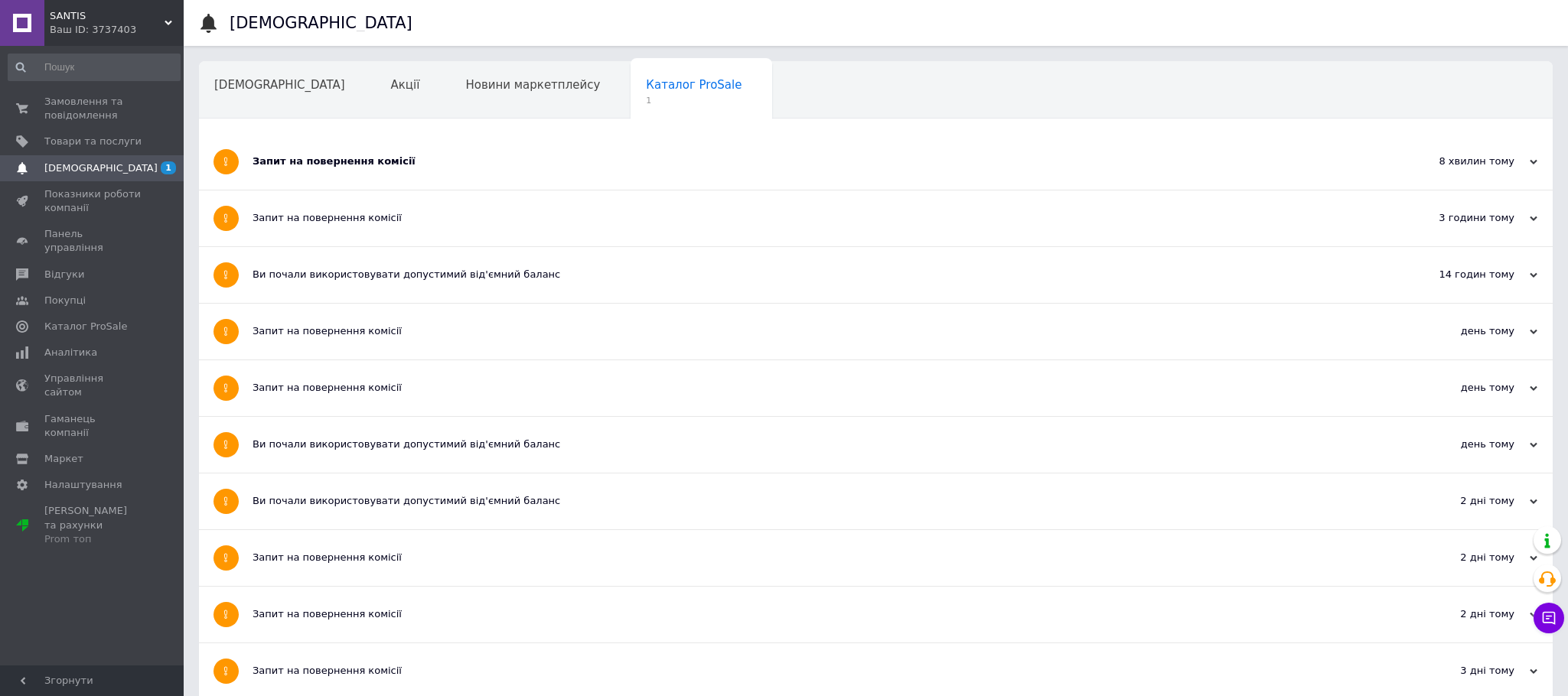
click at [393, 166] on div "Запит на повернення комісії" at bounding box center [818, 161] width 1132 height 14
